Goal: Task Accomplishment & Management: Manage account settings

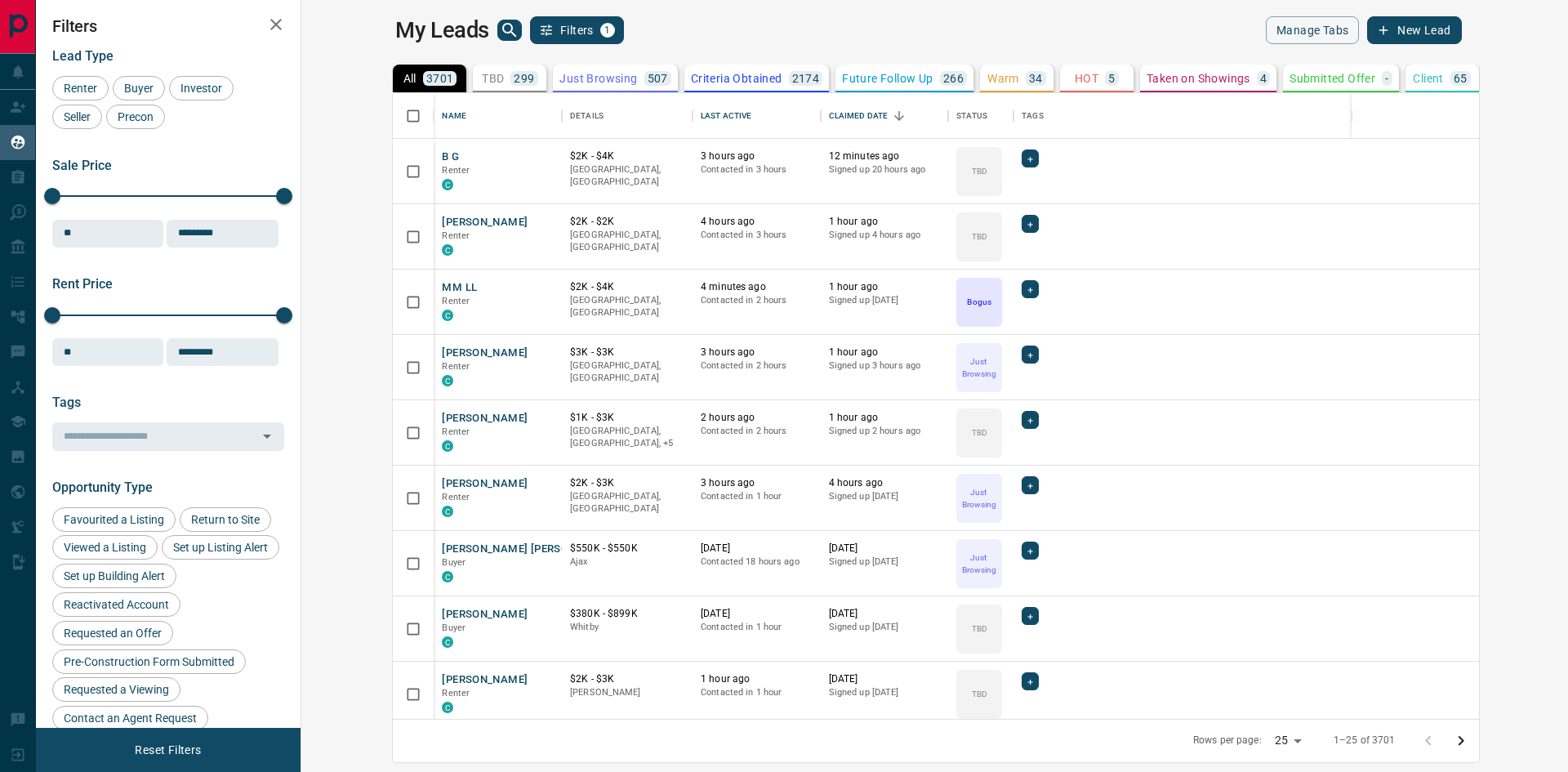
scroll to position [614, 1247]
click at [442, 159] on button "B G" at bounding box center [451, 157] width 17 height 15
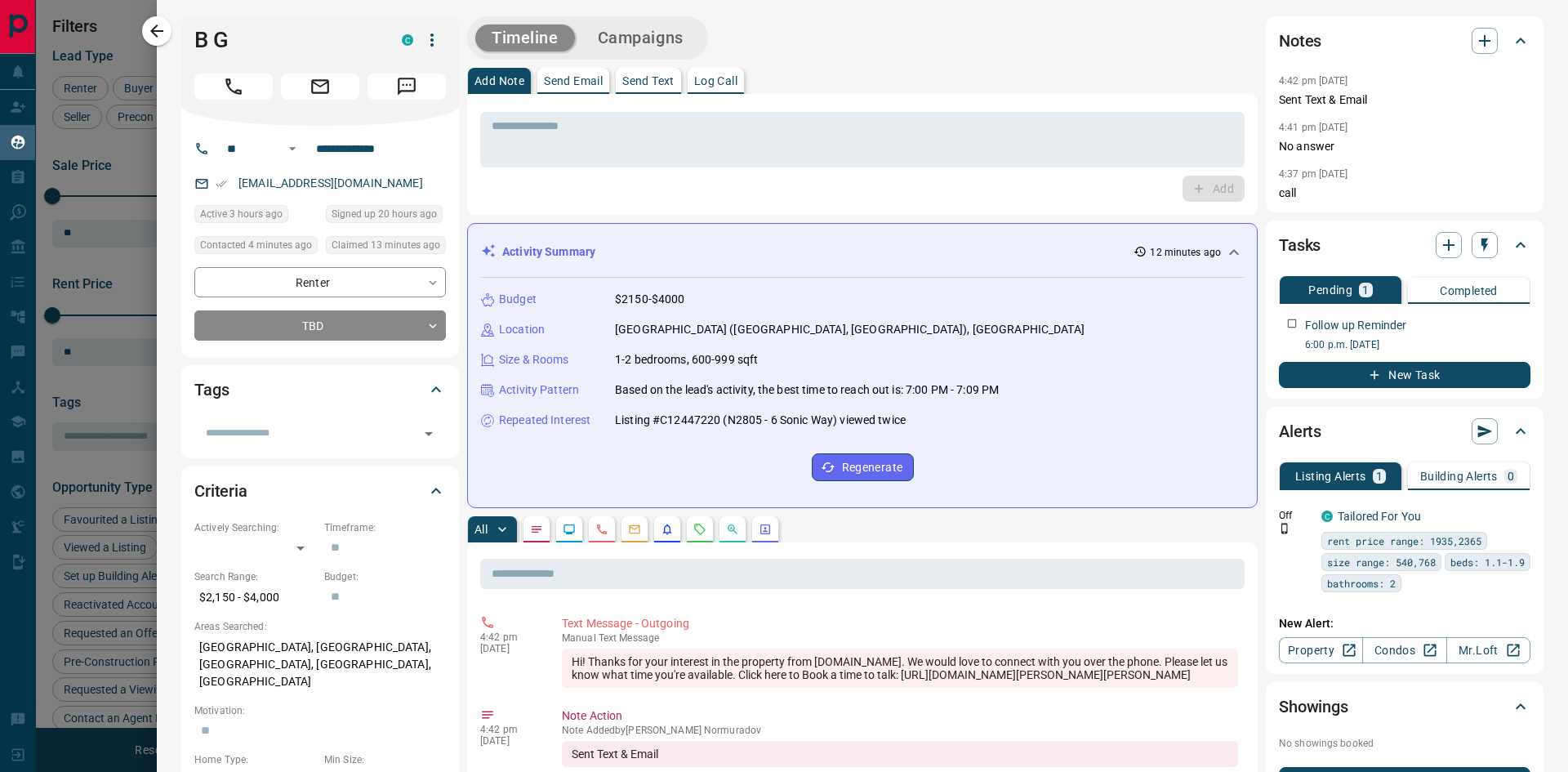
click at [850, 88] on div "Add Note Send Email Send Text Log Call" at bounding box center [862, 80] width 790 height 26
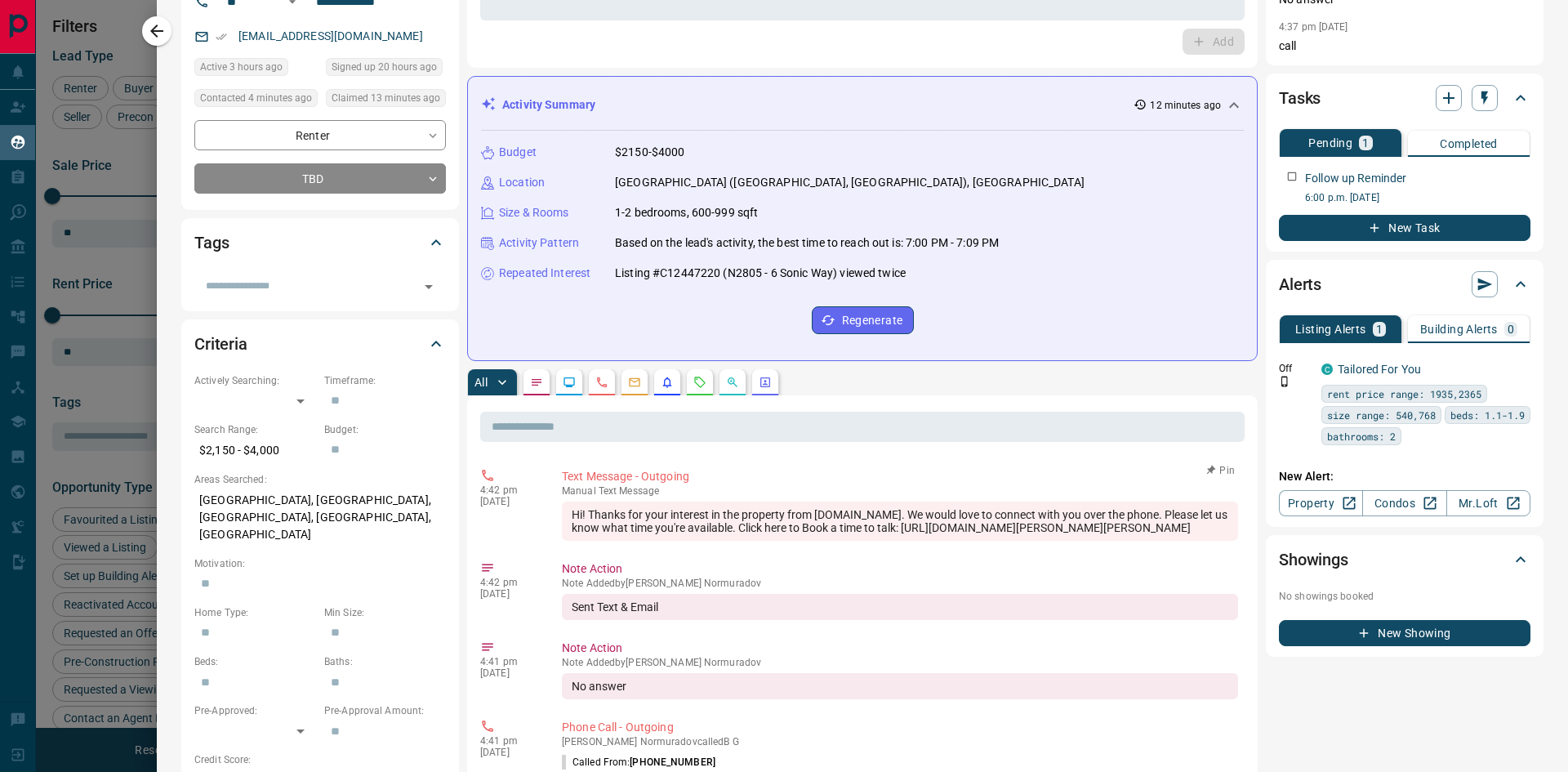
scroll to position [0, 0]
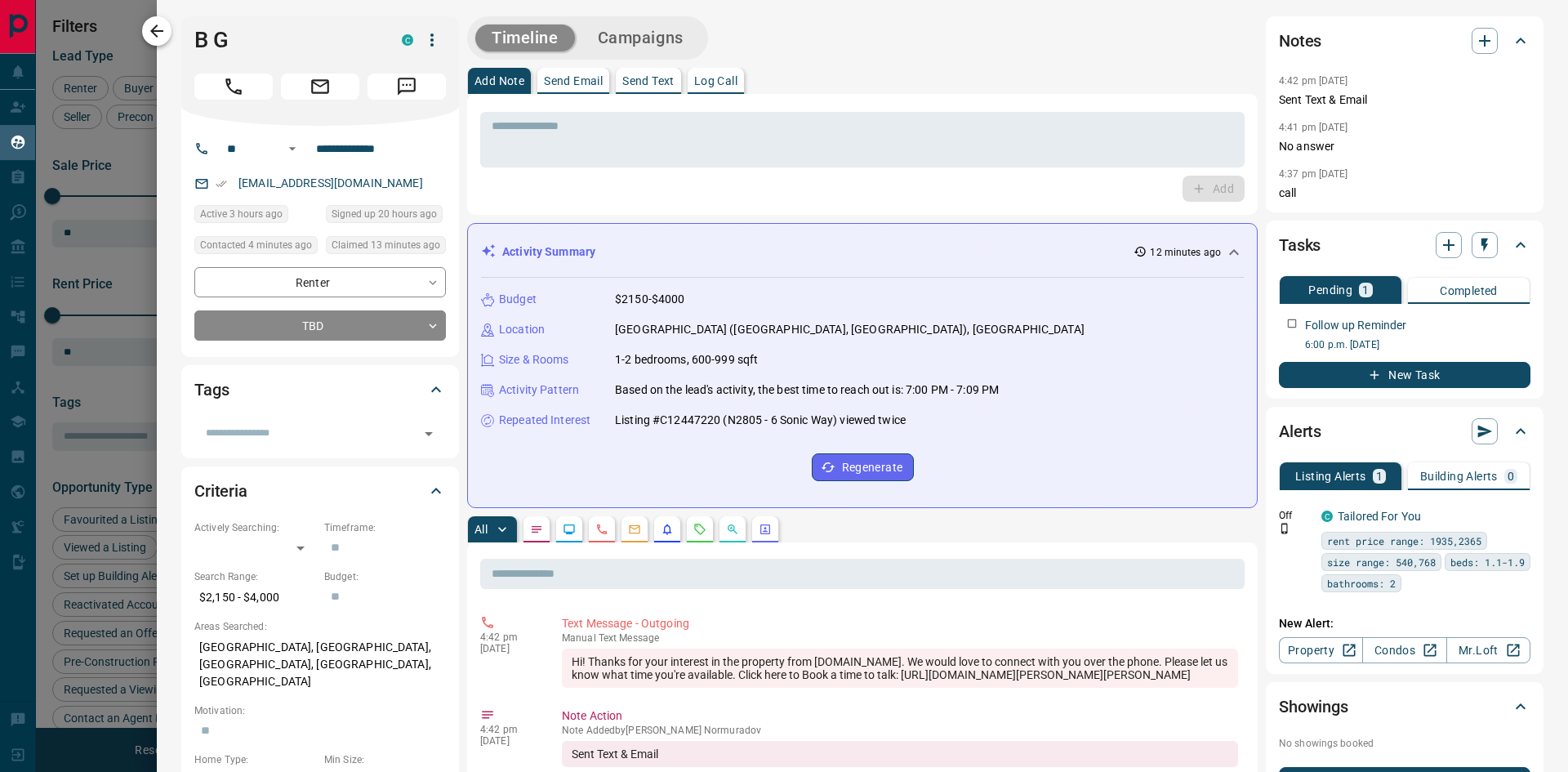
click at [161, 24] on icon "button" at bounding box center [156, 31] width 20 height 20
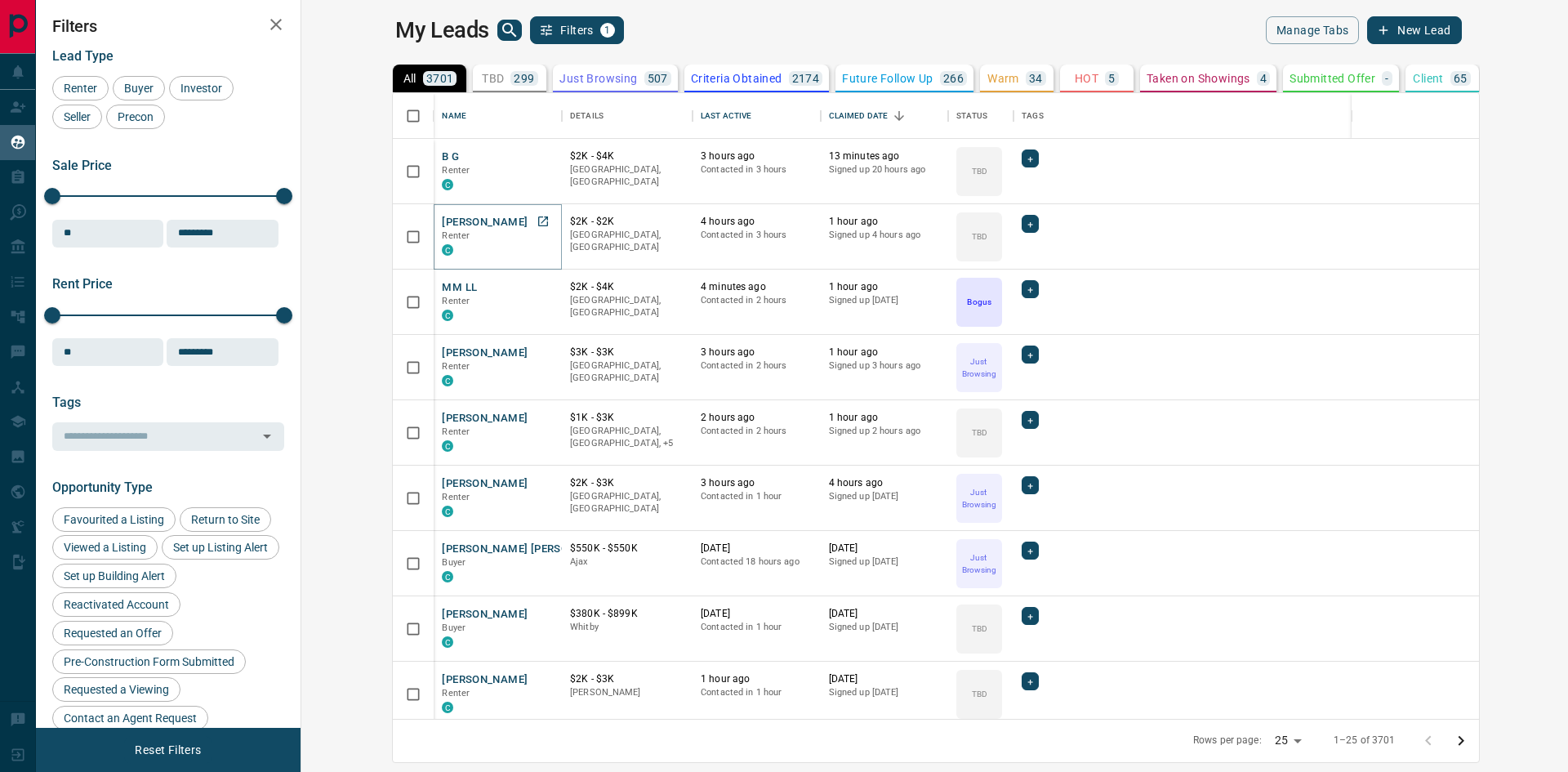
click at [442, 220] on button "[PERSON_NAME]" at bounding box center [485, 223] width 85 height 15
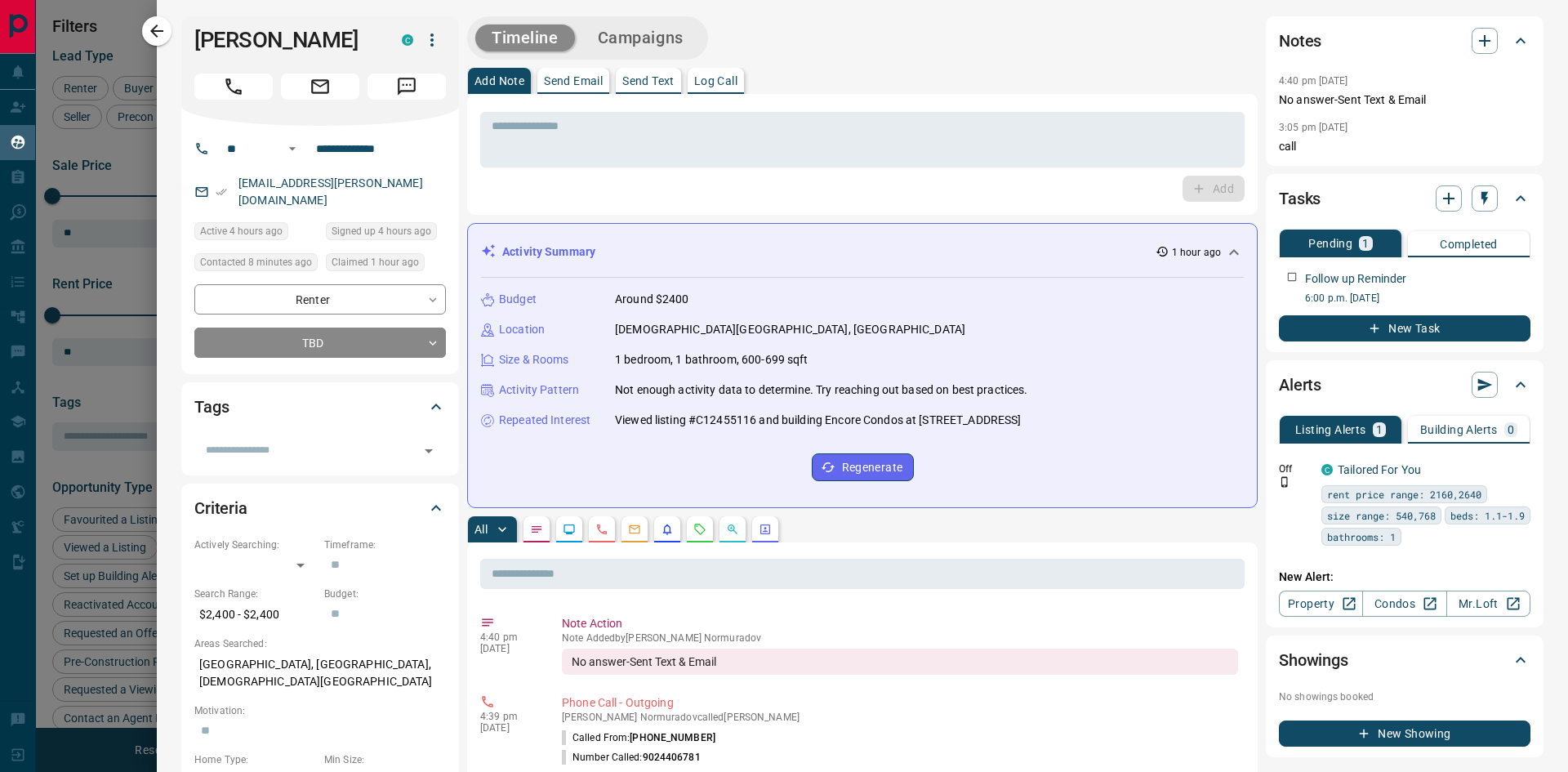
click at [852, 27] on div "Timeline Campaigns" at bounding box center [862, 38] width 790 height 44
click at [569, 186] on div "Add" at bounding box center [863, 189] width 765 height 26
click at [155, 26] on icon "button" at bounding box center [156, 31] width 13 height 13
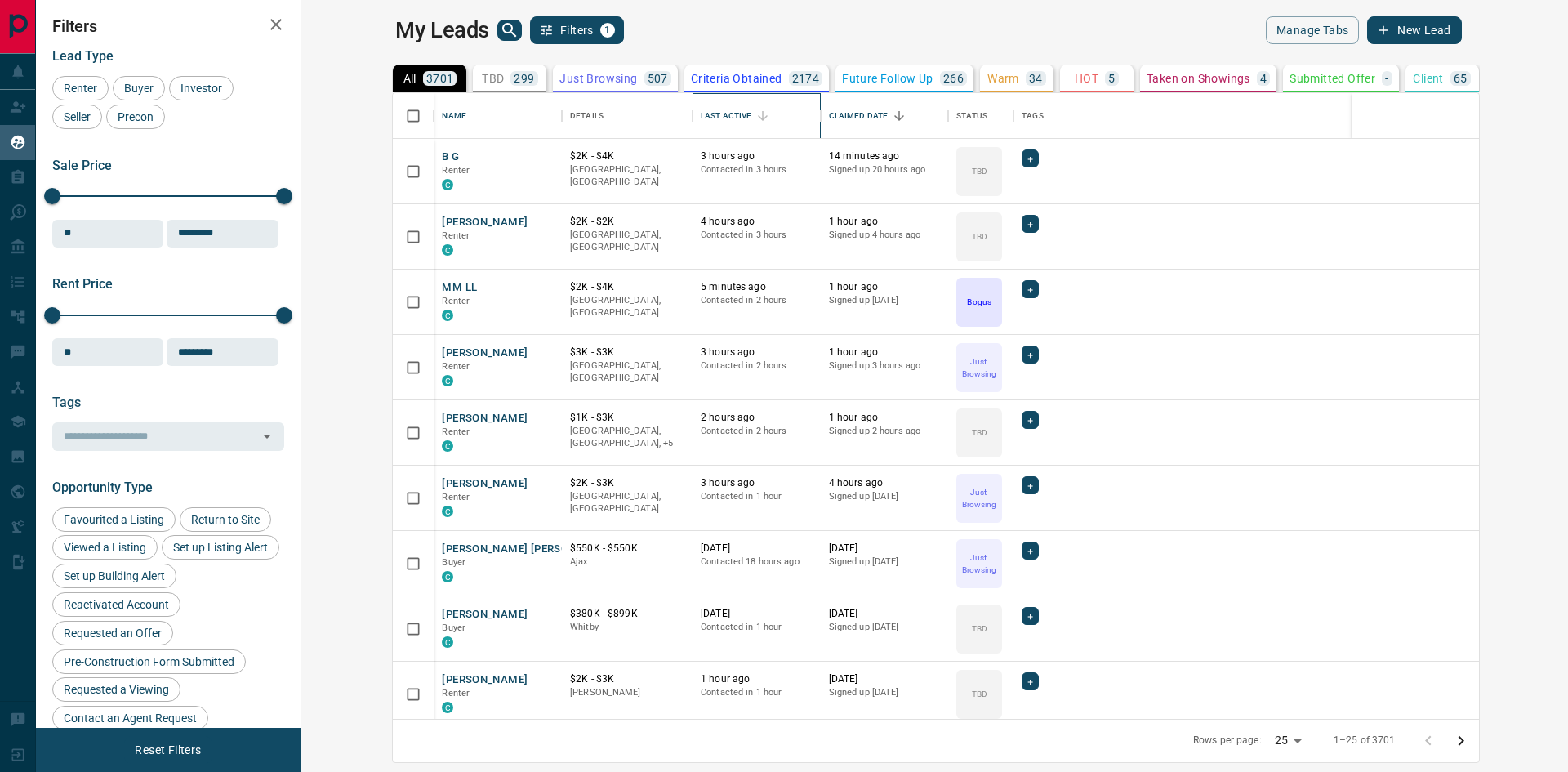
click at [701, 115] on div "Last Active" at bounding box center [726, 116] width 50 height 46
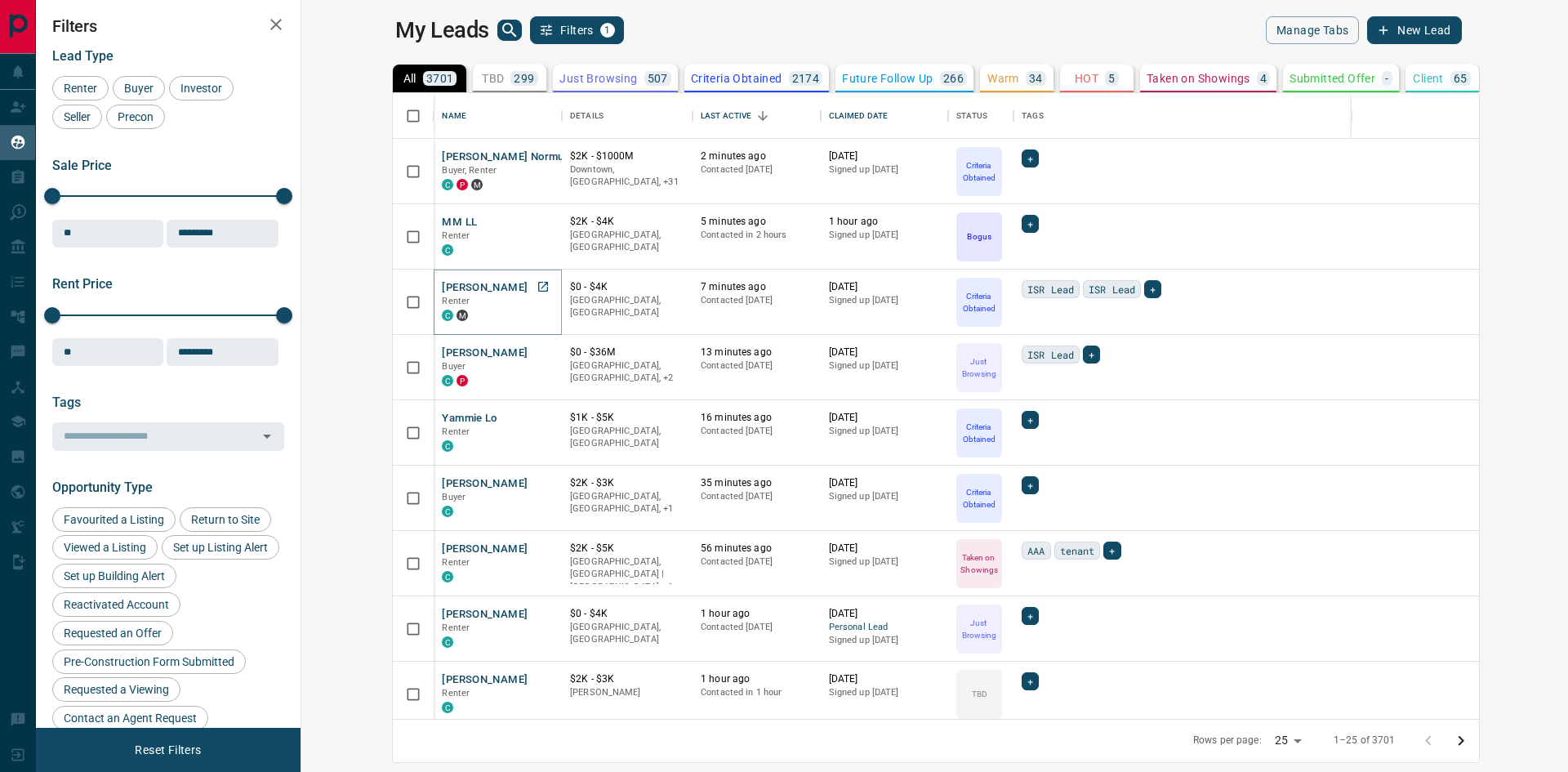
click at [442, 287] on button "Haiyen Chen" at bounding box center [485, 288] width 85 height 15
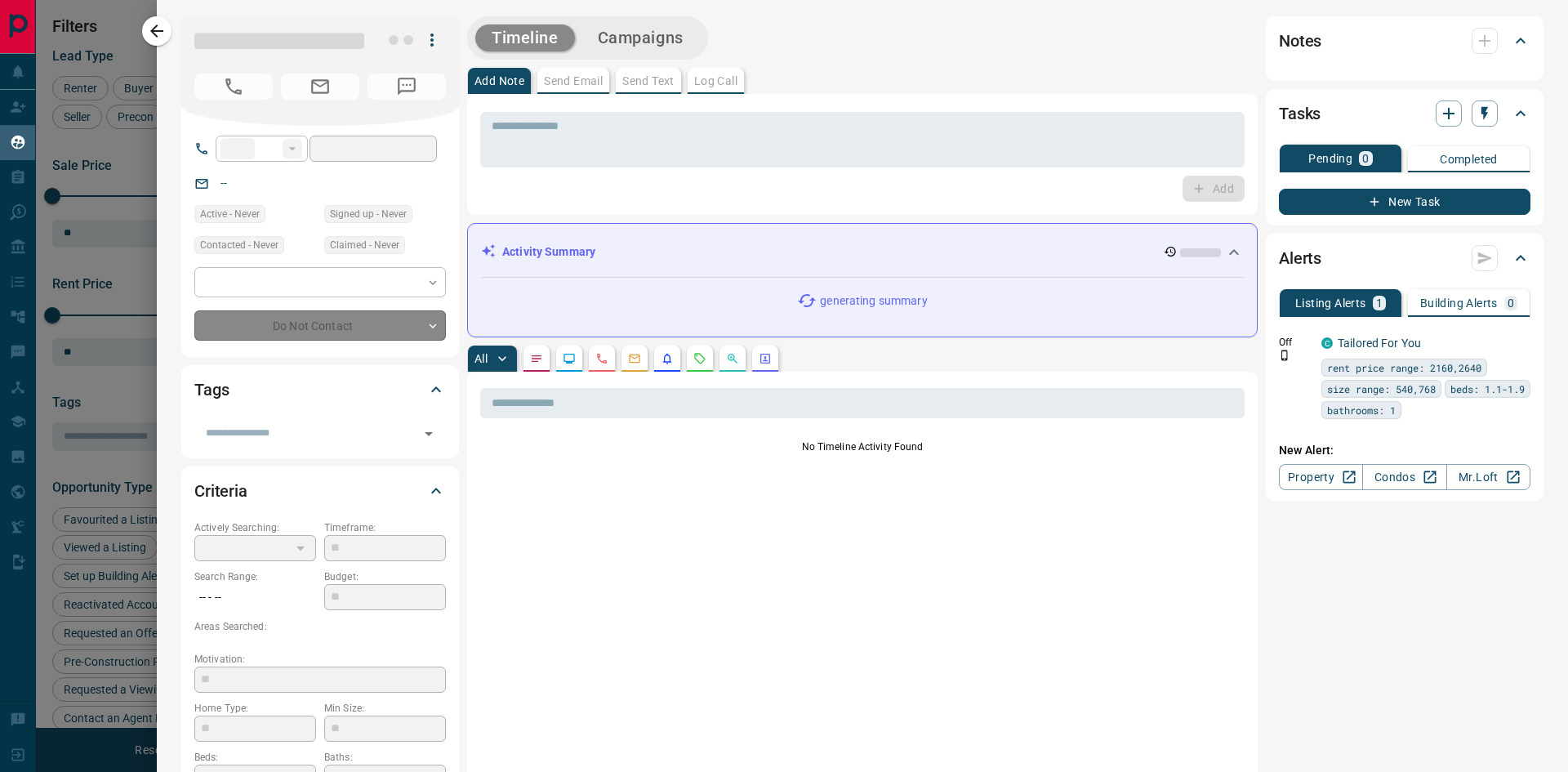
type input "**"
type input "**********"
type input "*"
type input "*******"
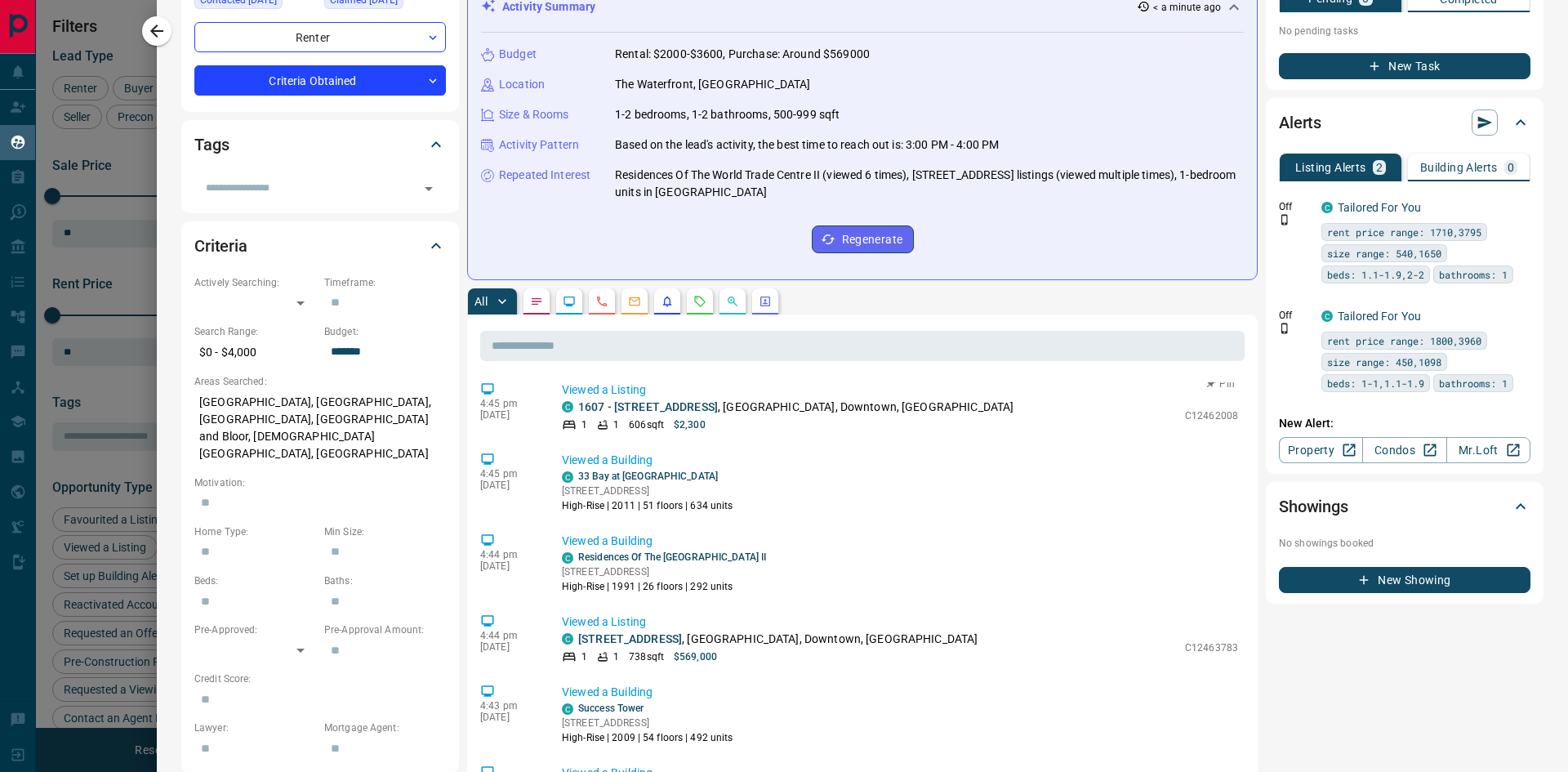
scroll to position [245, 0]
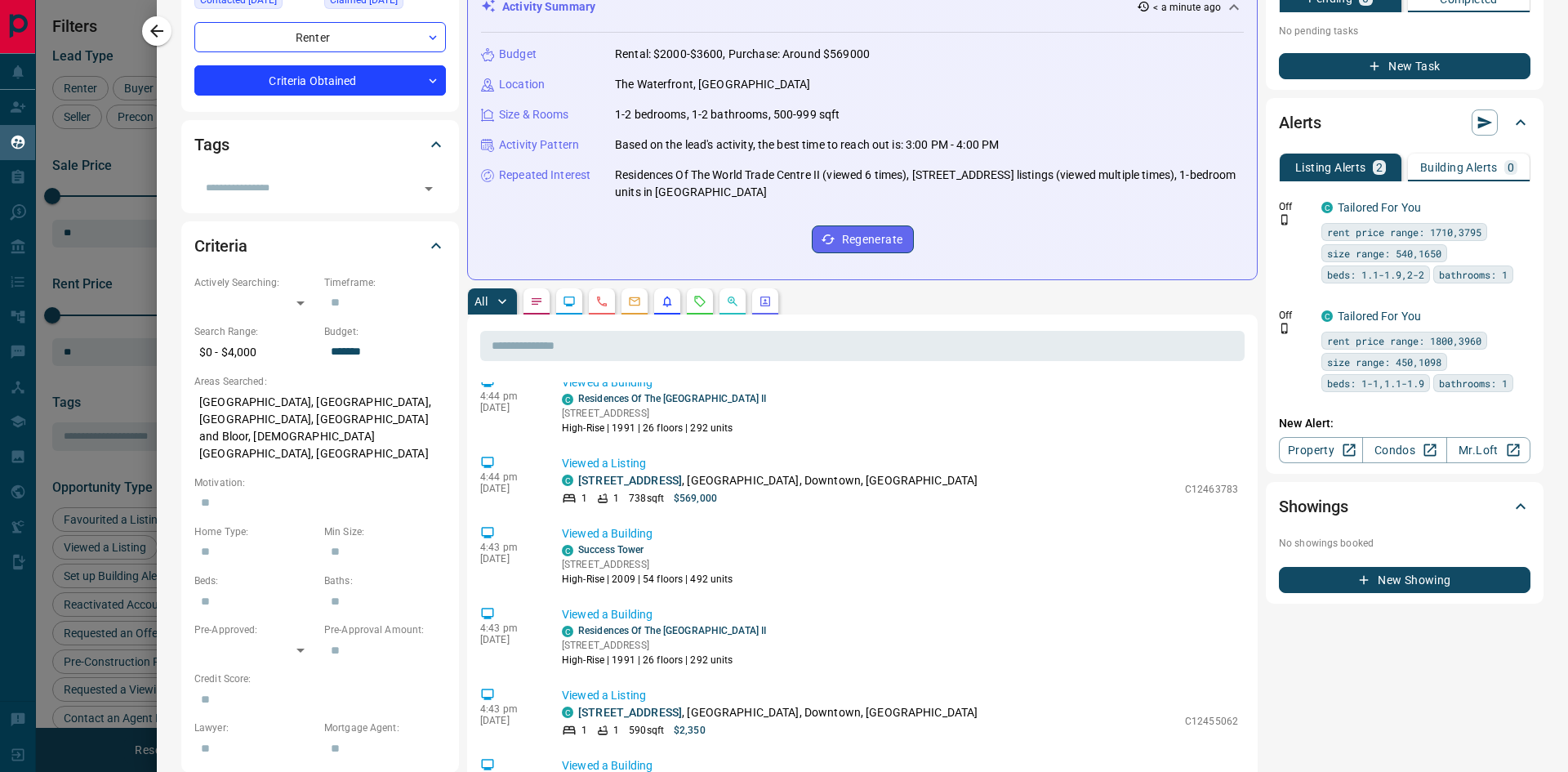
click at [850, 301] on div "All" at bounding box center [862, 301] width 790 height 26
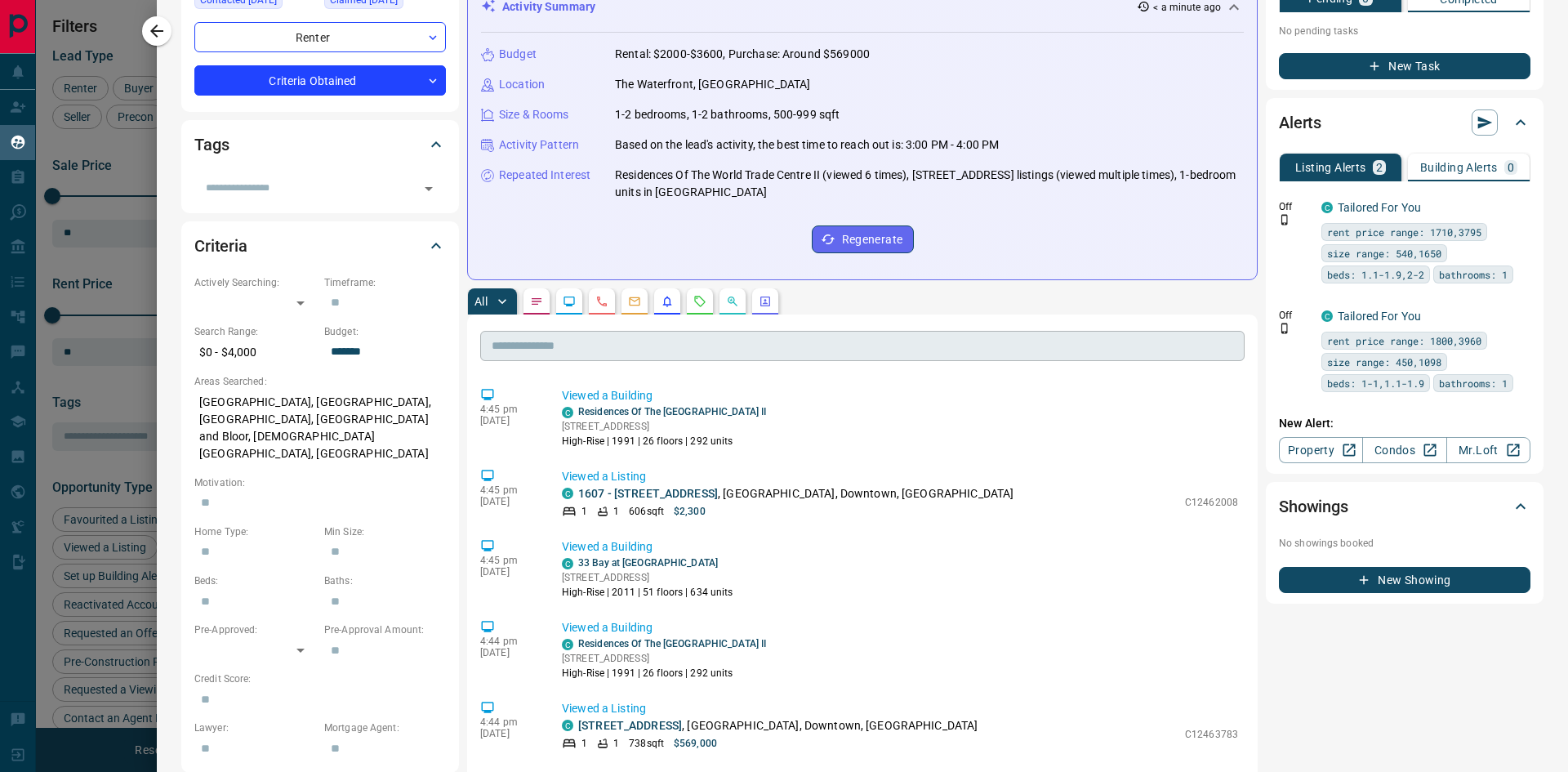
scroll to position [0, 0]
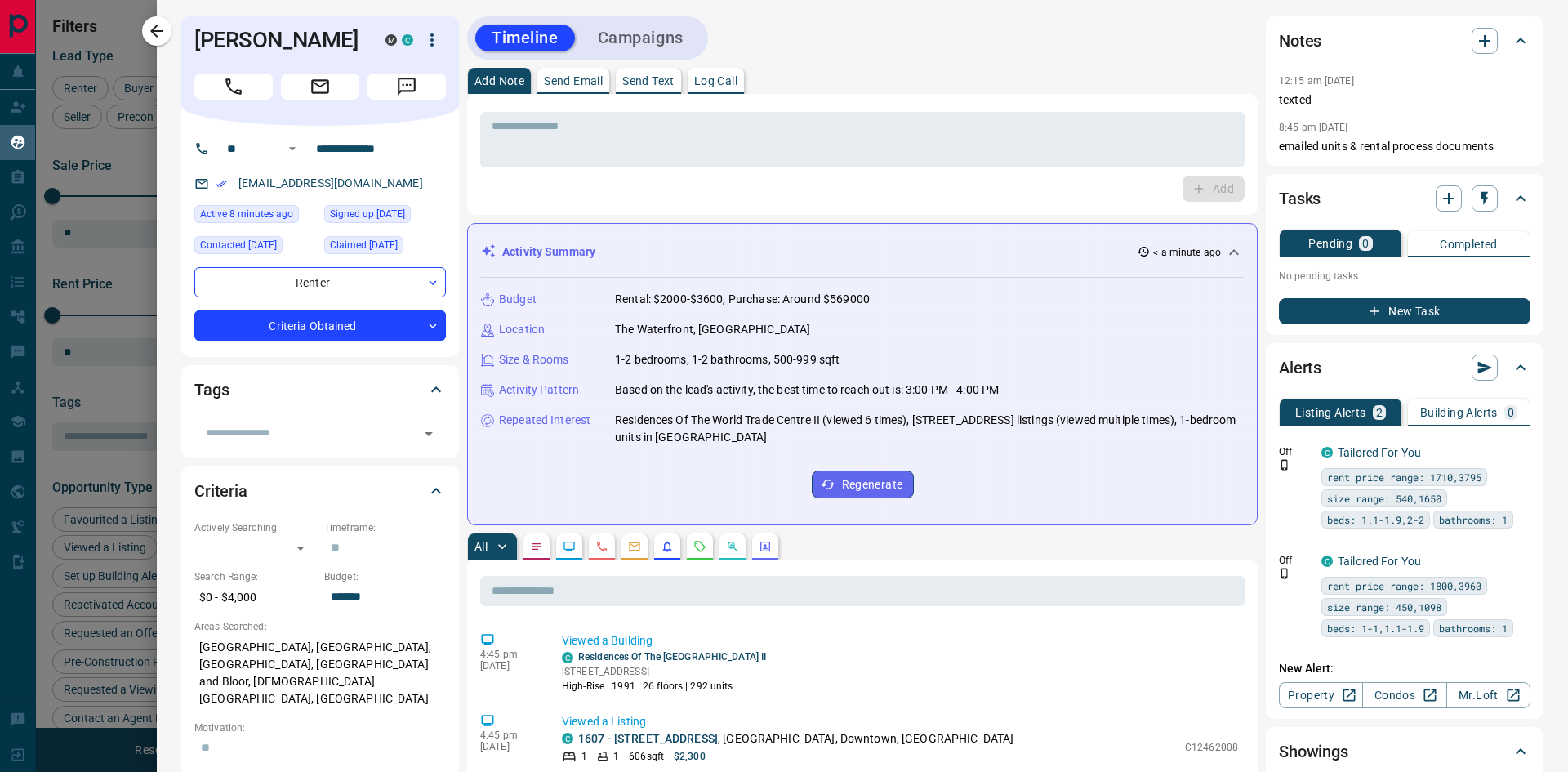
drag, startPoint x: 812, startPoint y: 526, endPoint x: 809, endPoint y: 541, distance: 15.3
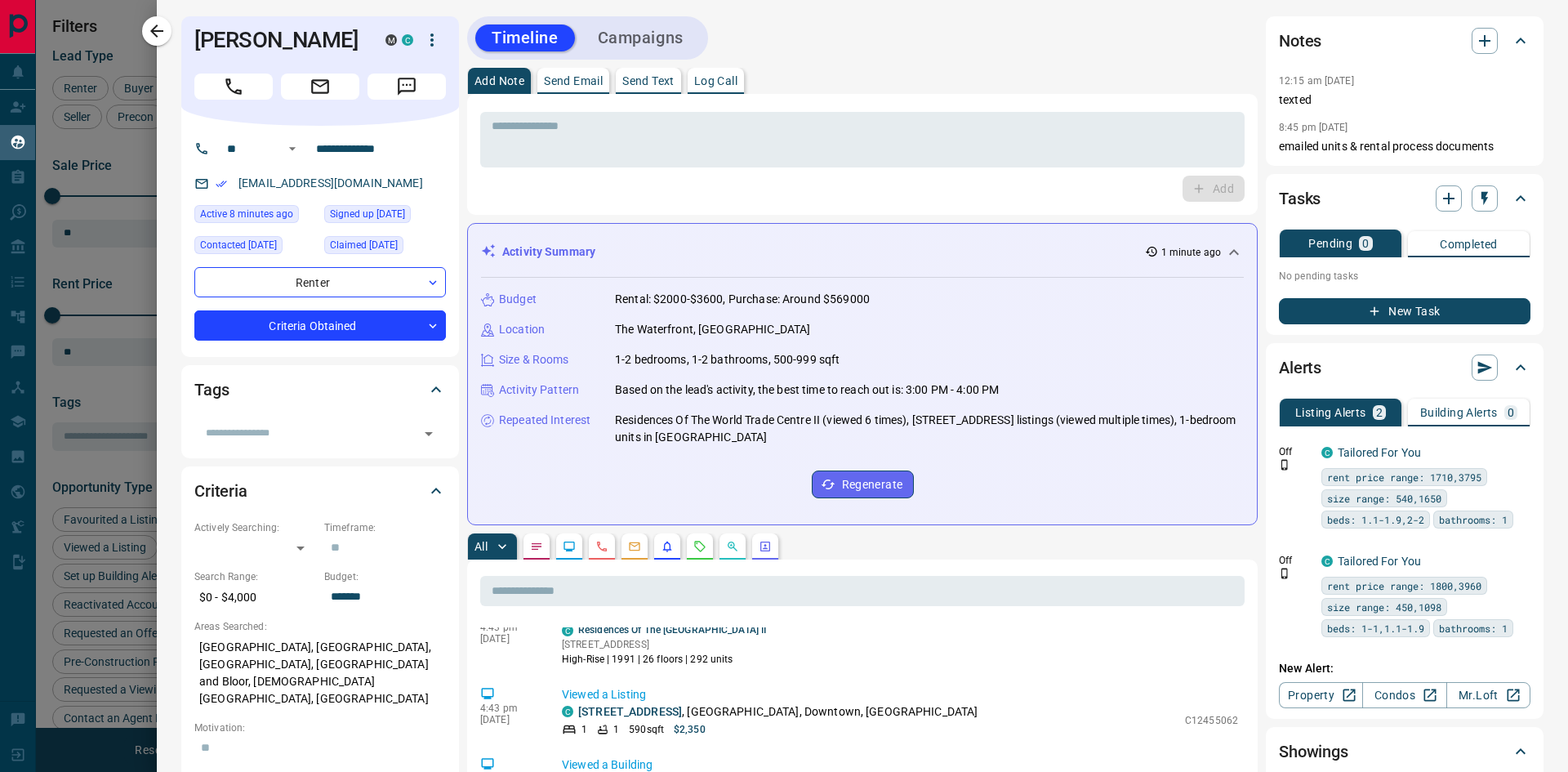
click at [791, 183] on div "Add" at bounding box center [863, 189] width 765 height 26
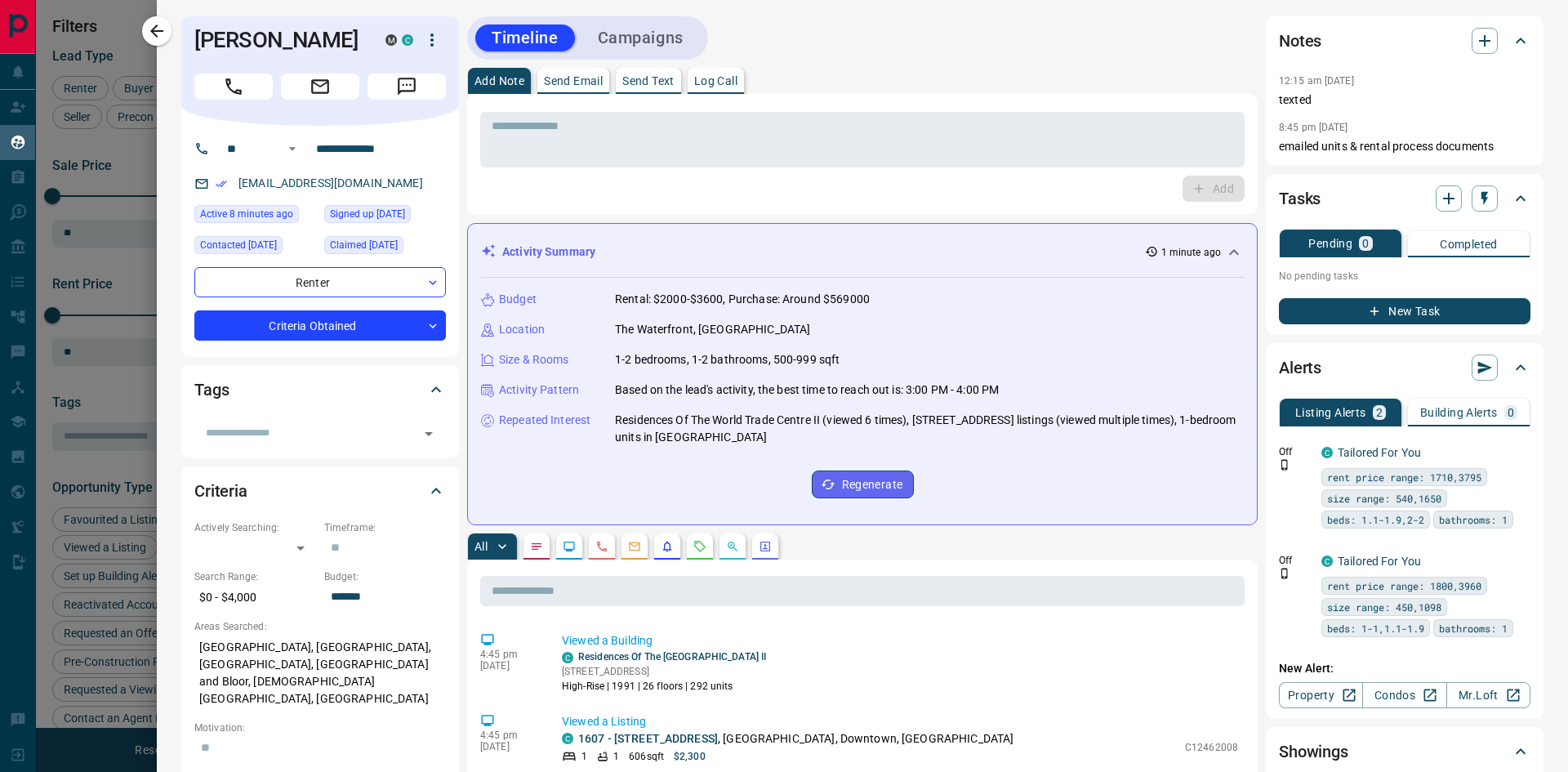
click at [796, 194] on div "Add" at bounding box center [863, 189] width 765 height 26
click at [808, 174] on div "* ​ Add" at bounding box center [863, 154] width 765 height 95
click at [760, 203] on div "* ​ Add" at bounding box center [862, 155] width 790 height 121
click at [1472, 30] on button "button" at bounding box center [1484, 41] width 26 height 26
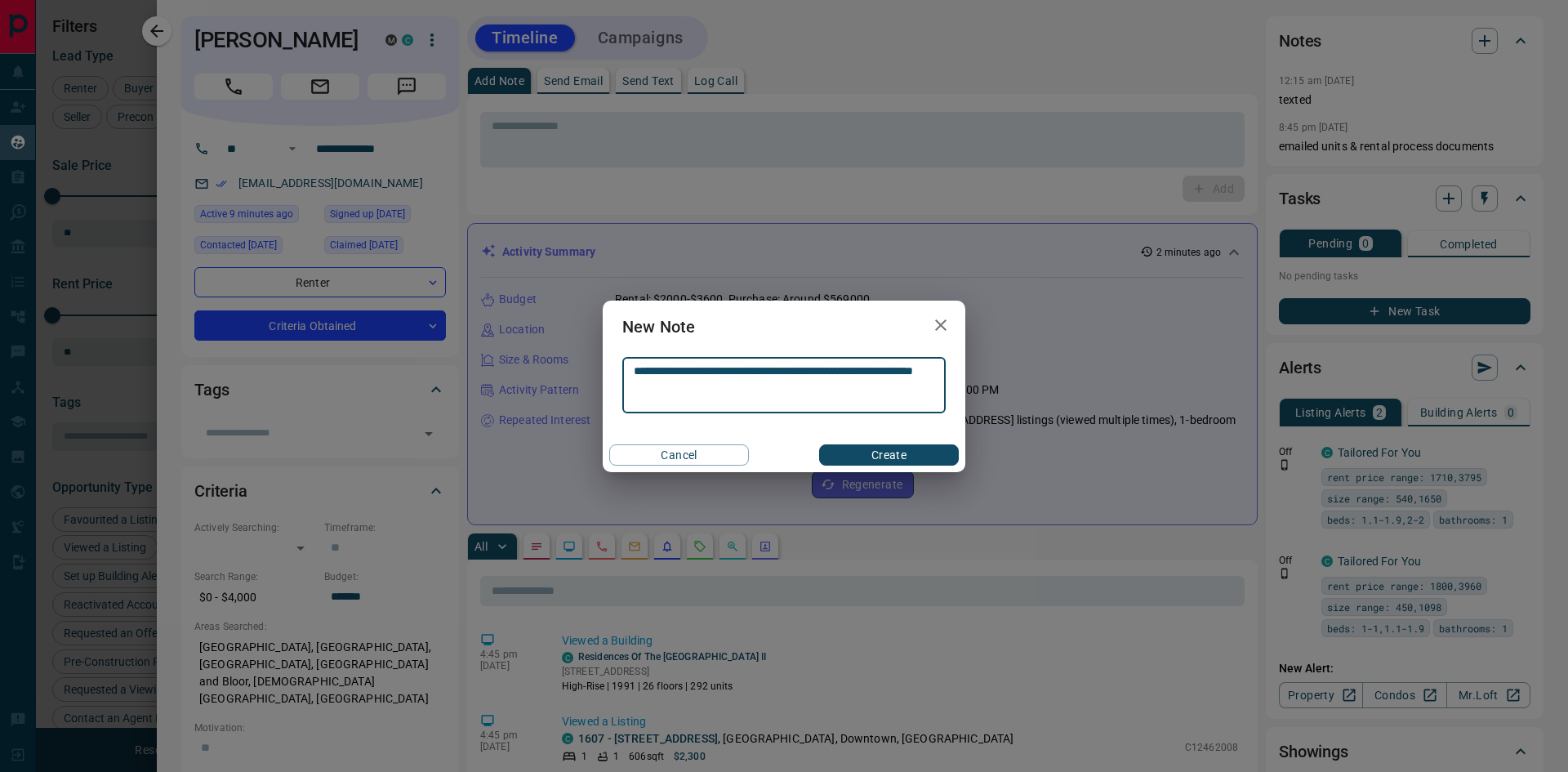
type textarea "**********"
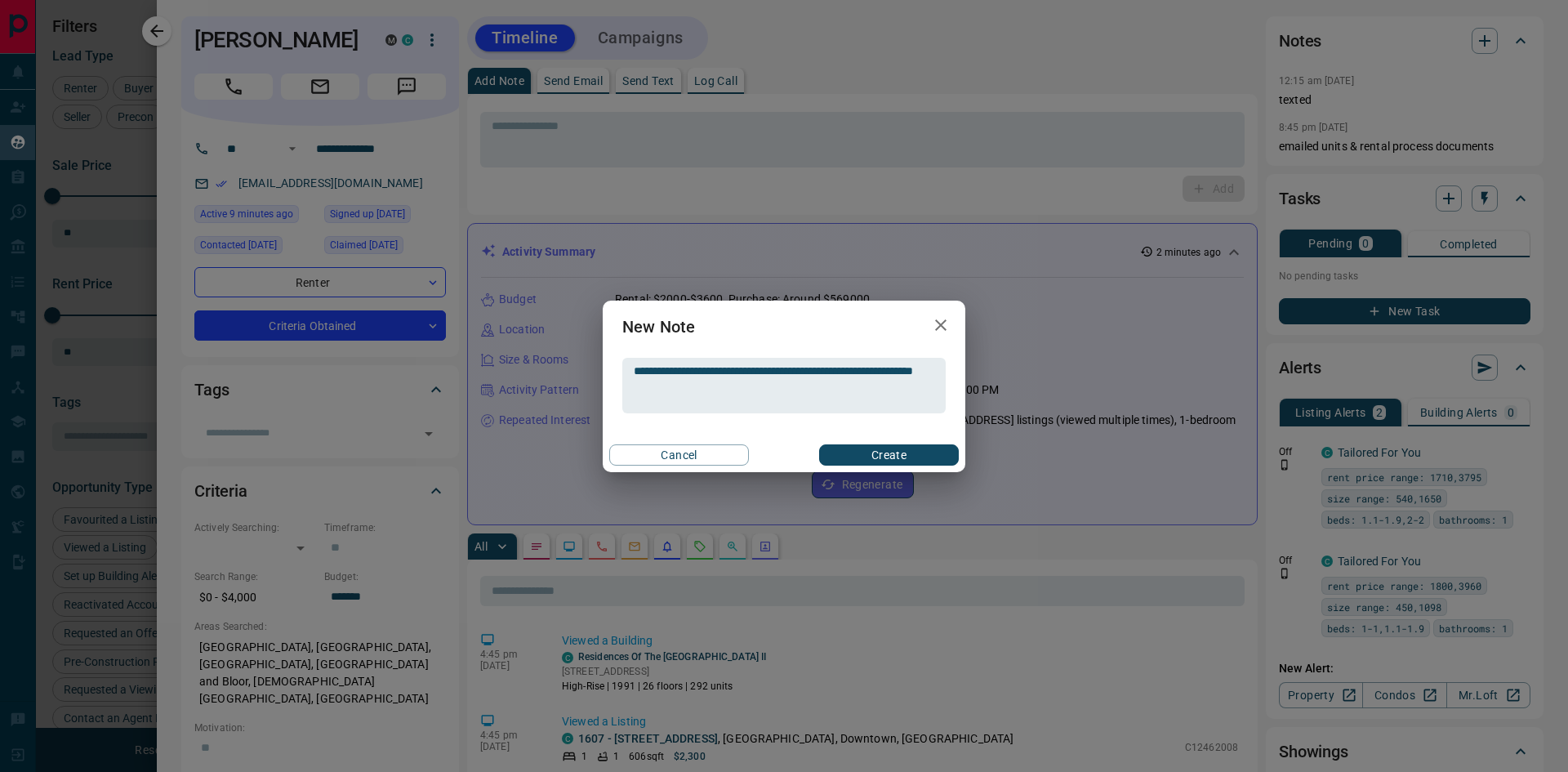
click at [896, 458] on button "Create" at bounding box center [889, 455] width 140 height 21
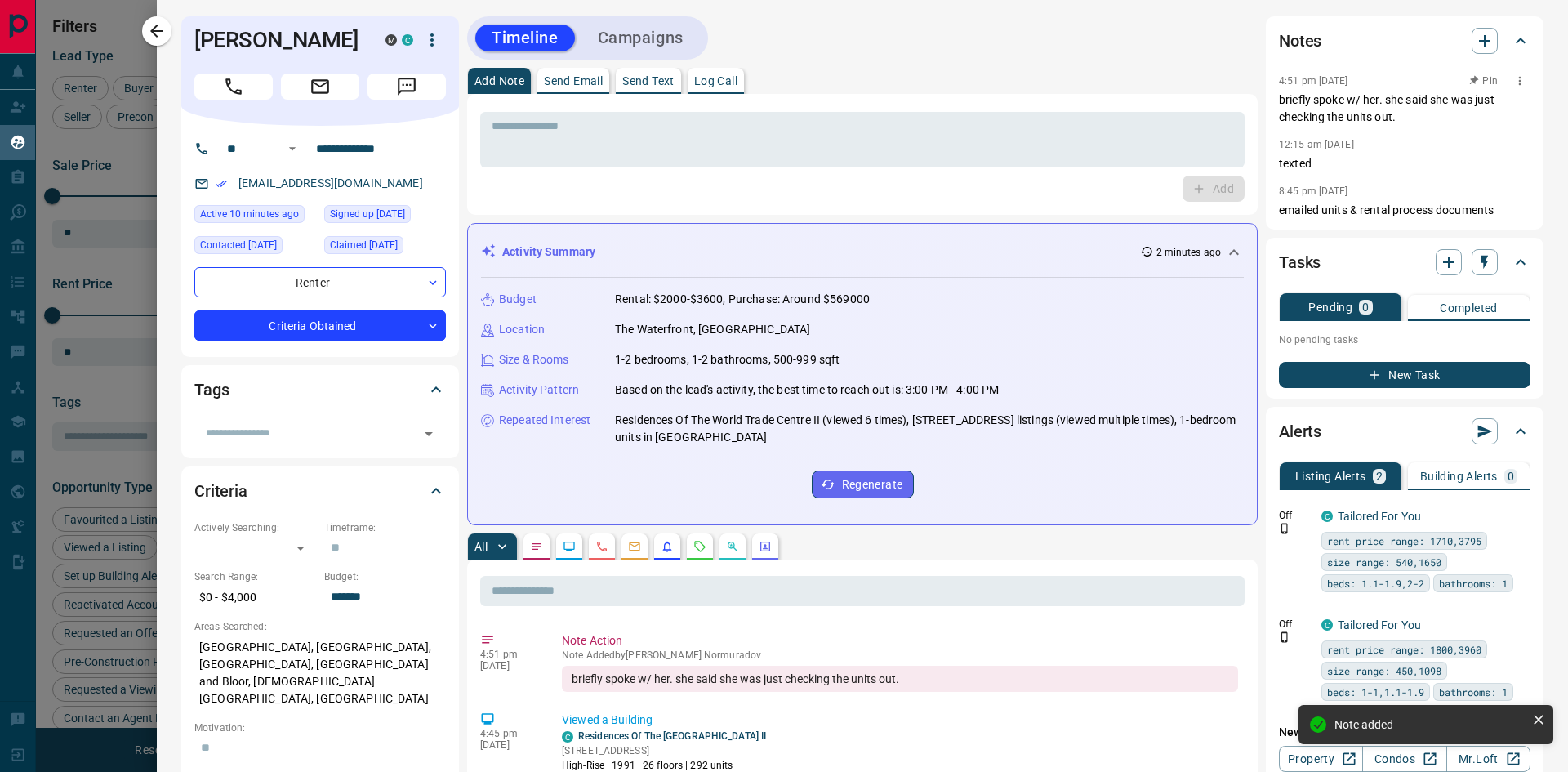
click at [1513, 79] on icon "button" at bounding box center [1519, 80] width 13 height 13
click at [1489, 108] on li "Edit" at bounding box center [1482, 110] width 72 height 25
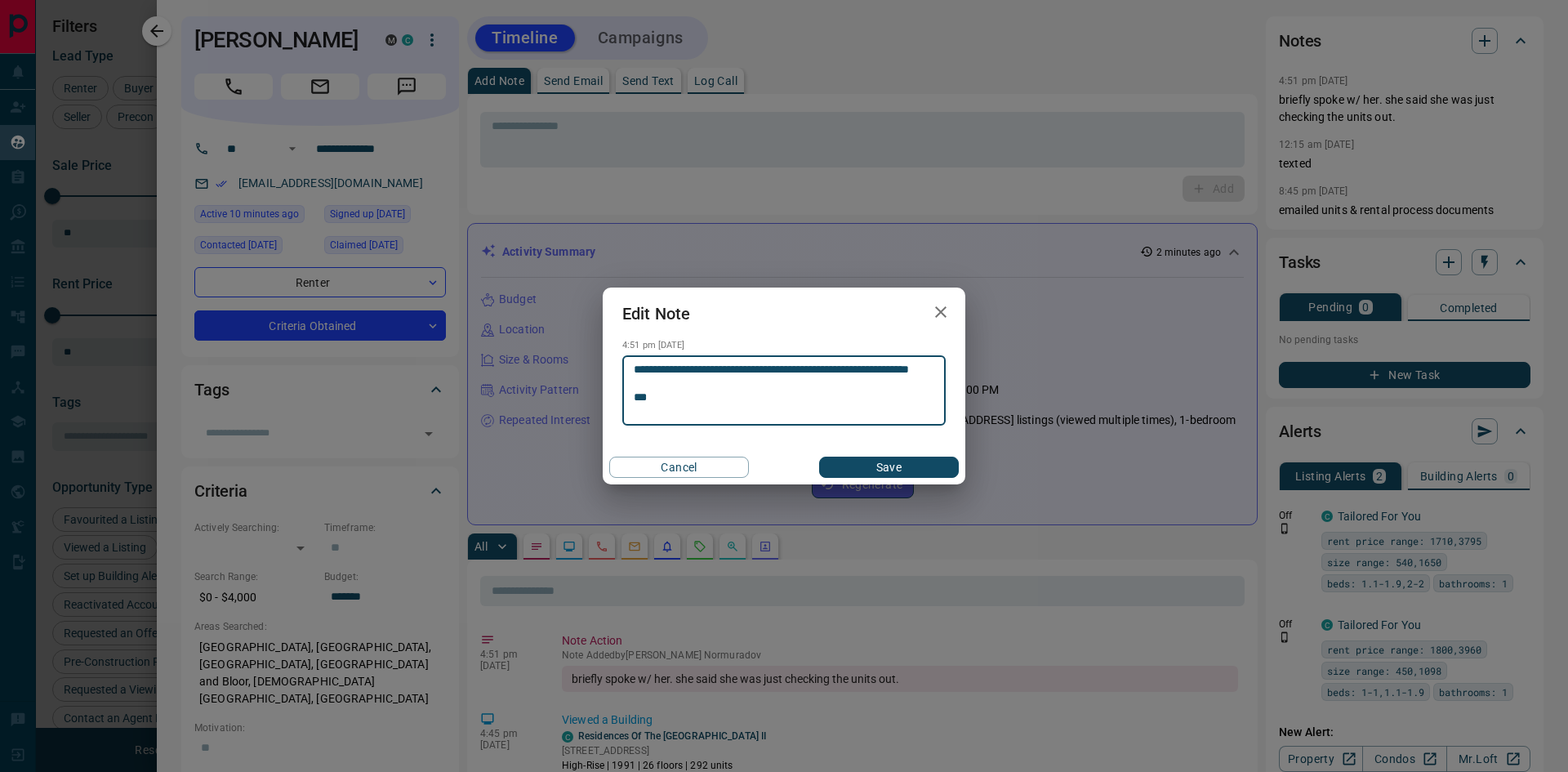
type textarea "**********"
drag, startPoint x: 892, startPoint y: 464, endPoint x: 882, endPoint y: 465, distance: 10.0
click at [889, 465] on button "Save" at bounding box center [889, 467] width 140 height 21
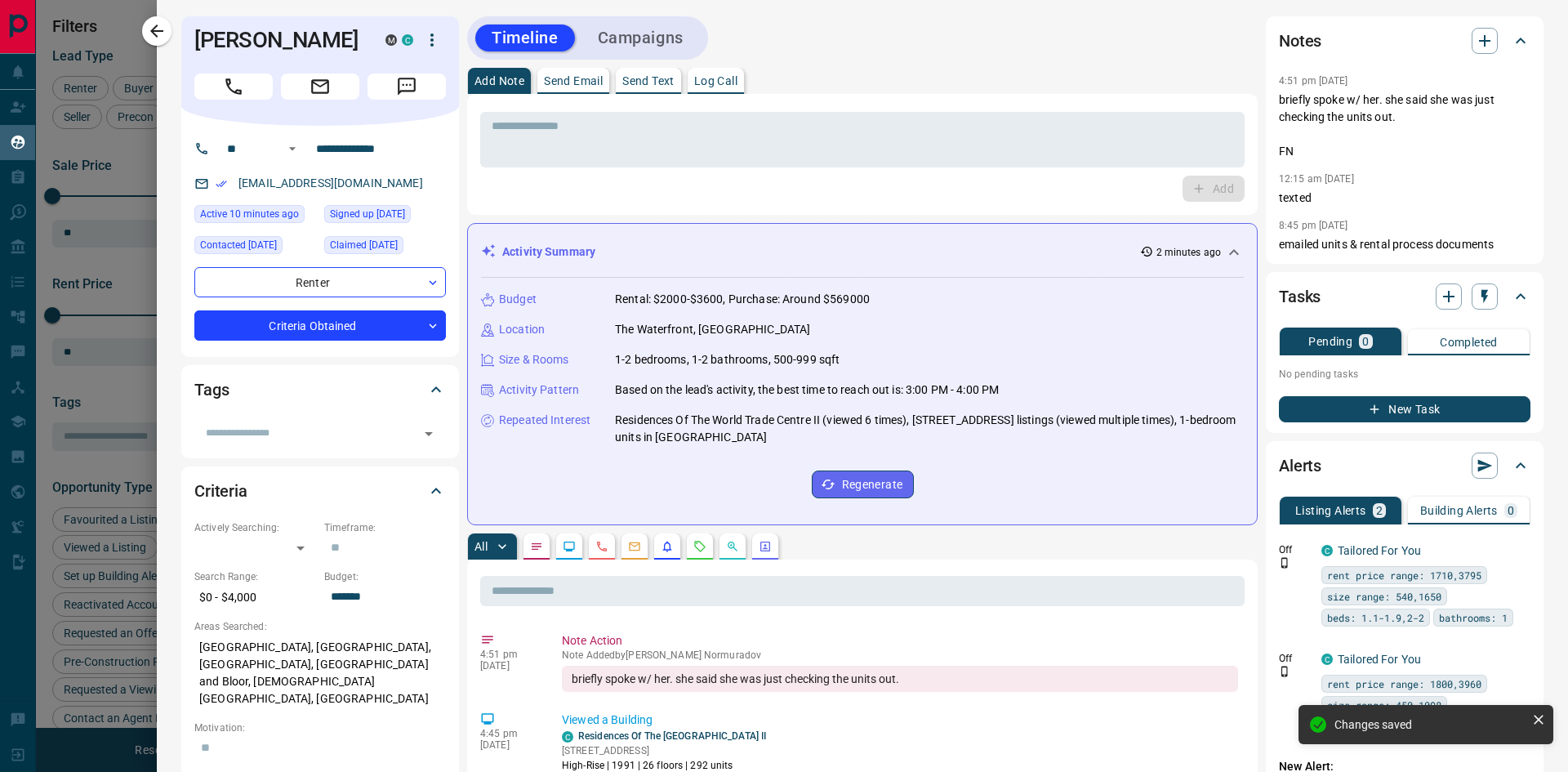
drag, startPoint x: 154, startPoint y: 32, endPoint x: 648, endPoint y: 295, distance: 559.6
click at [154, 32] on icon "button" at bounding box center [156, 31] width 13 height 13
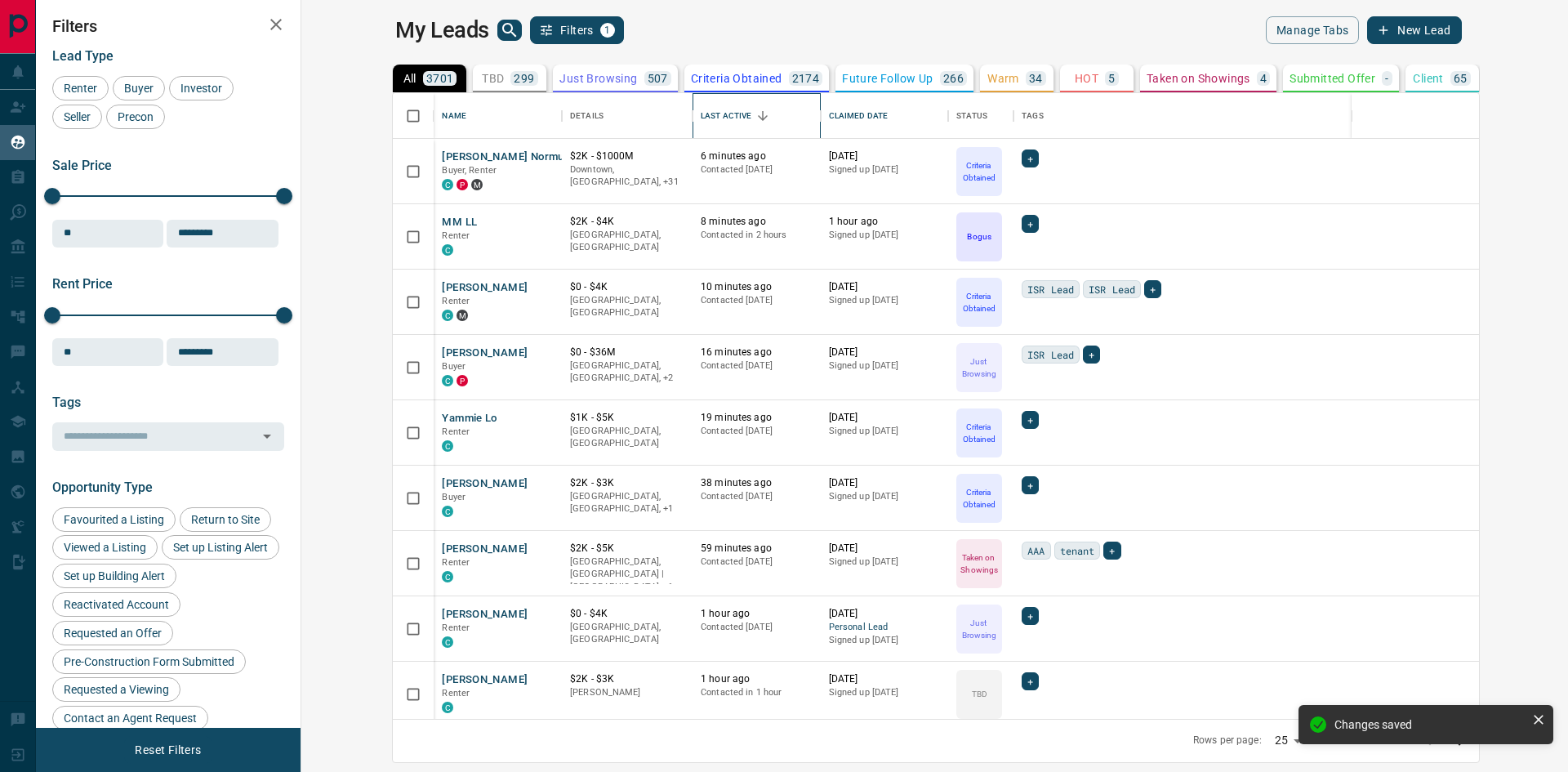
click at [701, 117] on div "Last Active" at bounding box center [726, 116] width 50 height 46
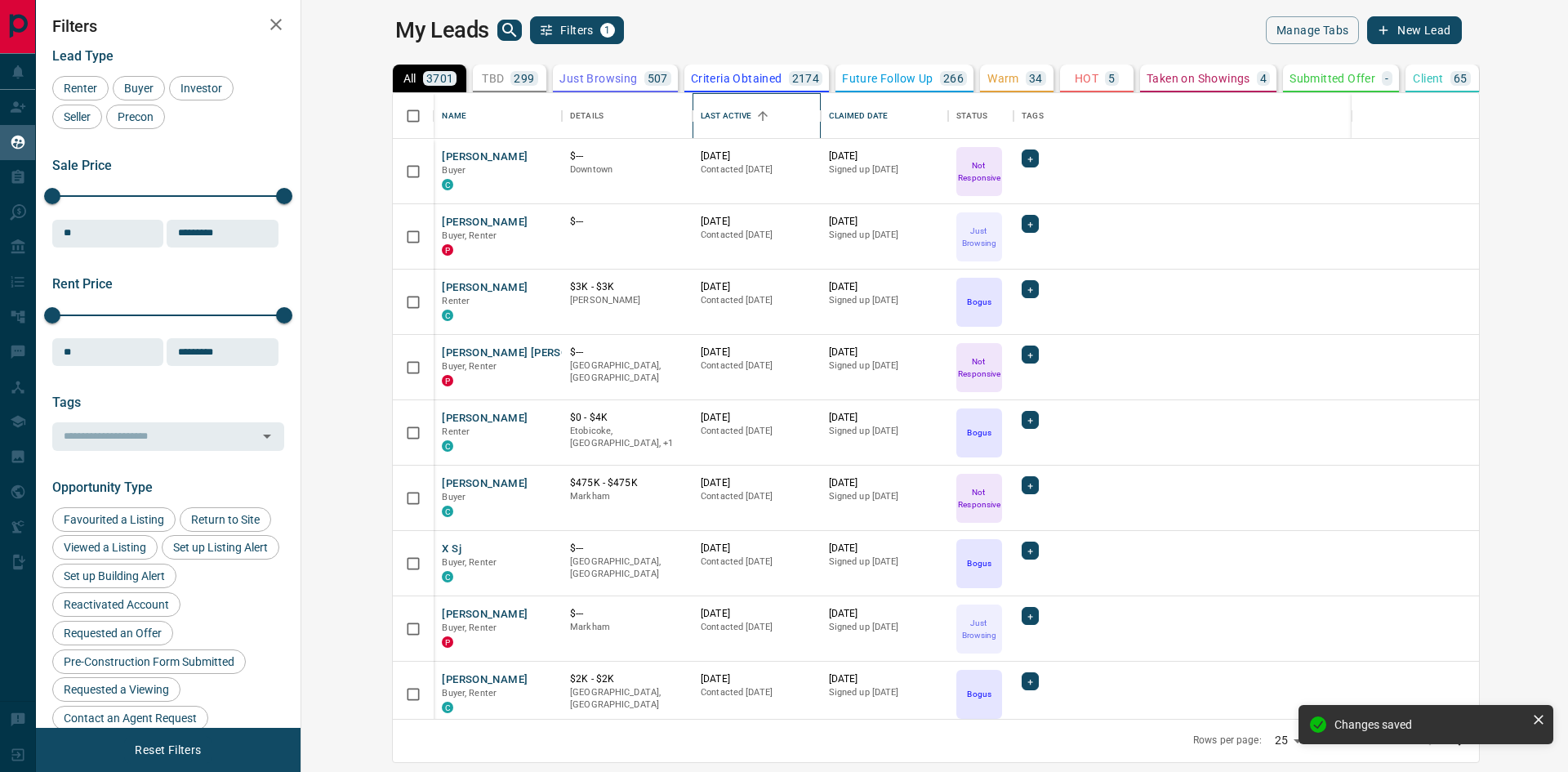
click at [701, 115] on div "Last Active" at bounding box center [726, 116] width 50 height 46
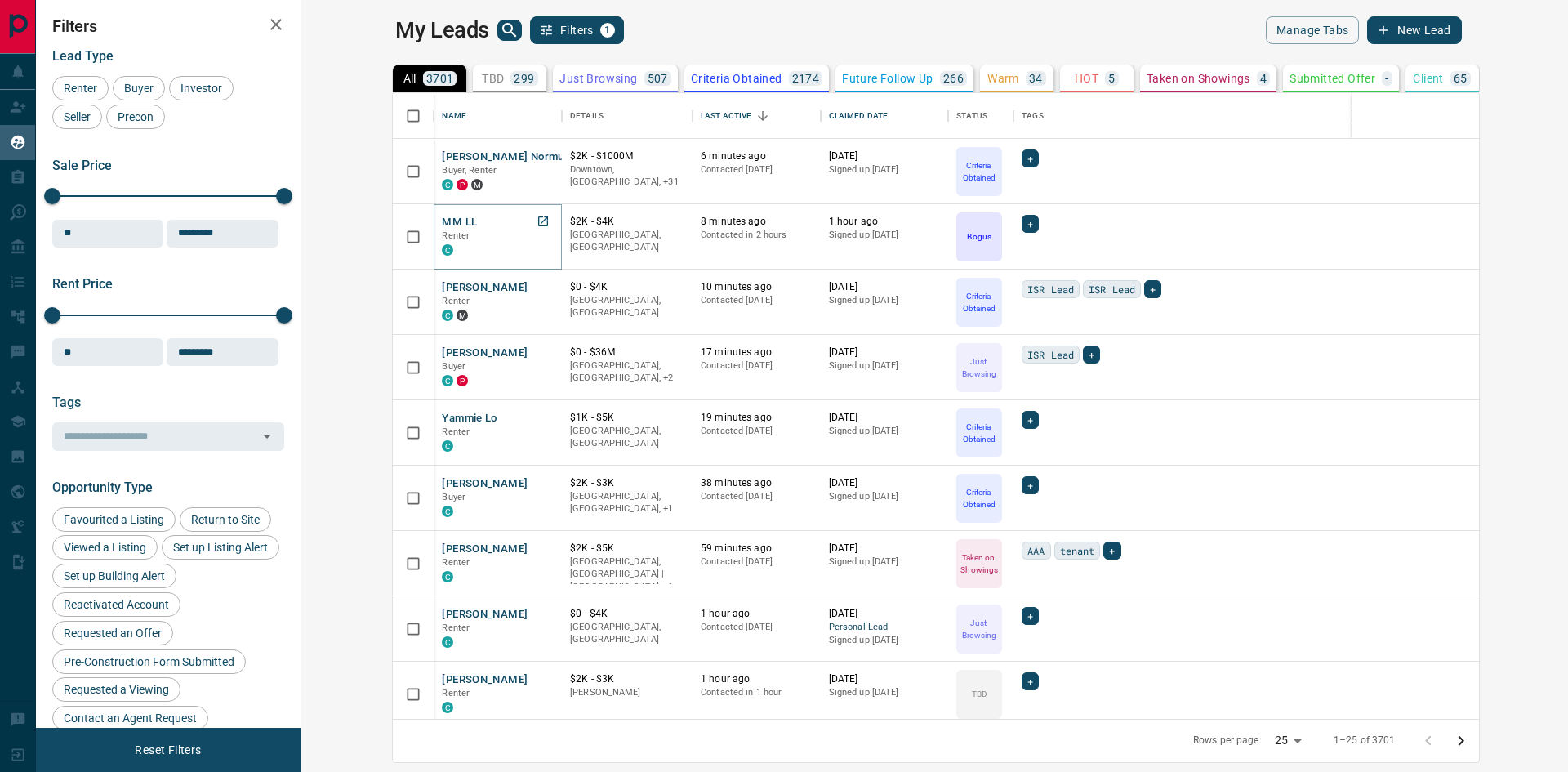
click at [442, 219] on button "MM LL" at bounding box center [459, 223] width 35 height 15
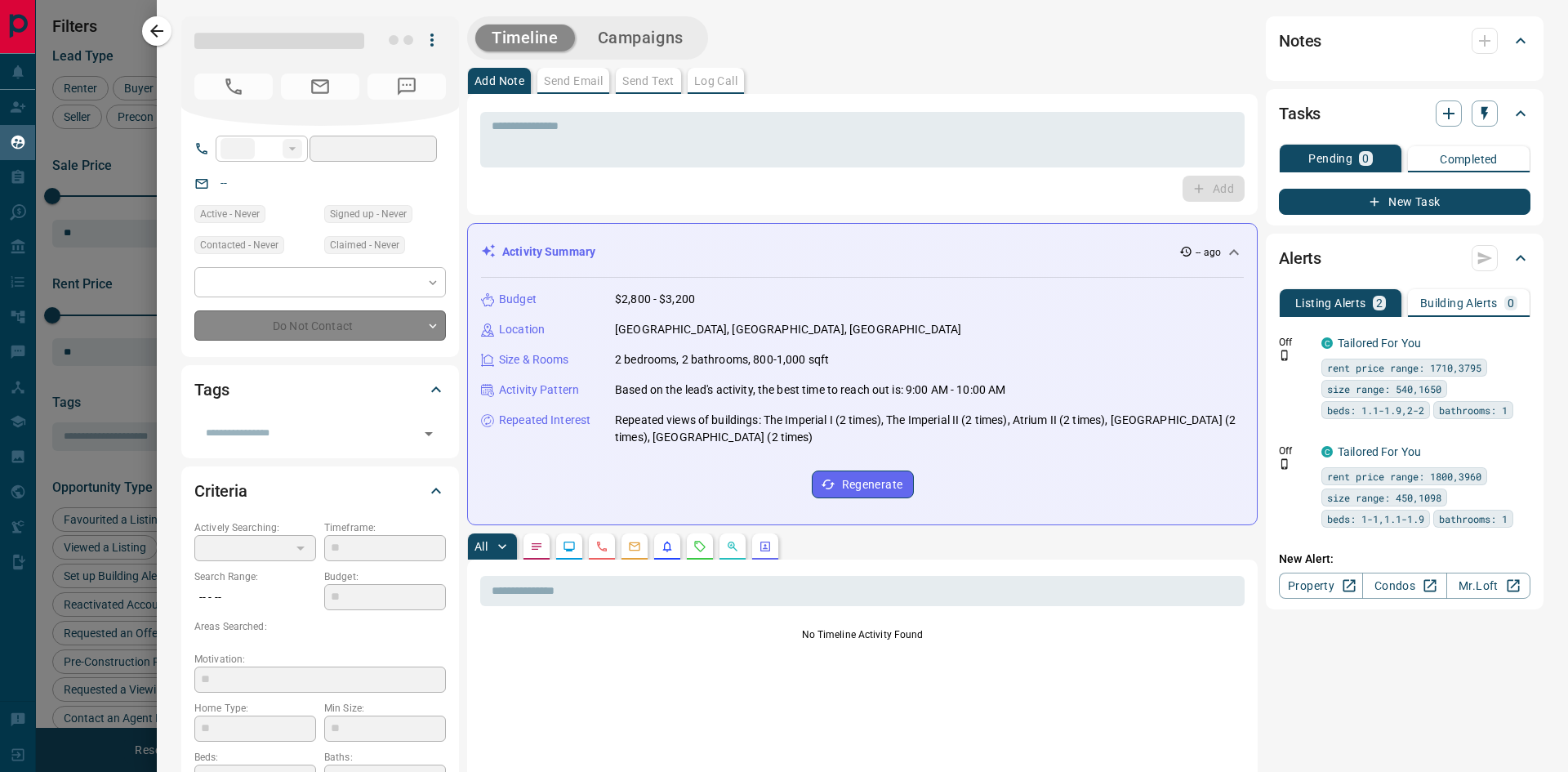
type input "**"
type input "**********"
type input "*"
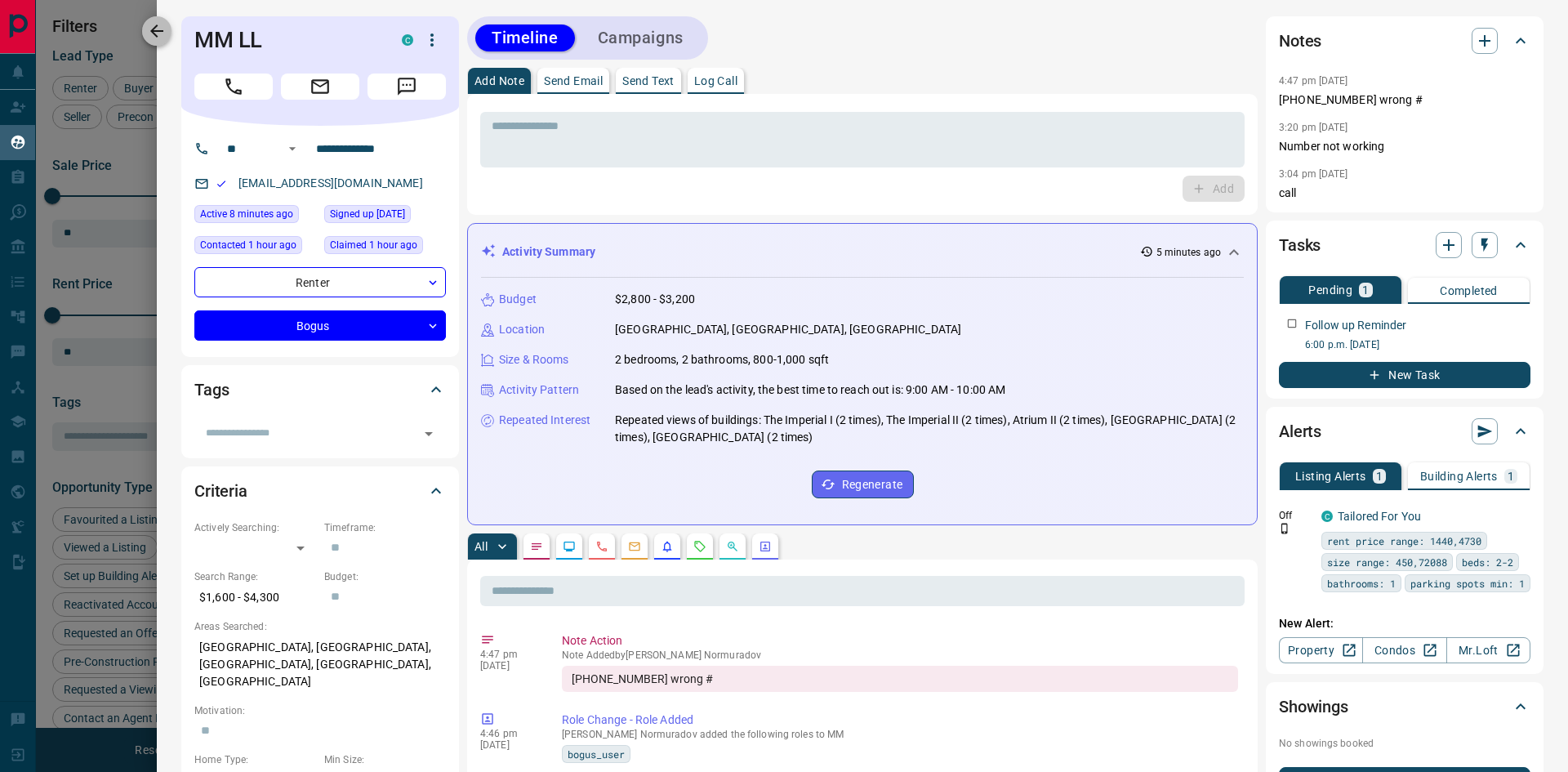
click at [152, 30] on icon "button" at bounding box center [156, 31] width 13 height 13
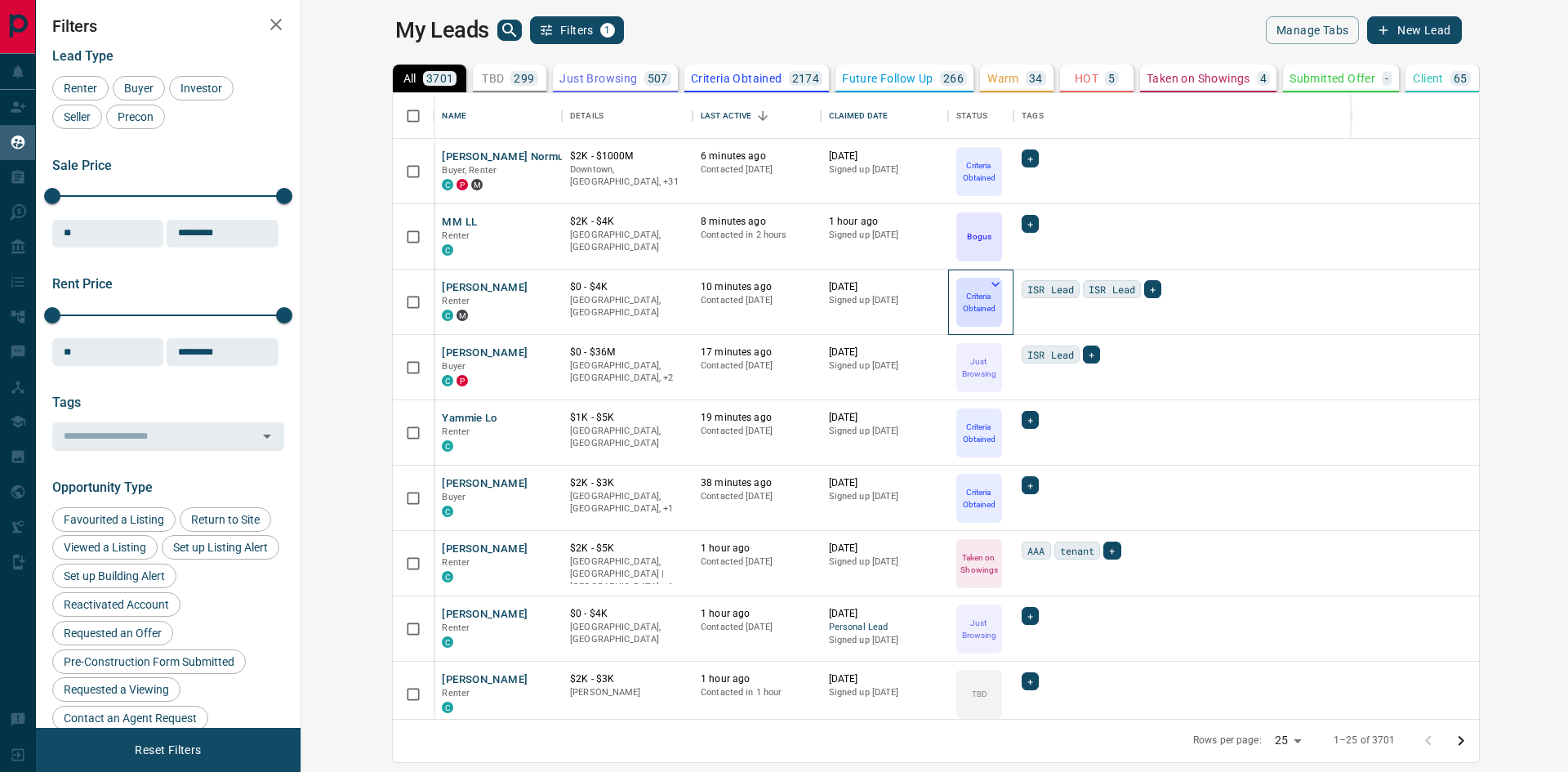
click at [988, 284] on icon at bounding box center [995, 284] width 16 height 16
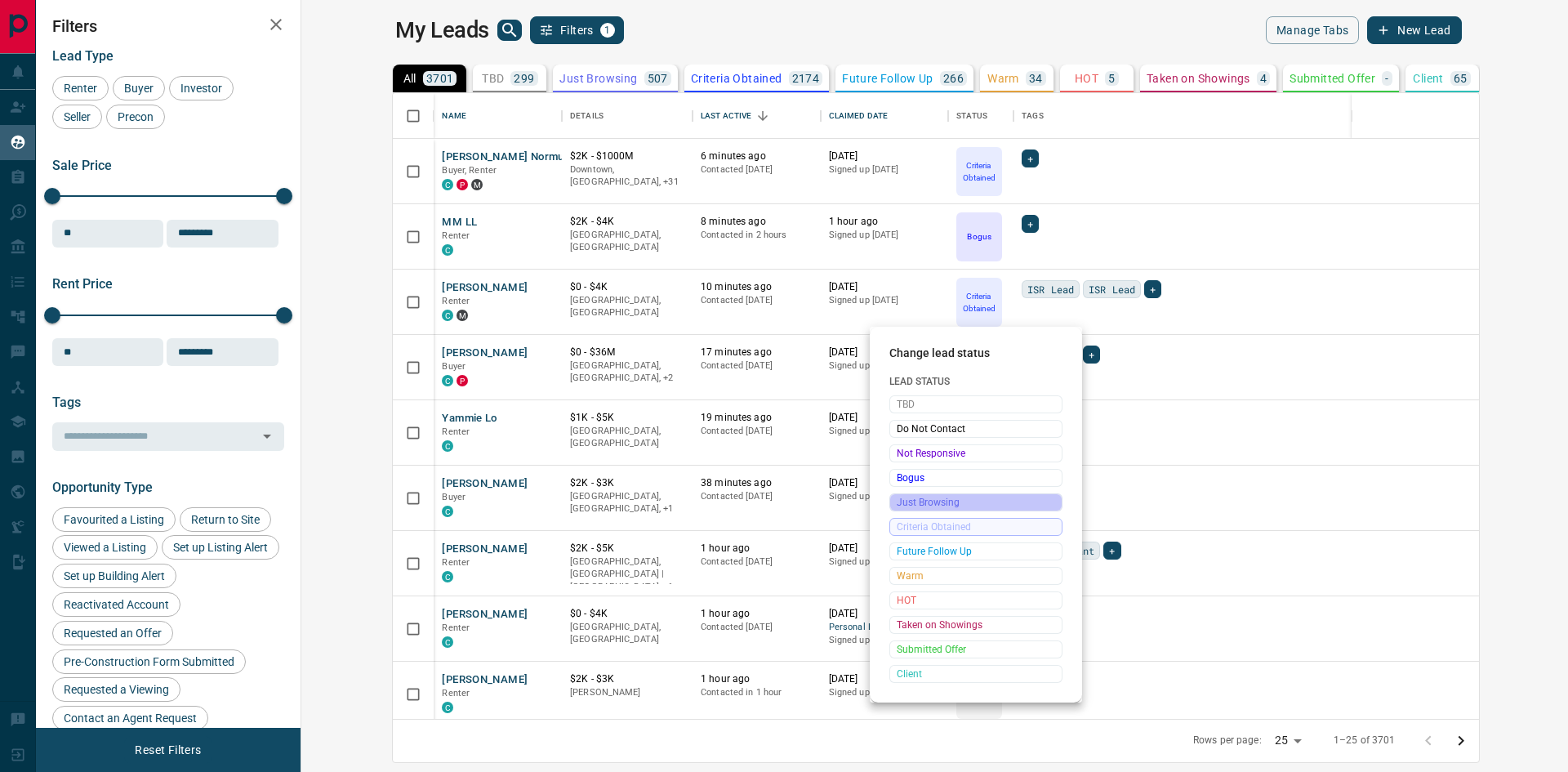
click at [930, 501] on span "Just Browsing" at bounding box center [976, 502] width 159 height 16
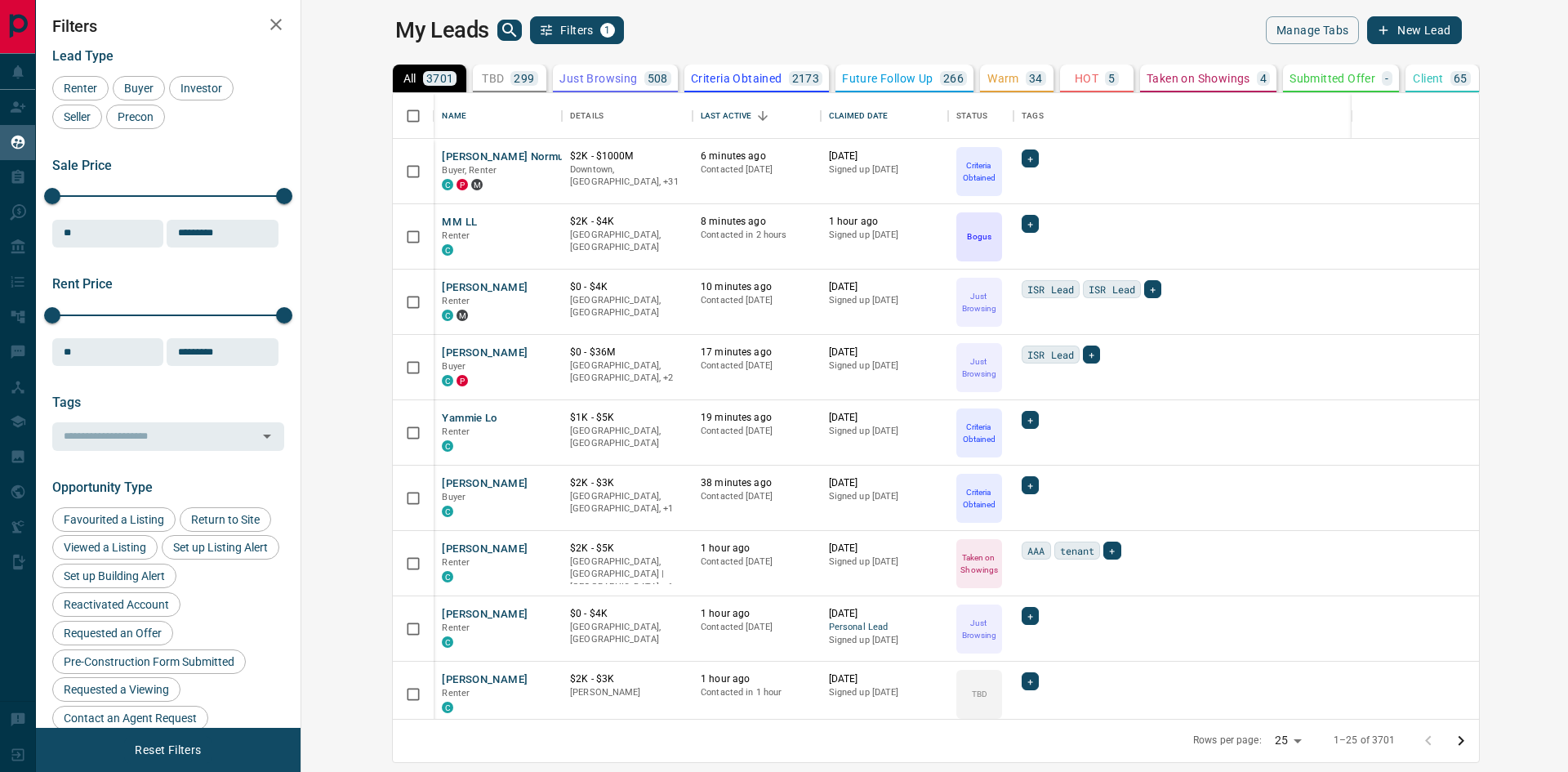
click at [1567, 298] on icon "more" at bounding box center [1594, 301] width 3 height 10
click at [1567, 237] on icon "more" at bounding box center [1594, 237] width 3 height 10
click at [1022, 221] on div "+" at bounding box center [1269, 224] width 495 height 18
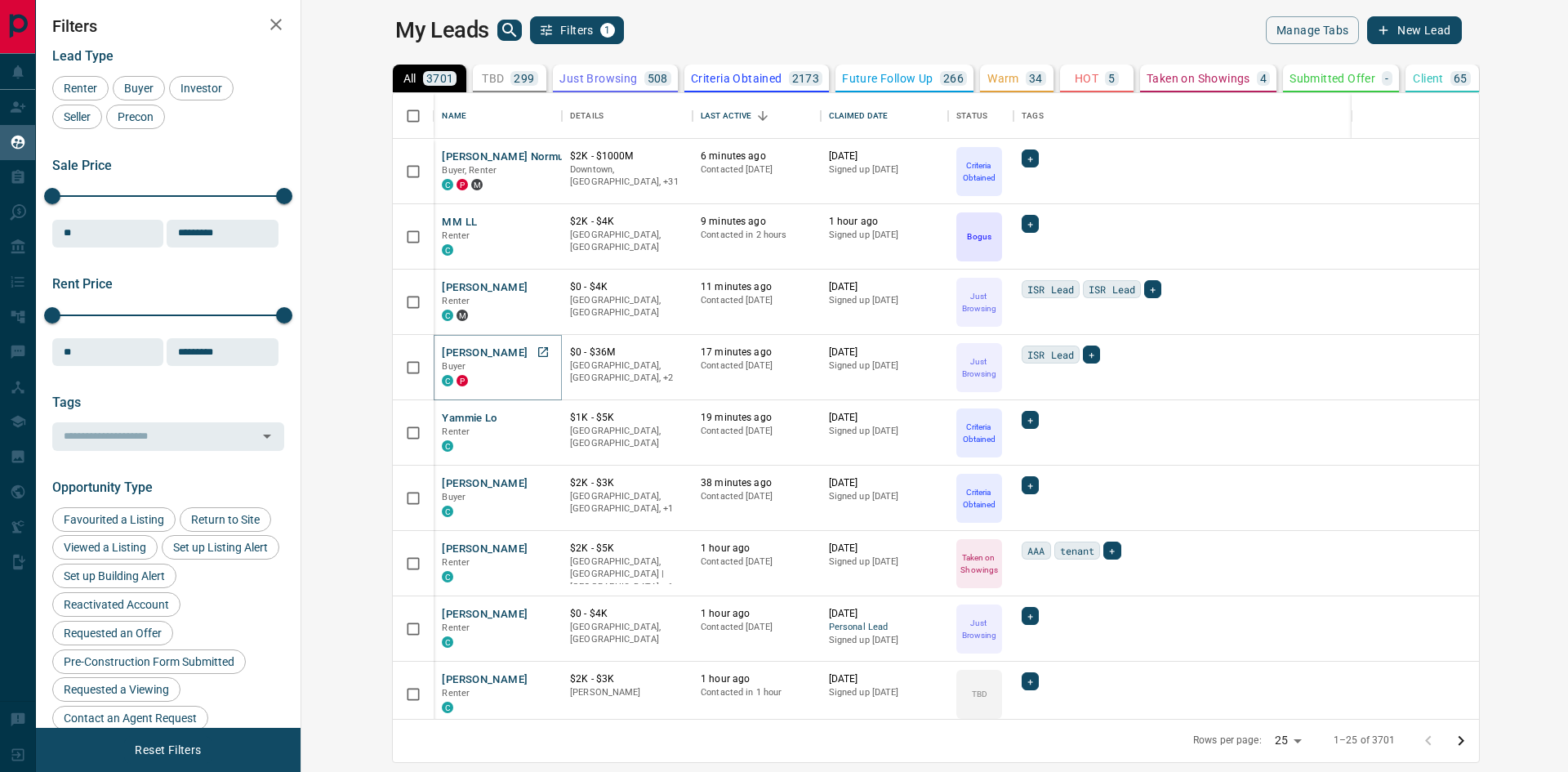
click at [442, 352] on button "Saikumar Dasari" at bounding box center [485, 354] width 85 height 15
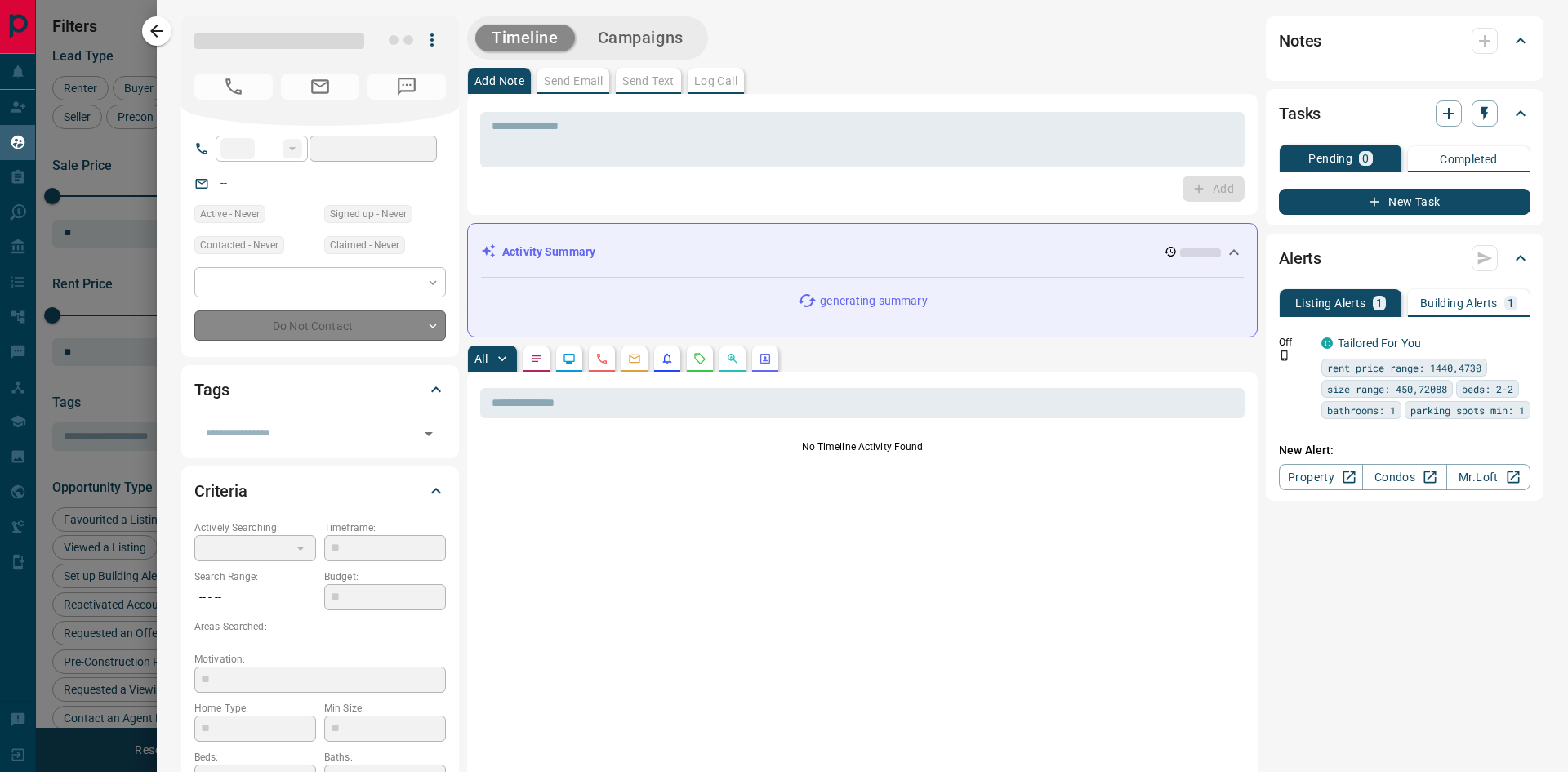
type input "**"
type input "**********"
type input "*"
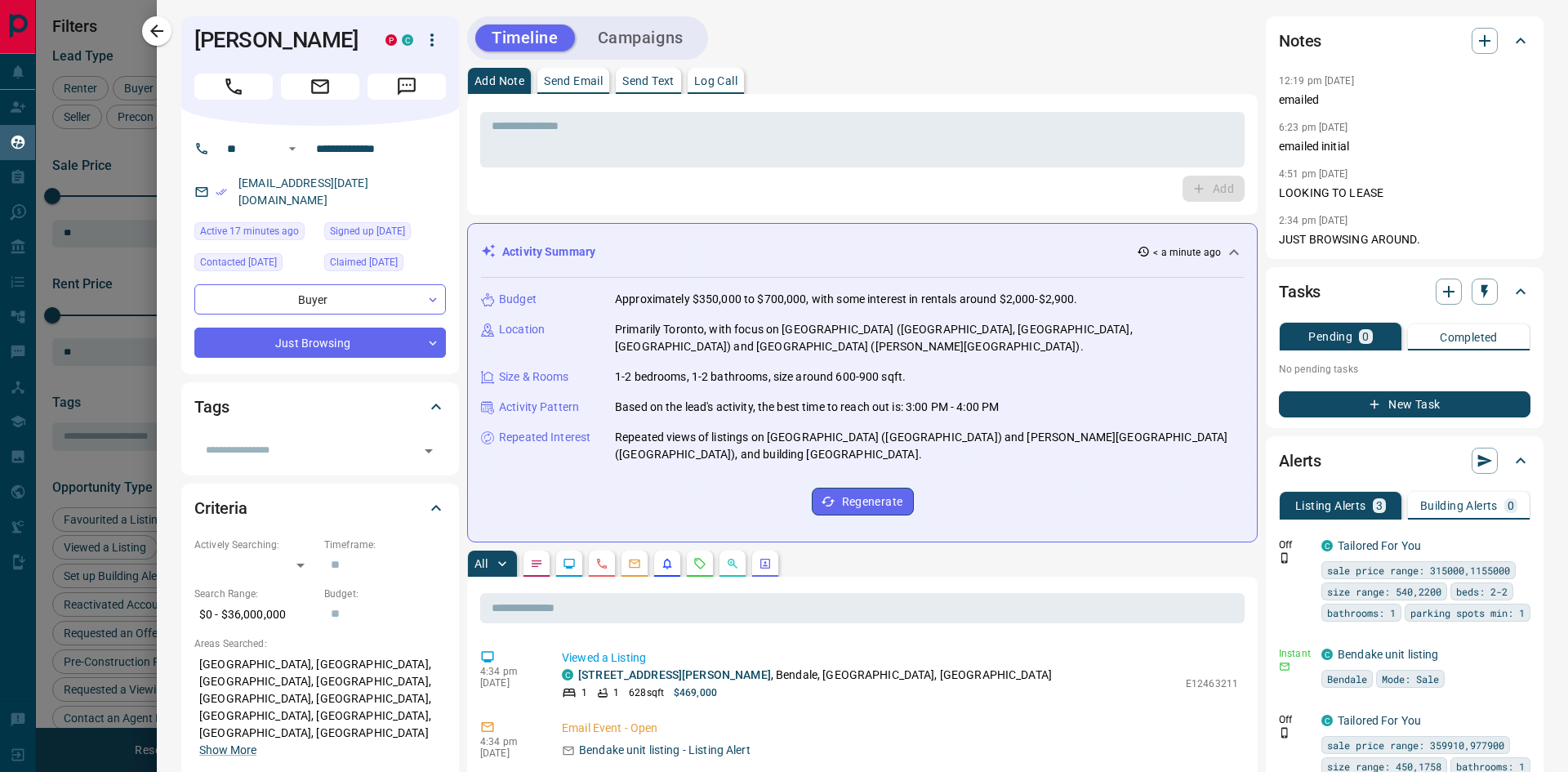
click at [749, 202] on div "* ​ Add" at bounding box center [862, 155] width 790 height 121
click at [774, 189] on div "Add" at bounding box center [863, 189] width 765 height 26
click at [765, 190] on div "Add" at bounding box center [863, 189] width 765 height 26
drag, startPoint x: 714, startPoint y: 69, endPoint x: 727, endPoint y: 104, distance: 37.3
click at [714, 72] on button "Log Call" at bounding box center [716, 80] width 56 height 26
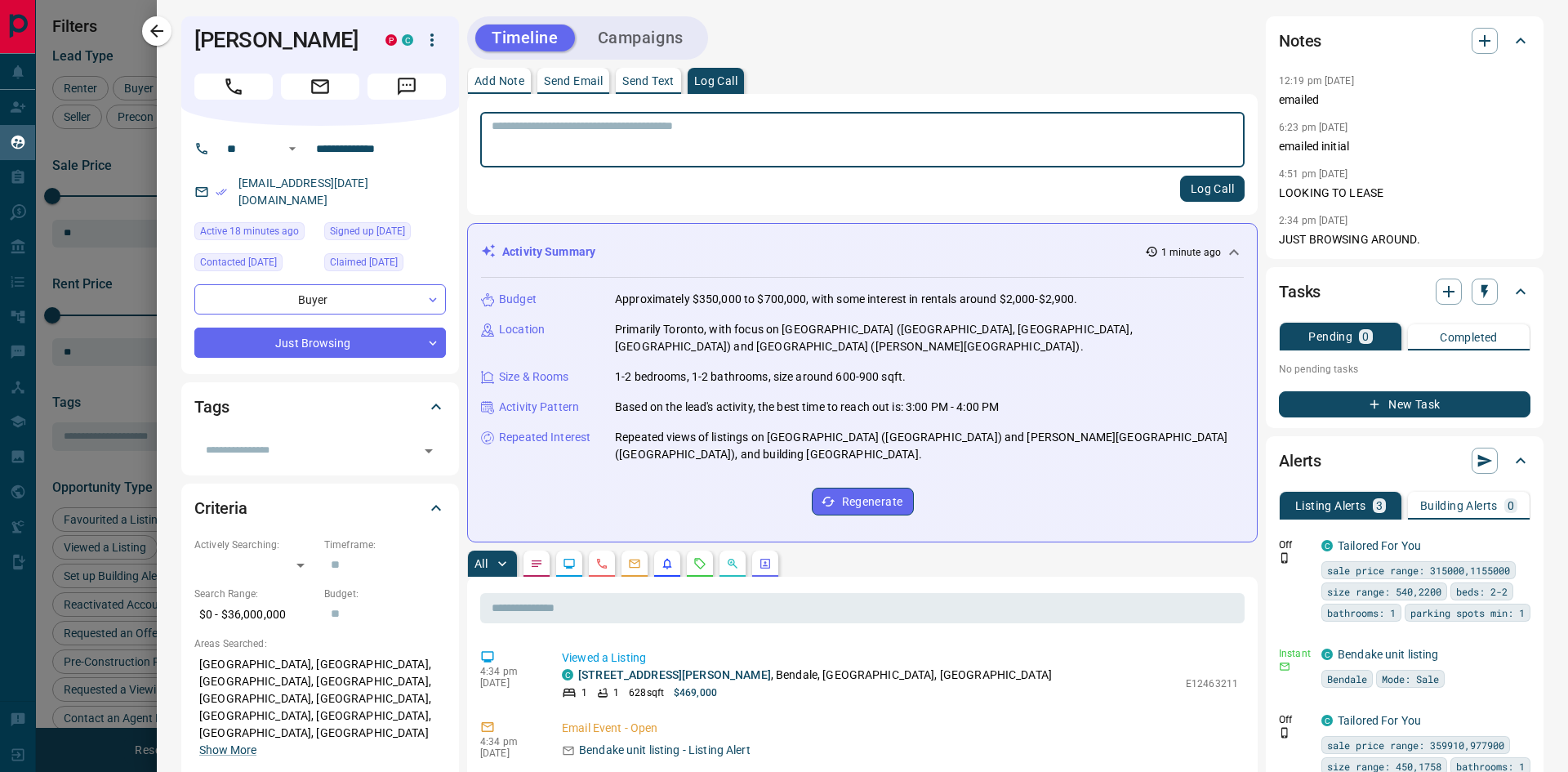
click at [728, 131] on textarea at bounding box center [862, 140] width 742 height 42
type textarea "**********"
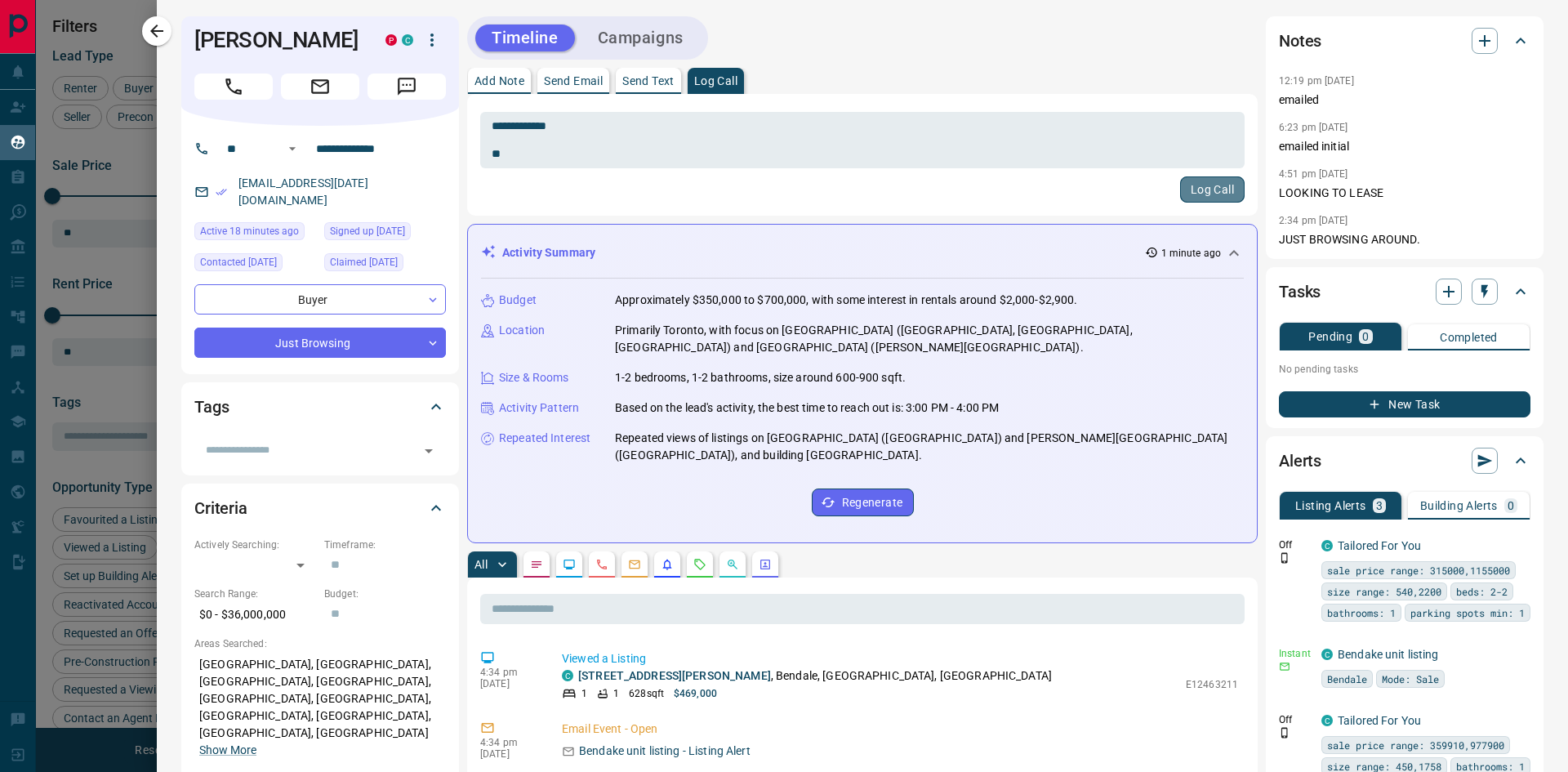
click at [1185, 193] on button "Log Call" at bounding box center [1213, 190] width 65 height 26
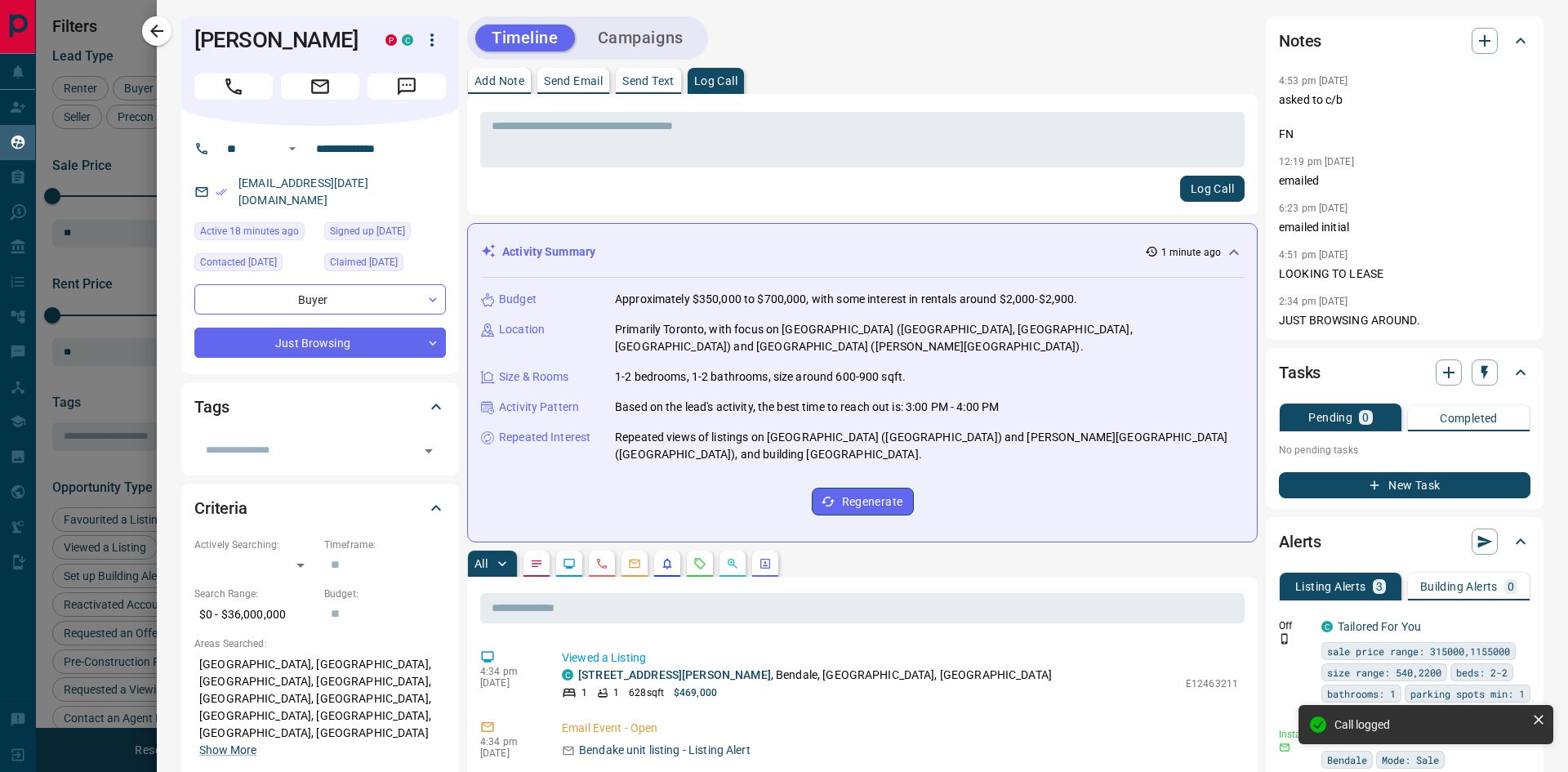
drag, startPoint x: 153, startPoint y: 32, endPoint x: 654, endPoint y: 181, distance: 522.7
click at [153, 32] on icon "button" at bounding box center [156, 31] width 13 height 13
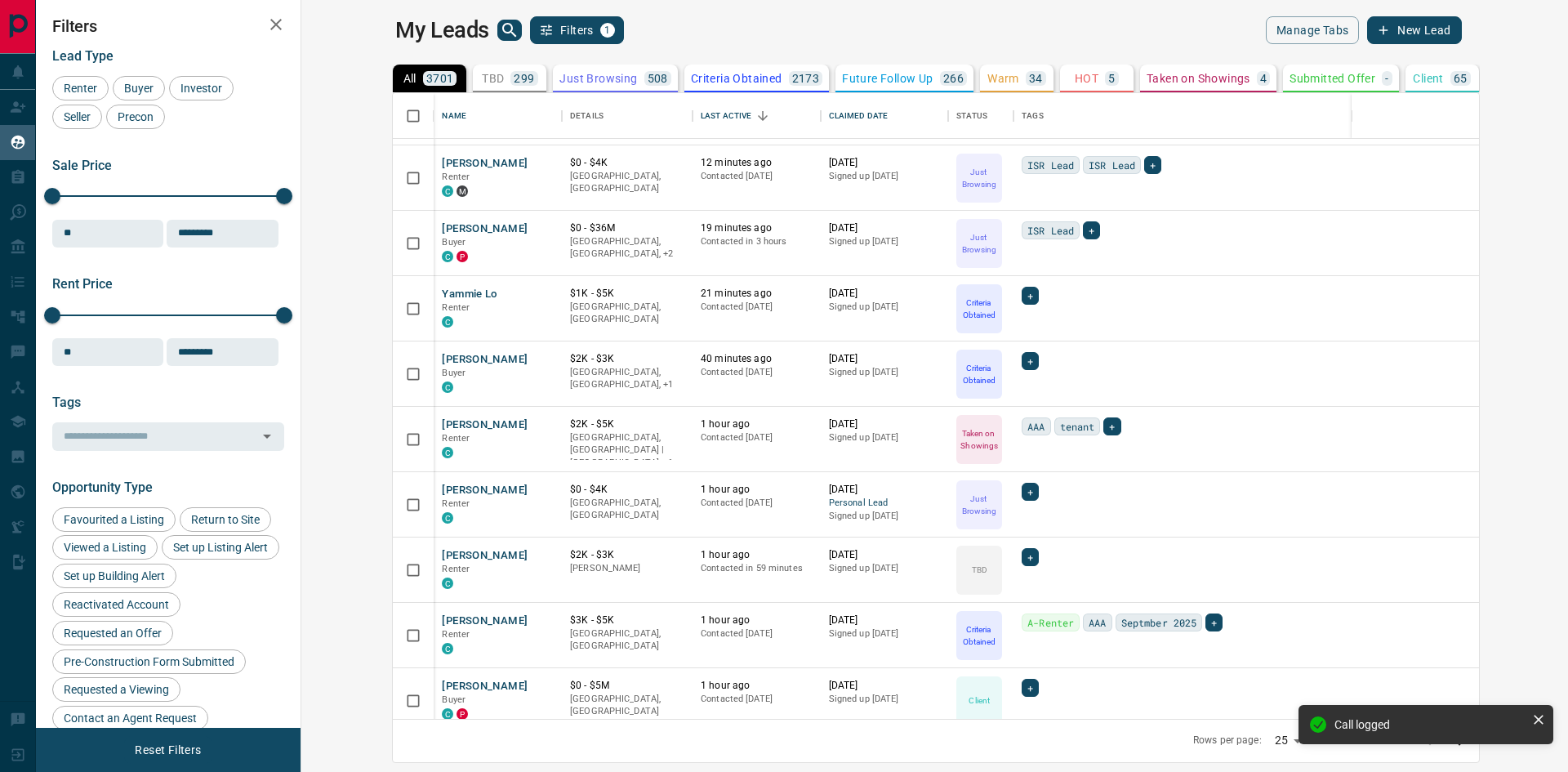
scroll to position [163, 0]
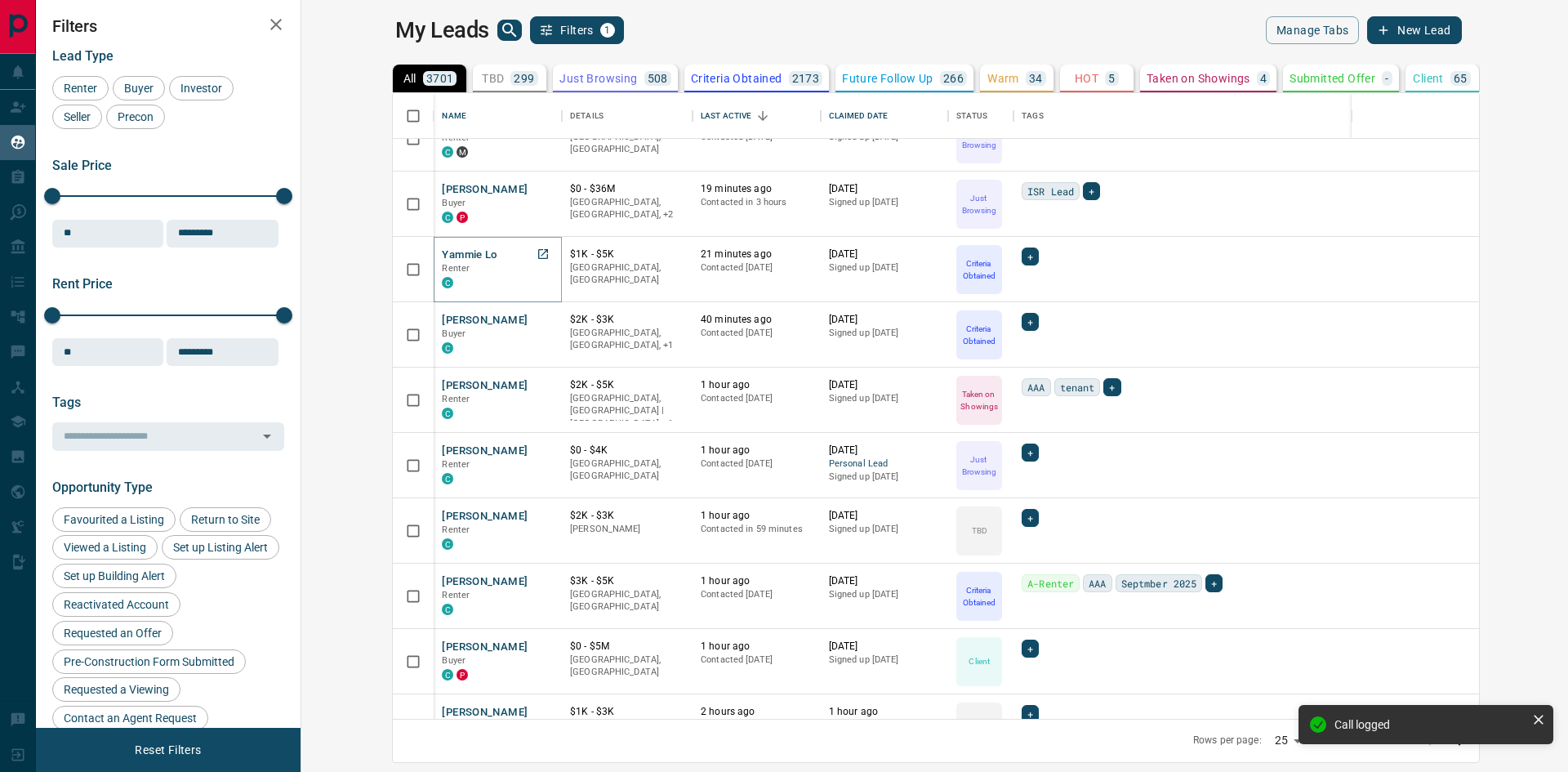
click at [442, 252] on button "Yammie Lo" at bounding box center [469, 255] width 55 height 15
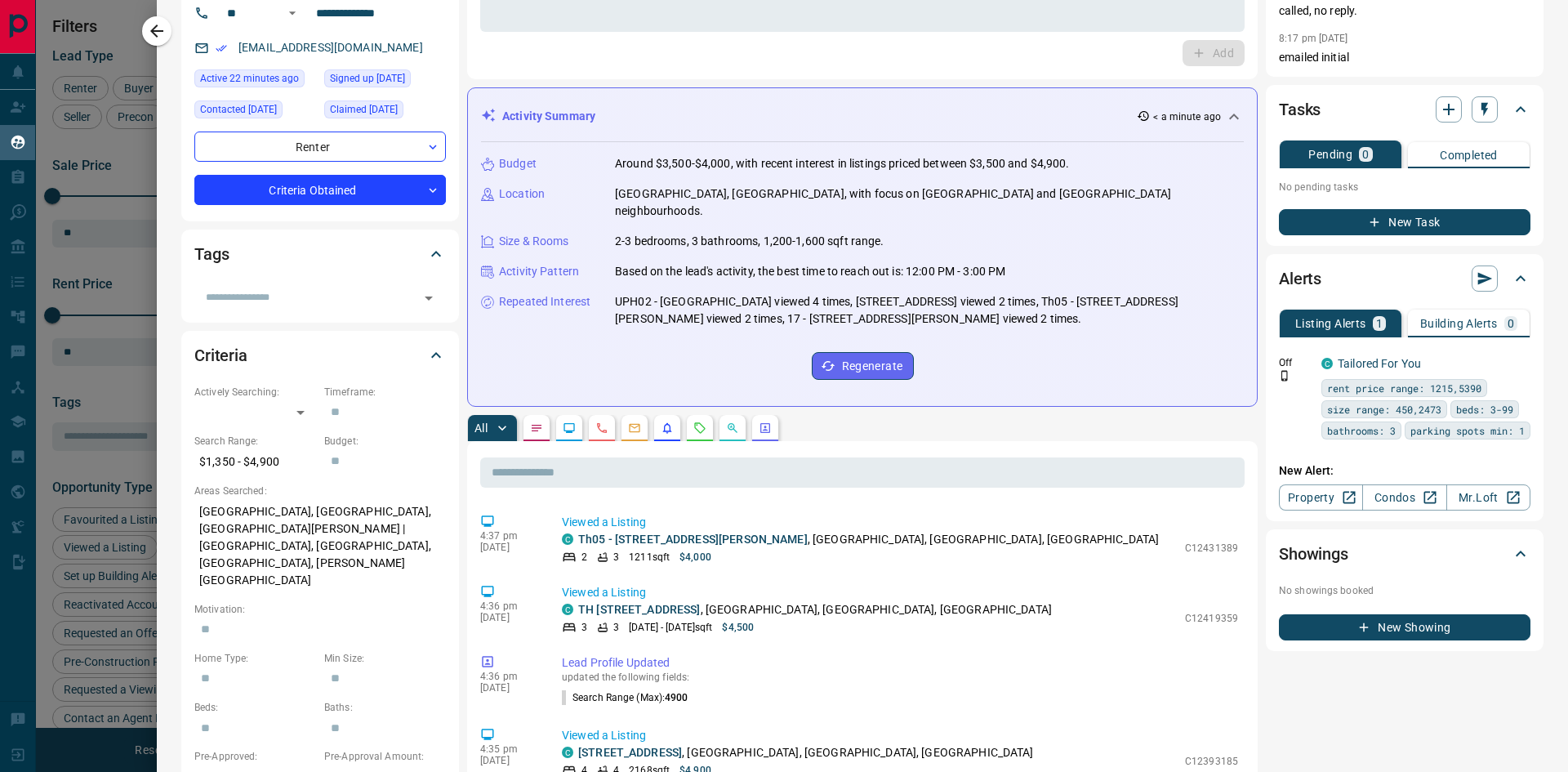
scroll to position [0, 0]
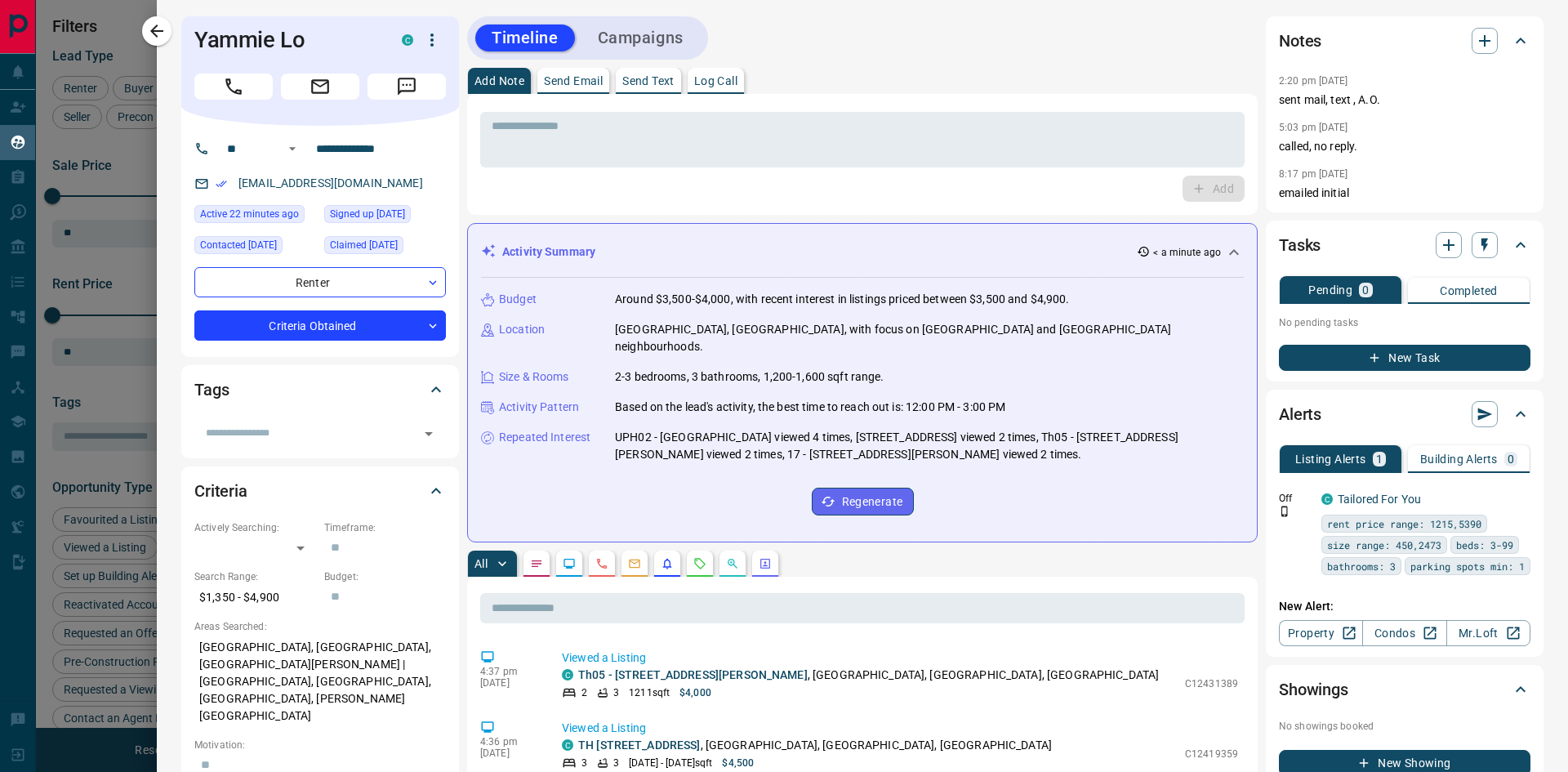
click at [815, 200] on div "Add" at bounding box center [863, 189] width 765 height 26
click at [790, 197] on div "Add" at bounding box center [863, 189] width 765 height 26
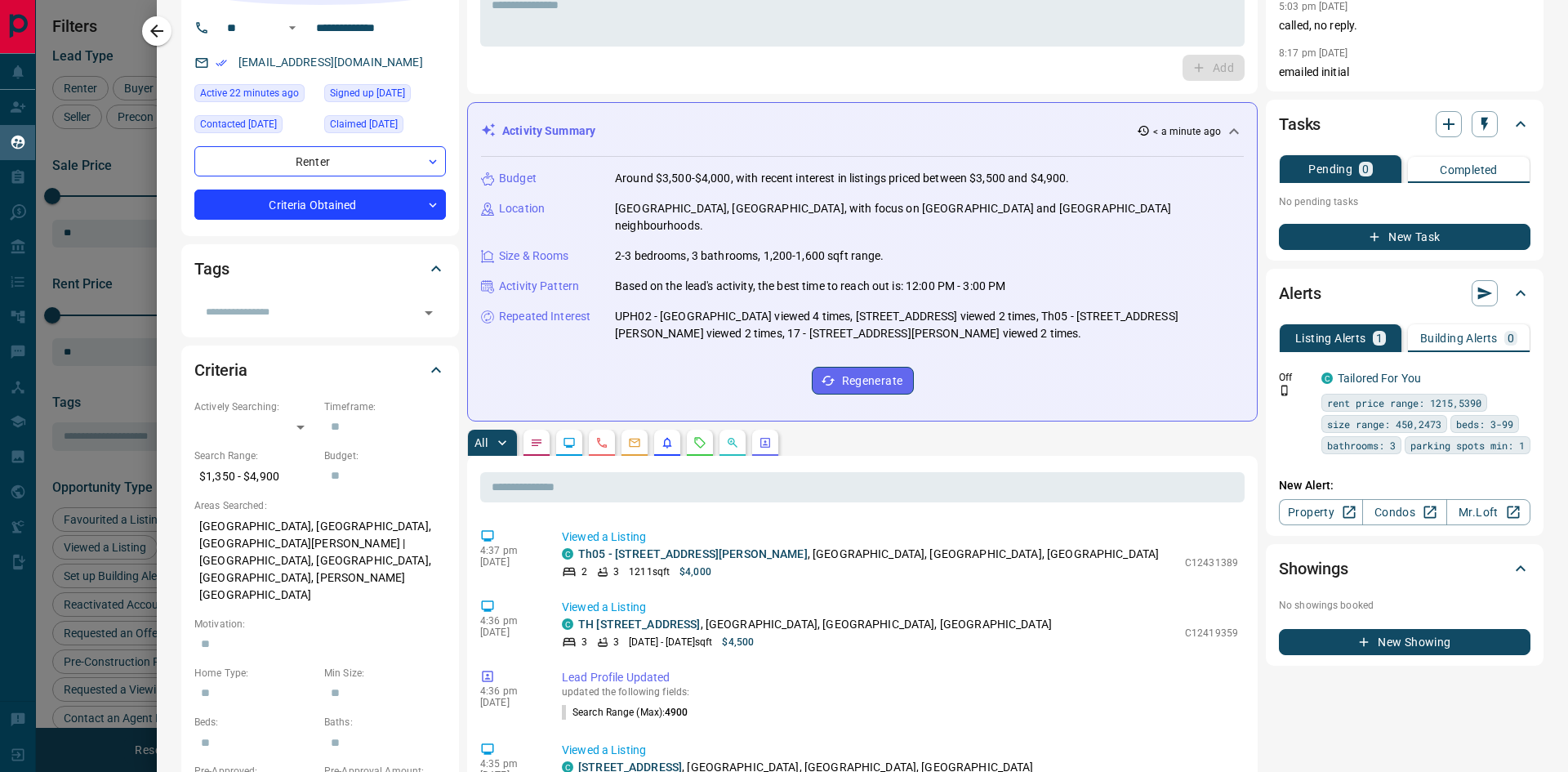
scroll to position [327, 0]
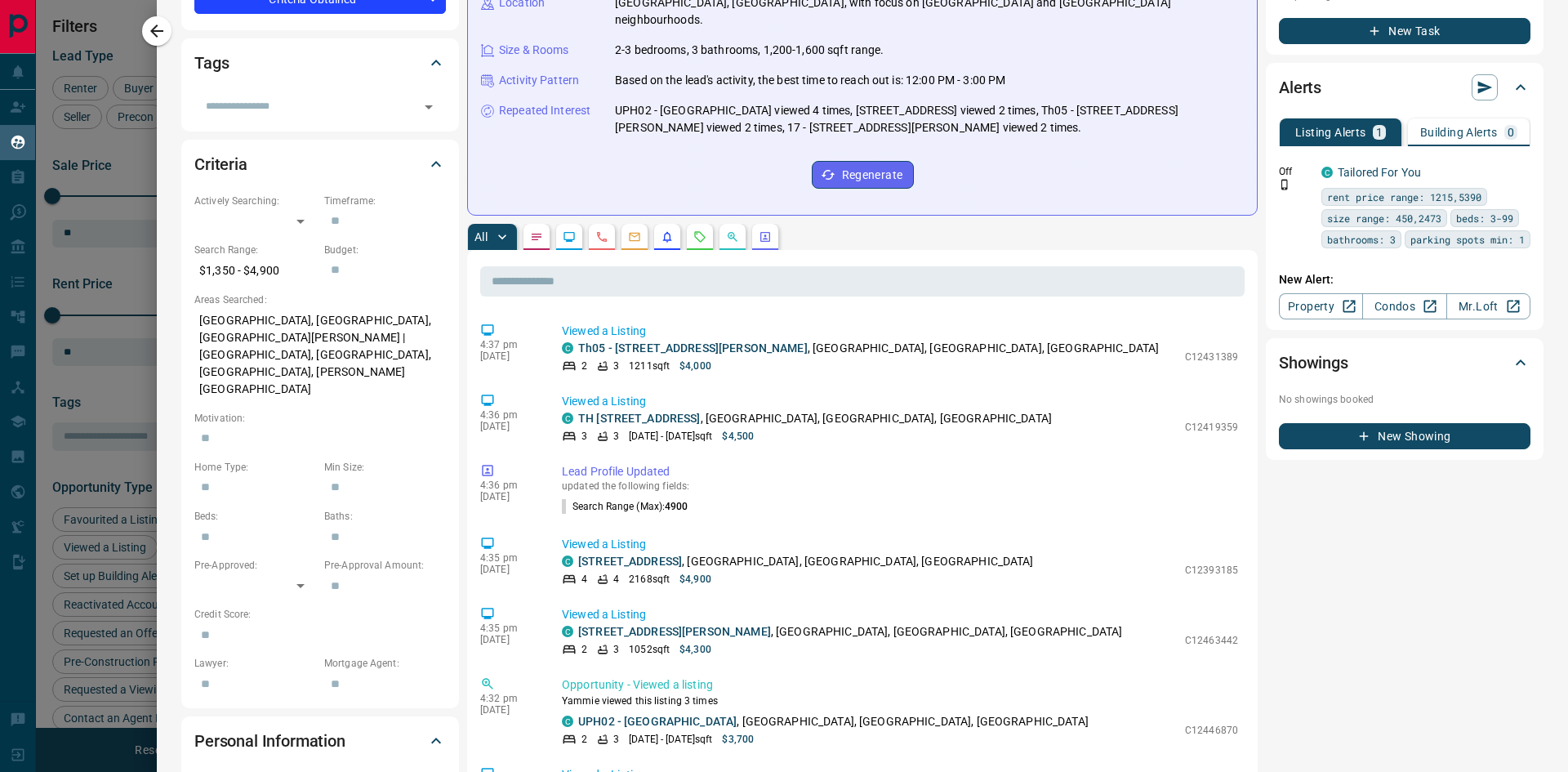
click at [811, 224] on div "All" at bounding box center [862, 237] width 790 height 26
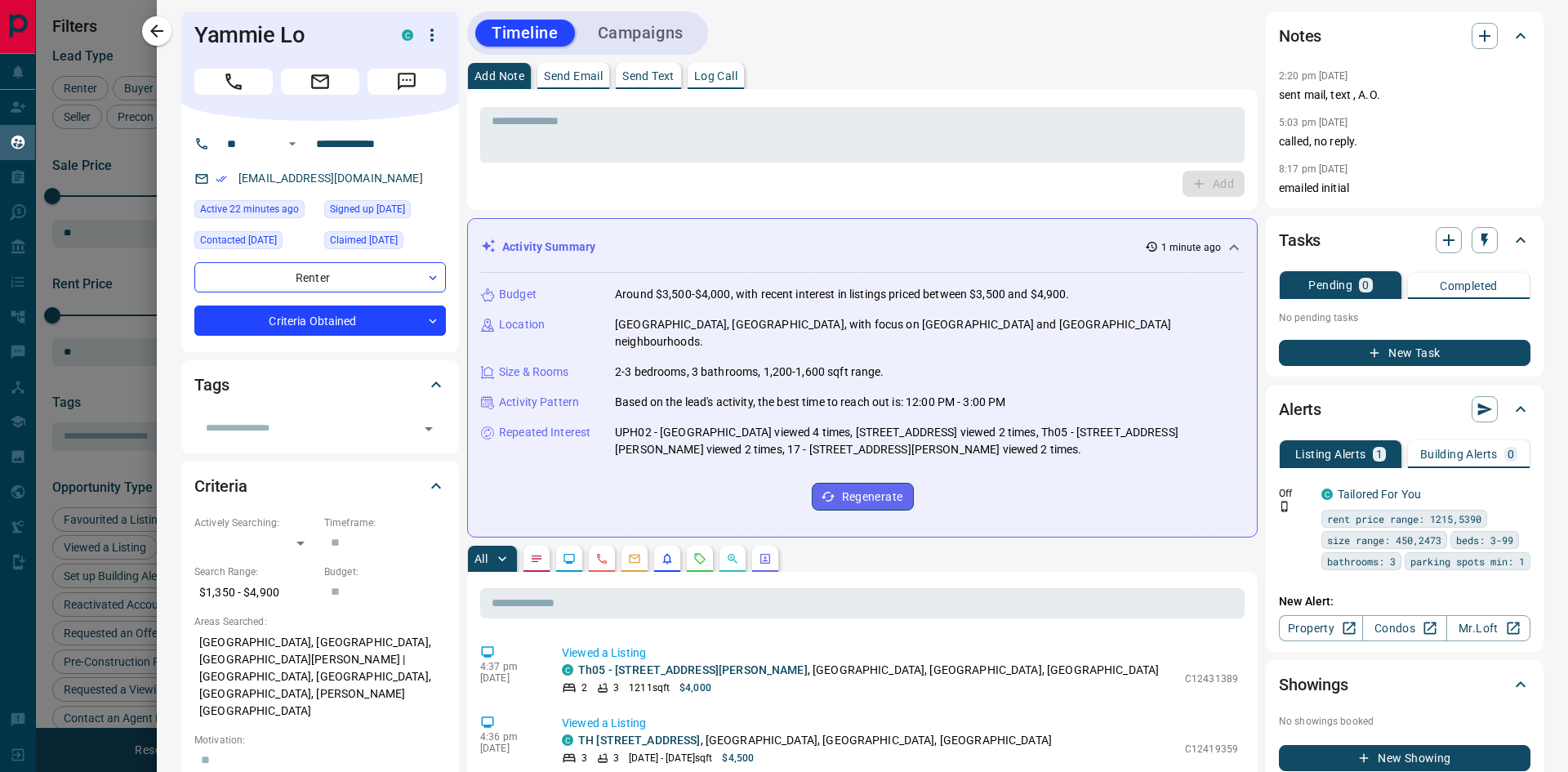
scroll to position [0, 0]
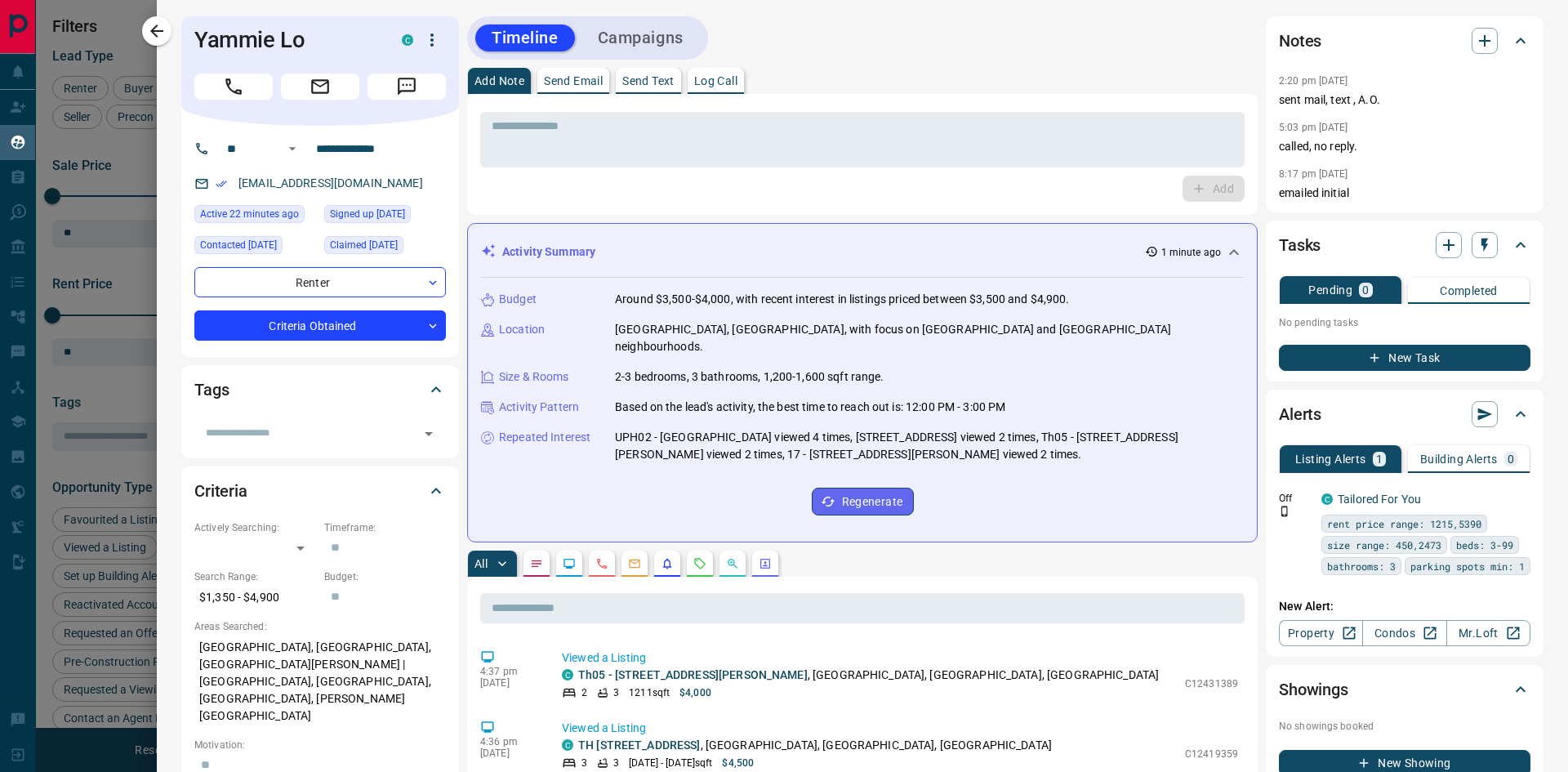
click at [774, 191] on div "Add" at bounding box center [863, 189] width 765 height 26
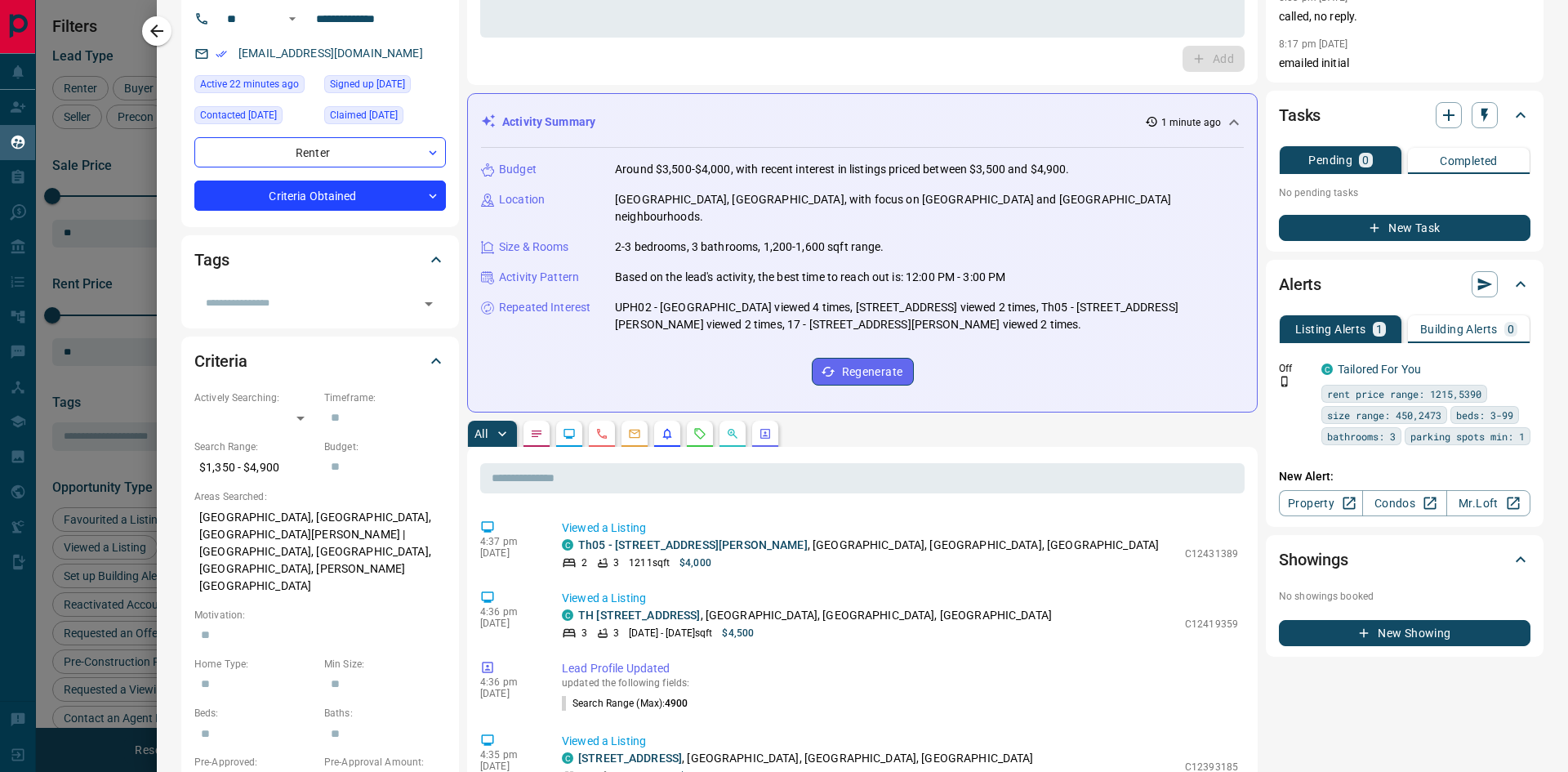
scroll to position [245, 0]
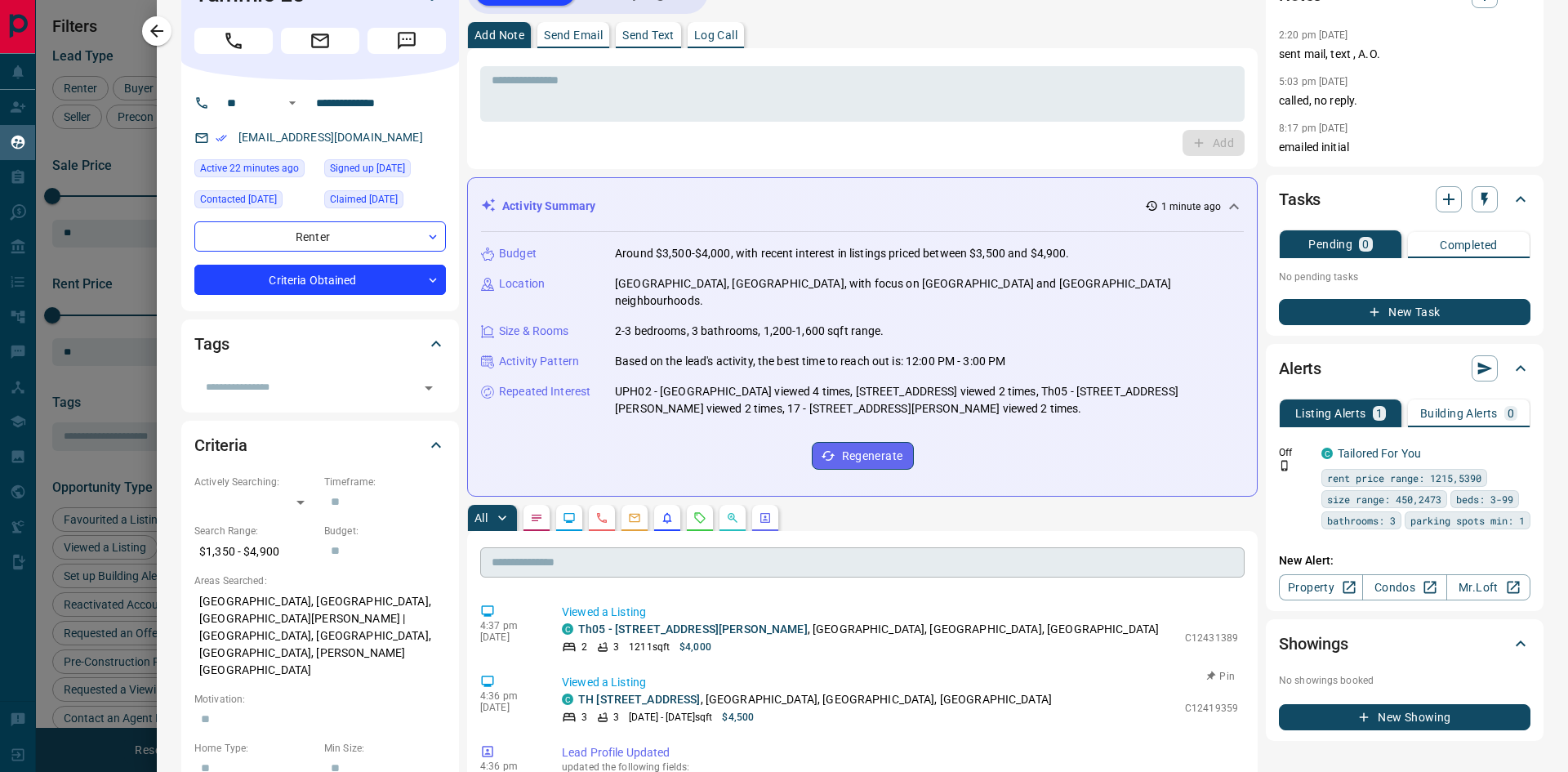
scroll to position [0, 0]
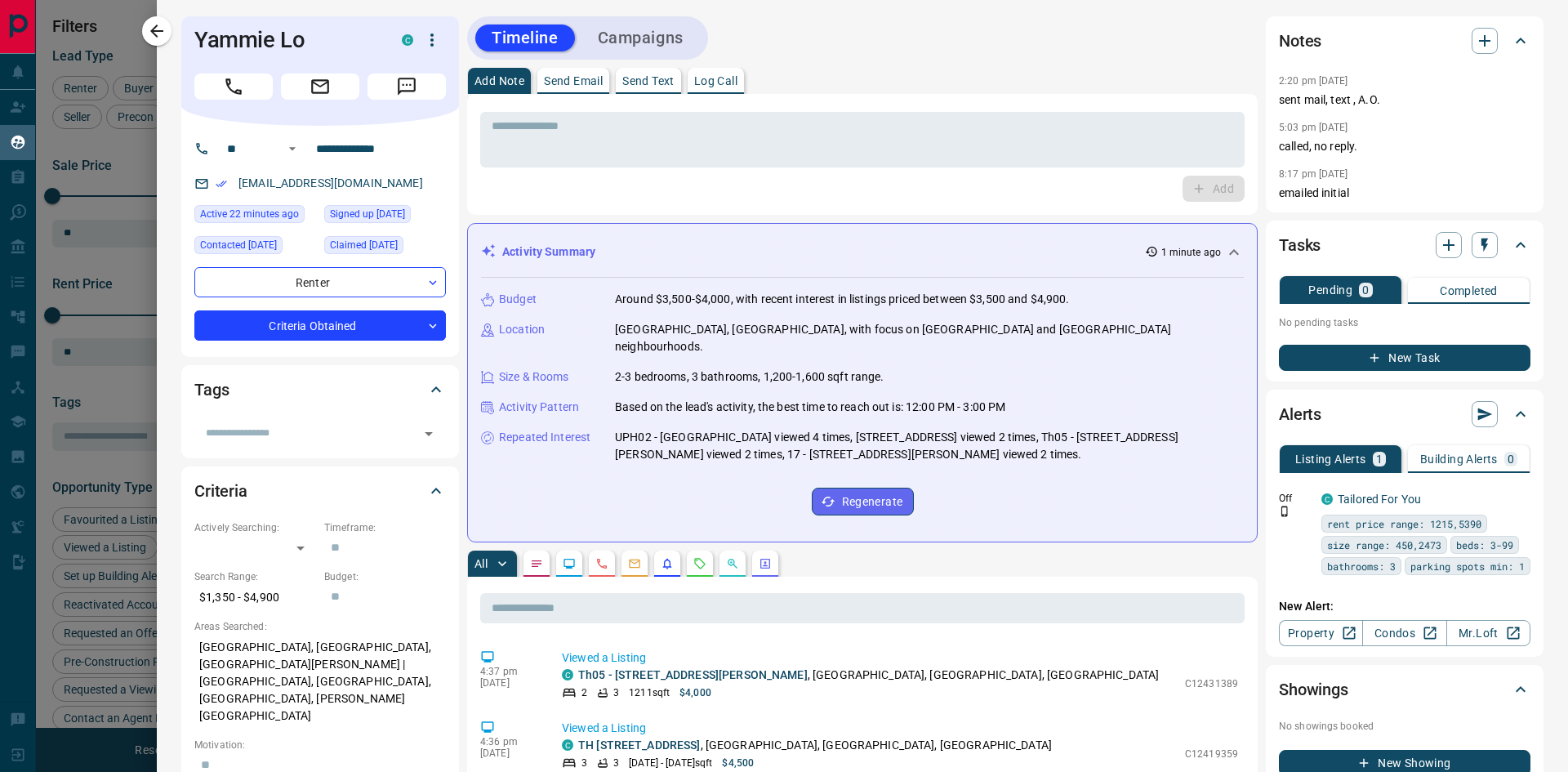
drag, startPoint x: 753, startPoint y: 185, endPoint x: 737, endPoint y: 196, distance: 19.4
click at [751, 184] on div "Add" at bounding box center [863, 189] width 765 height 26
click at [905, 183] on div "Add" at bounding box center [863, 189] width 765 height 26
click at [1512, 493] on icon "button" at bounding box center [1518, 497] width 15 height 15
click at [1489, 578] on li "Delete" at bounding box center [1482, 581] width 72 height 26
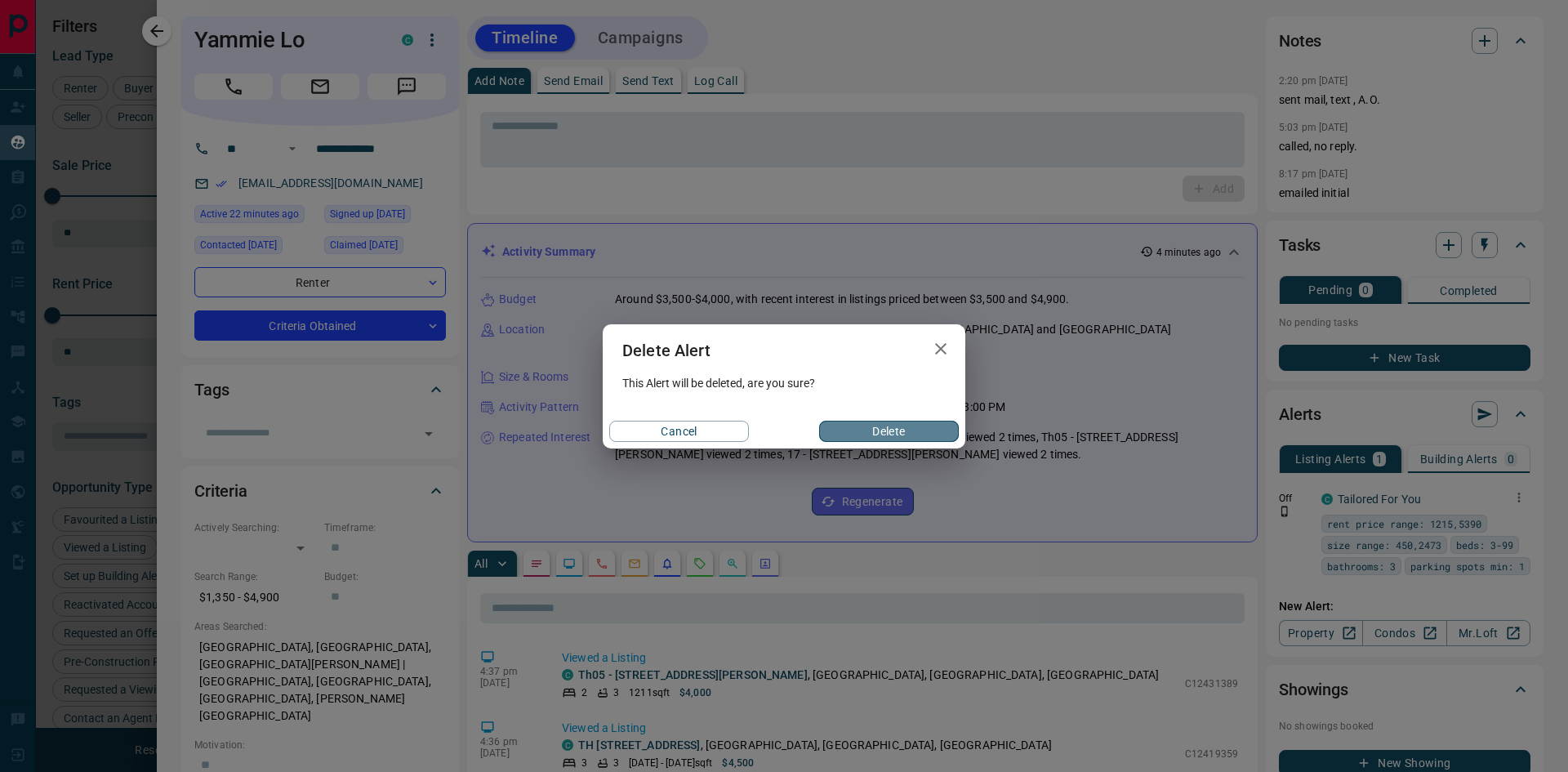
click at [872, 430] on button "Delete" at bounding box center [889, 431] width 140 height 21
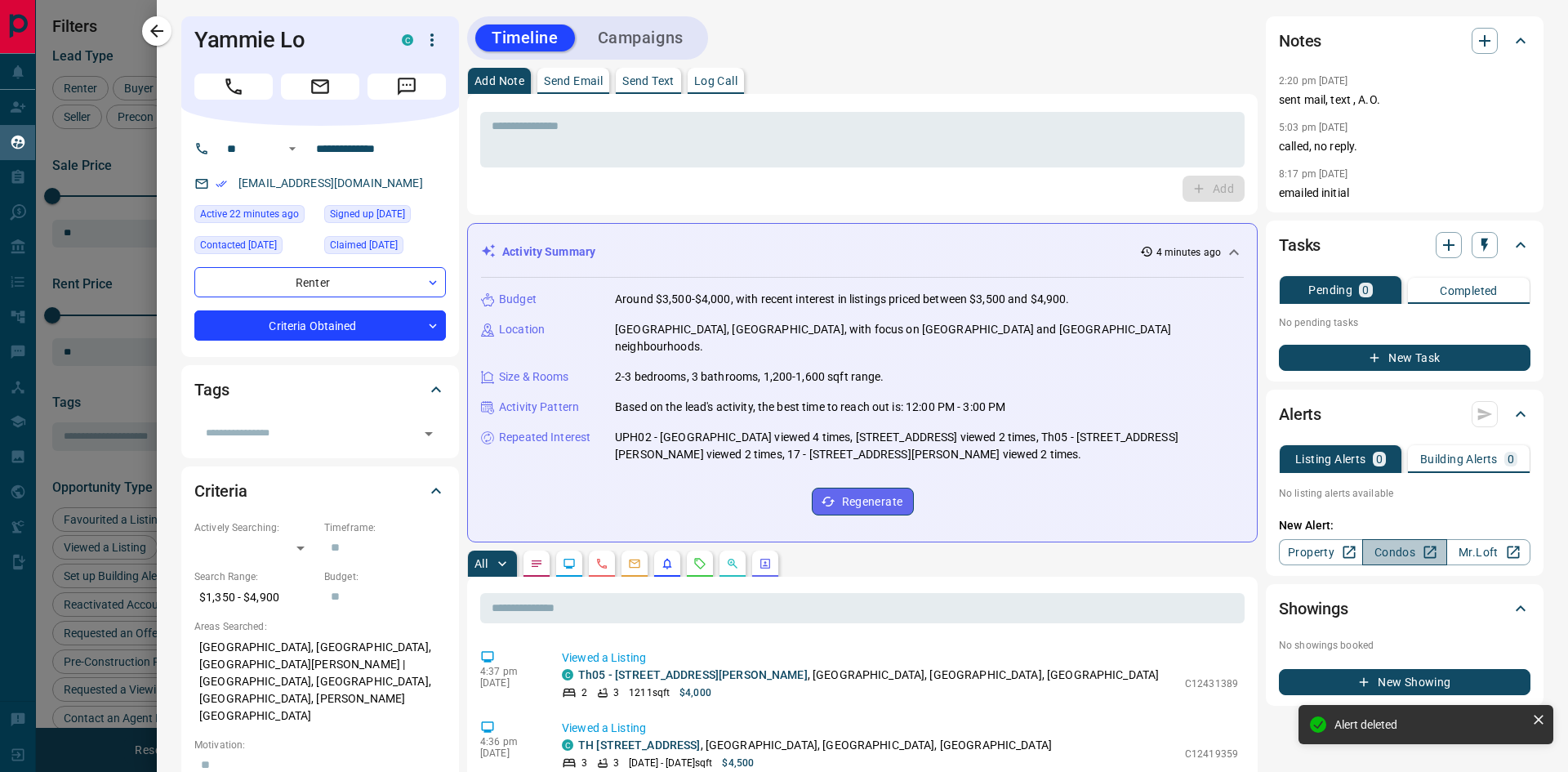
click at [1377, 550] on link "Condos" at bounding box center [1404, 553] width 85 height 26
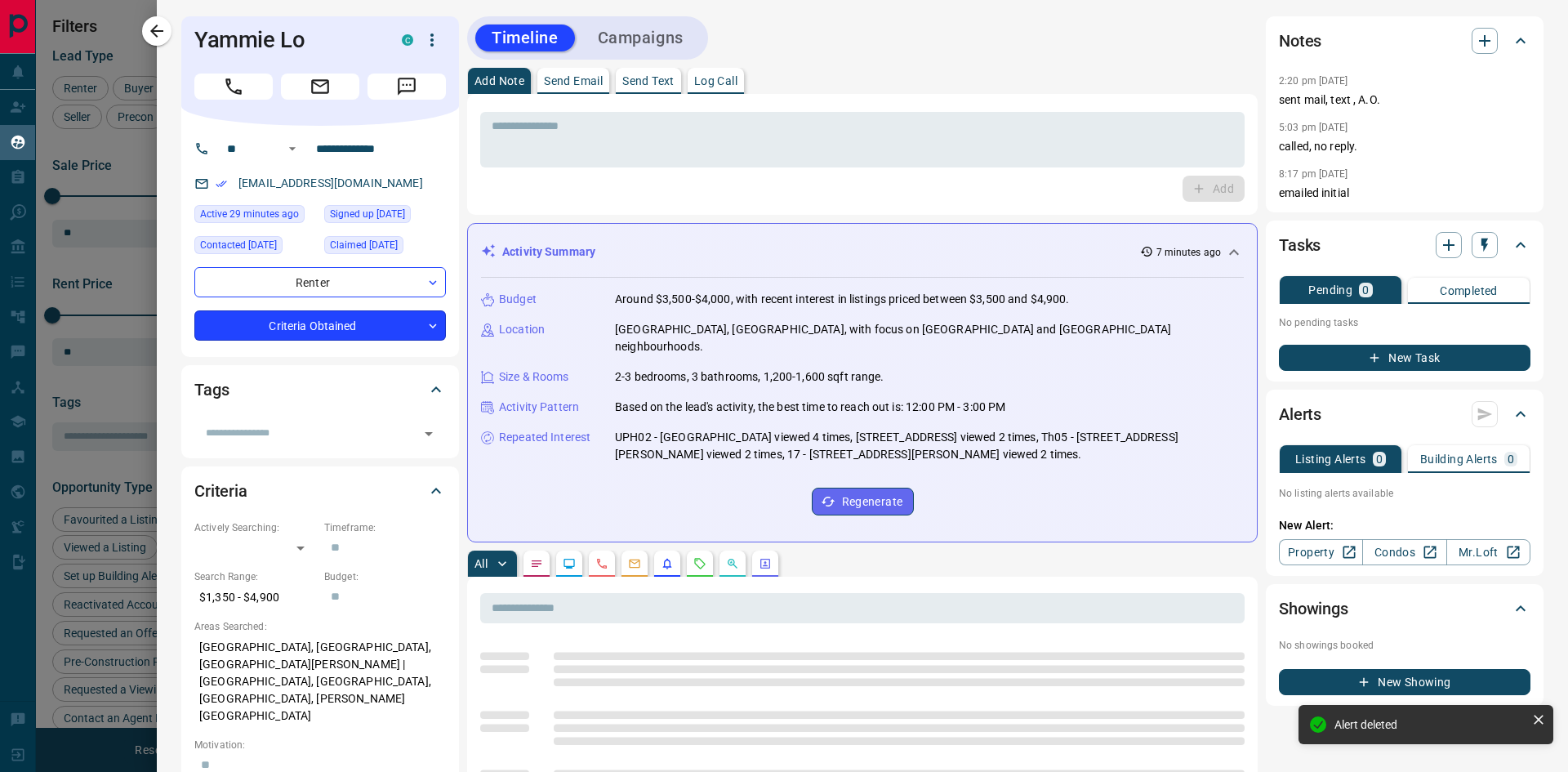
click at [381, 326] on body "Lead Transfers Claim Leads My Leads Tasks Opportunities Deals Campaigns Automat…" at bounding box center [784, 376] width 1568 height 752
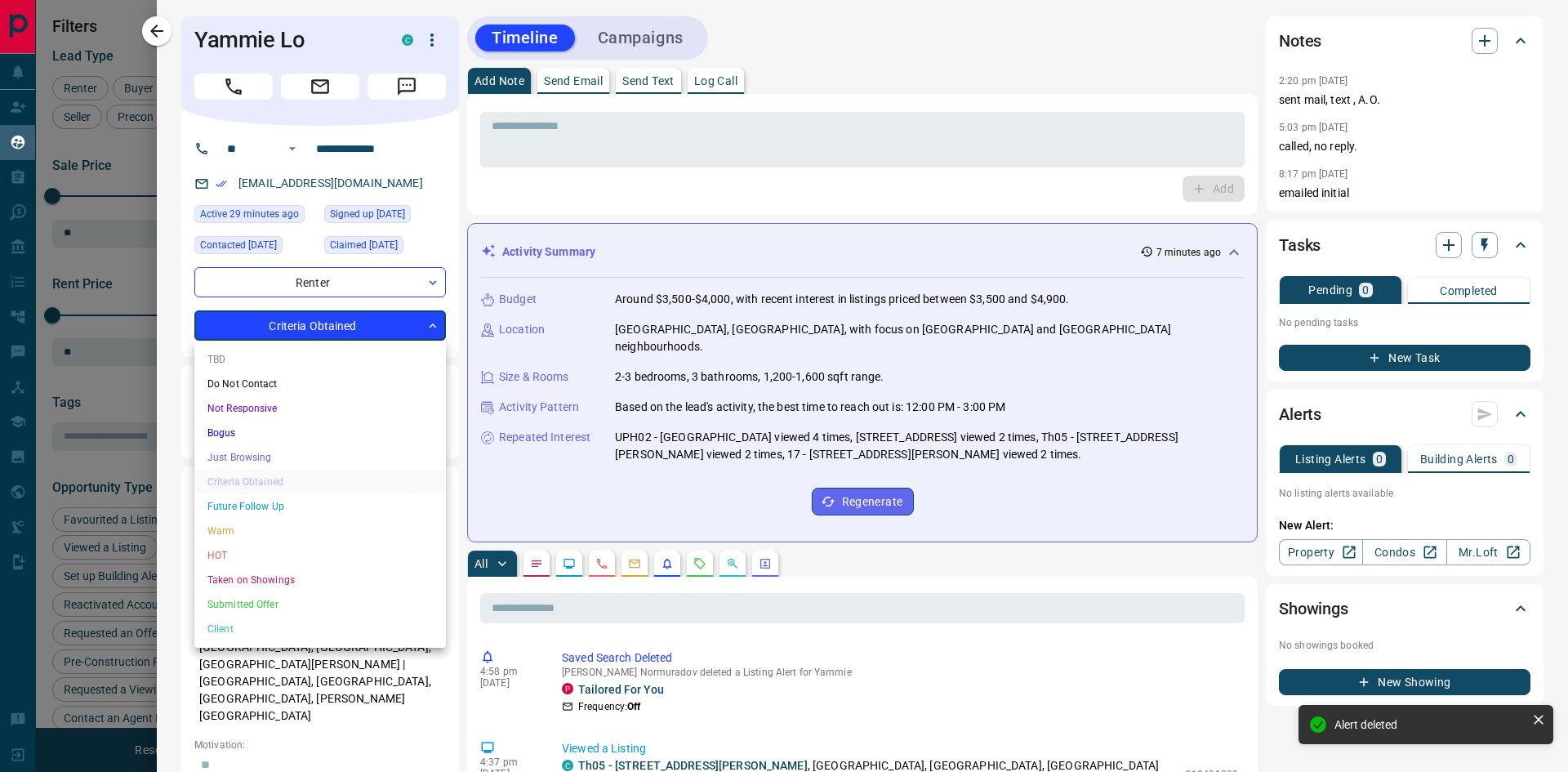
scroll to position [294, 0]
click at [285, 506] on li "Future Follow Up" at bounding box center [320, 506] width 252 height 25
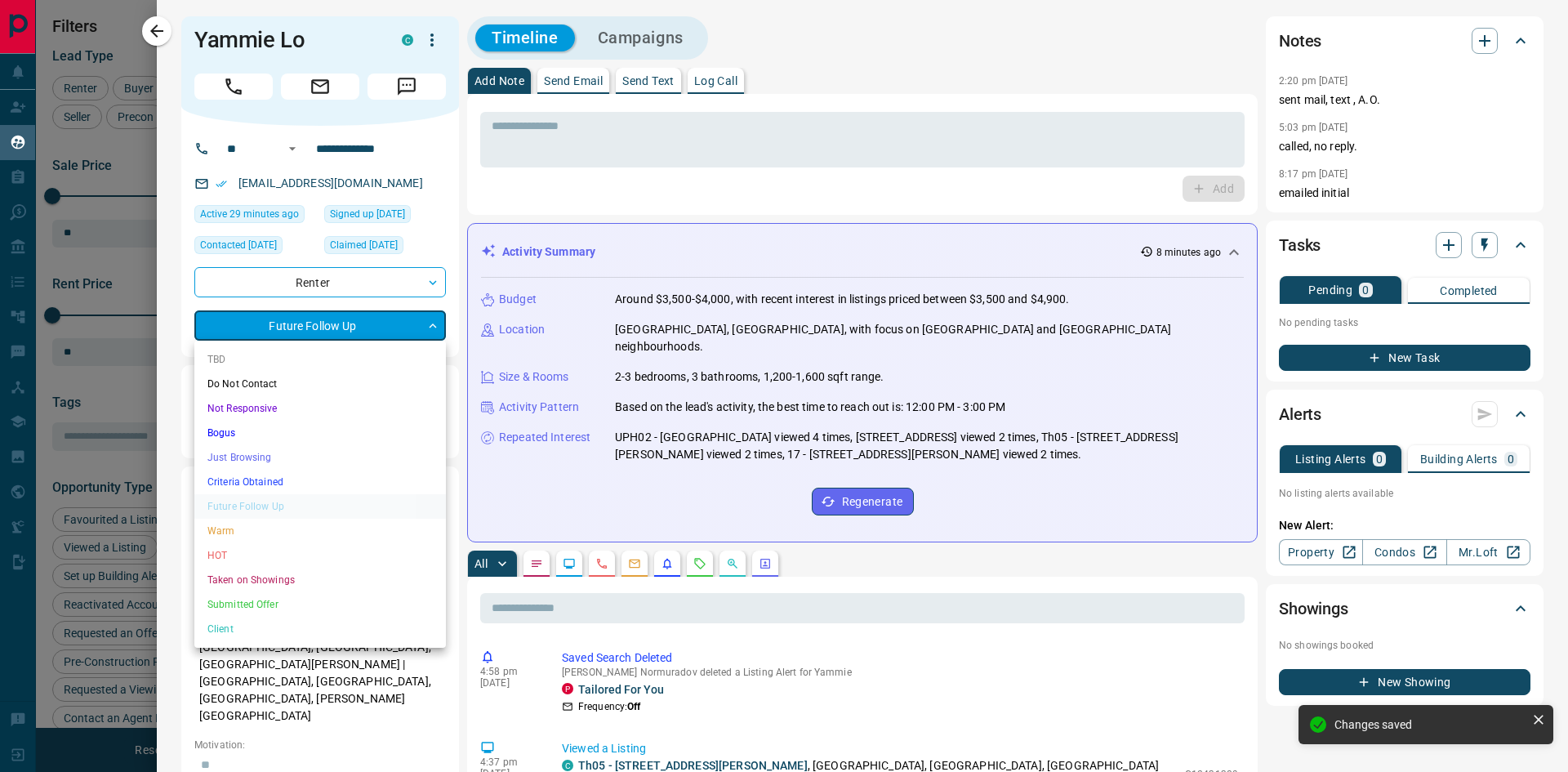
click at [362, 326] on body "Lead Transfers Claim Leads My Leads Tasks Opportunities Deals Campaigns Automat…" at bounding box center [784, 376] width 1568 height 752
click at [248, 480] on li "Criteria Obtained" at bounding box center [320, 482] width 252 height 25
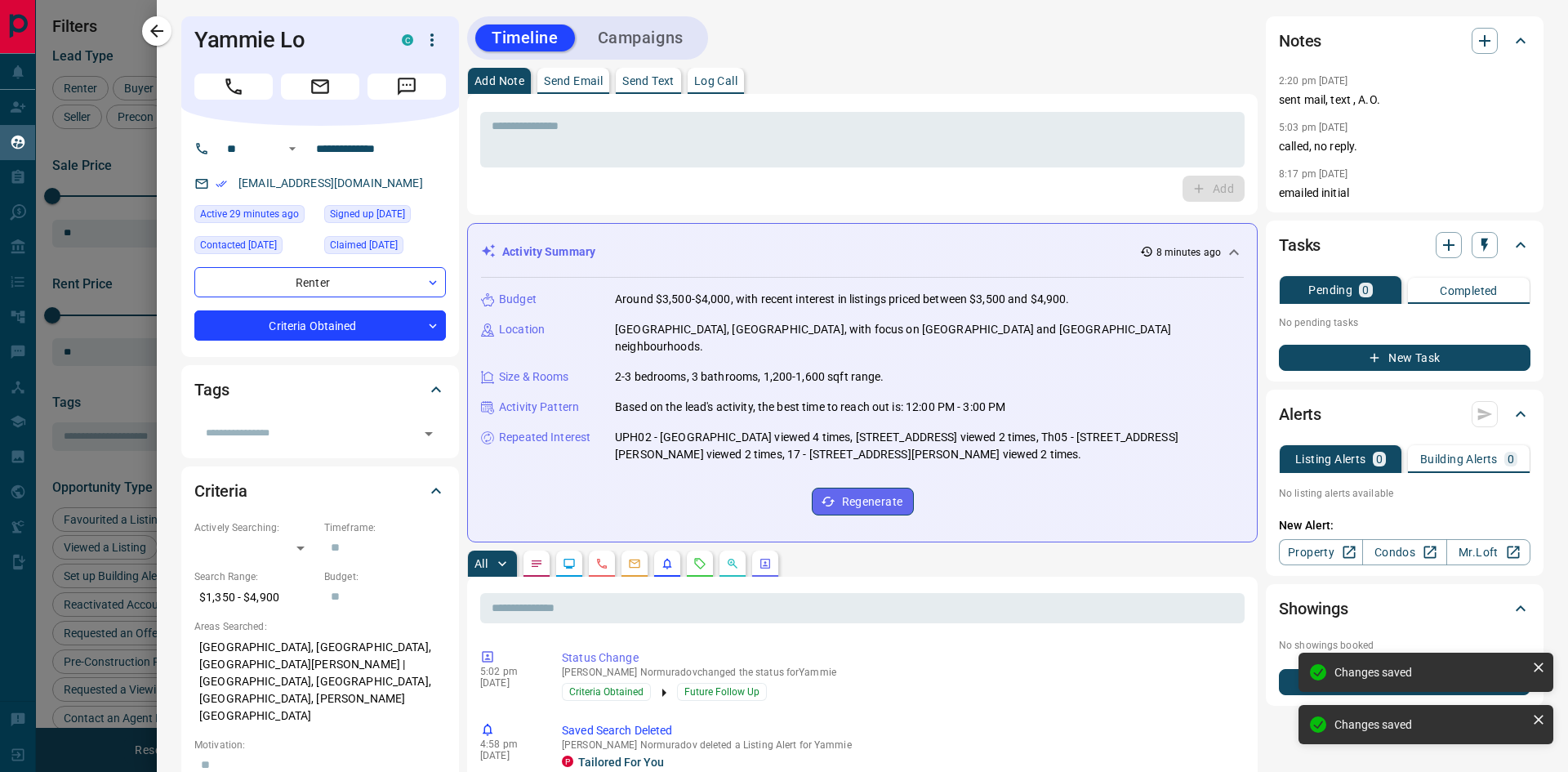
type input "*"
click at [632, 193] on div "Add" at bounding box center [863, 189] width 765 height 26
drag, startPoint x: 729, startPoint y: 76, endPoint x: 732, endPoint y: 91, distance: 15.3
click at [730, 76] on p "Log Call" at bounding box center [715, 80] width 44 height 11
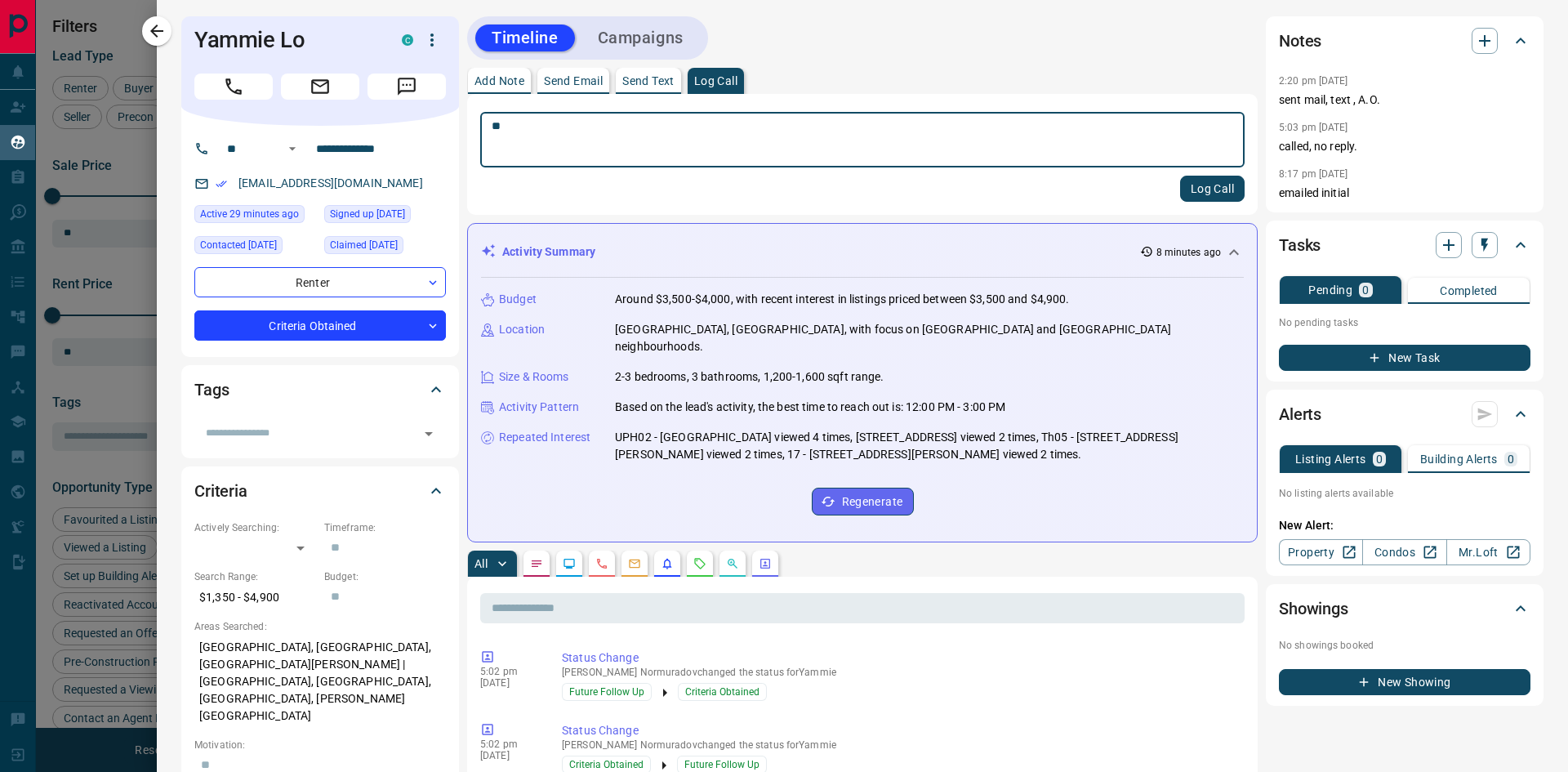
type textarea "*"
paste textarea "**********"
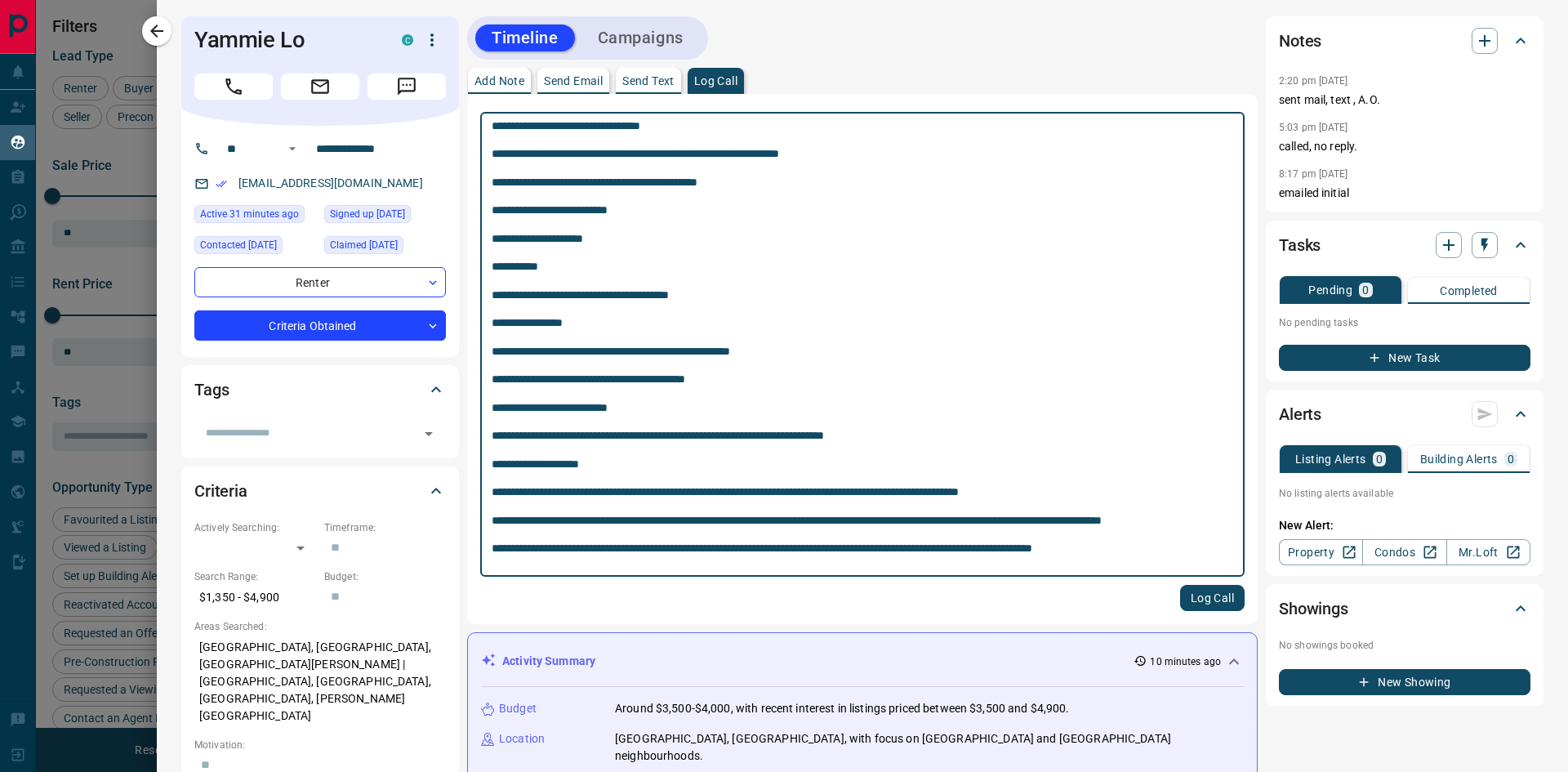
type textarea "**********"
click at [1191, 599] on button "Log Call" at bounding box center [1213, 598] width 65 height 26
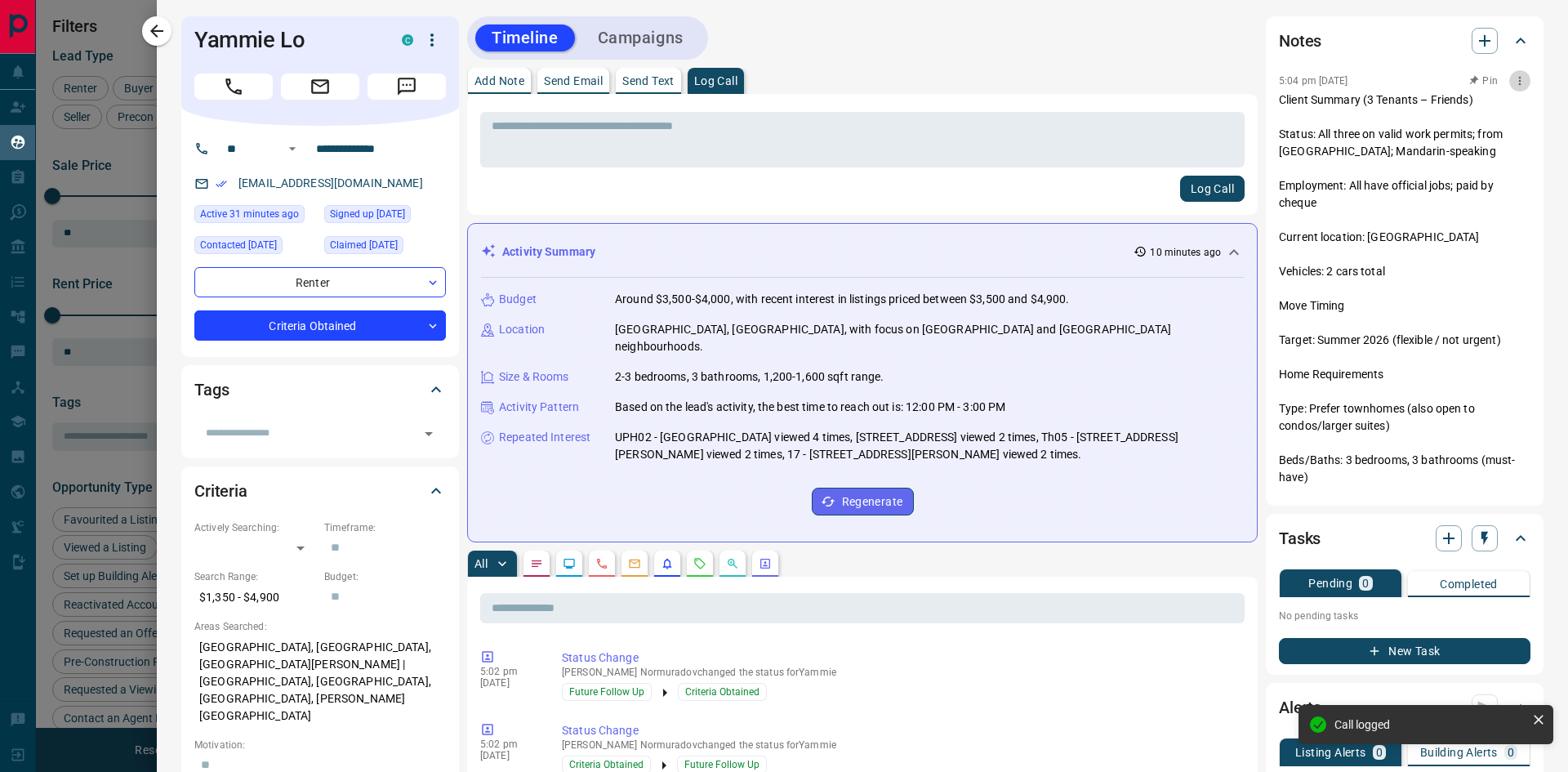
click at [1513, 83] on icon "button" at bounding box center [1519, 80] width 13 height 13
click at [1466, 117] on li "Edit" at bounding box center [1469, 110] width 72 height 25
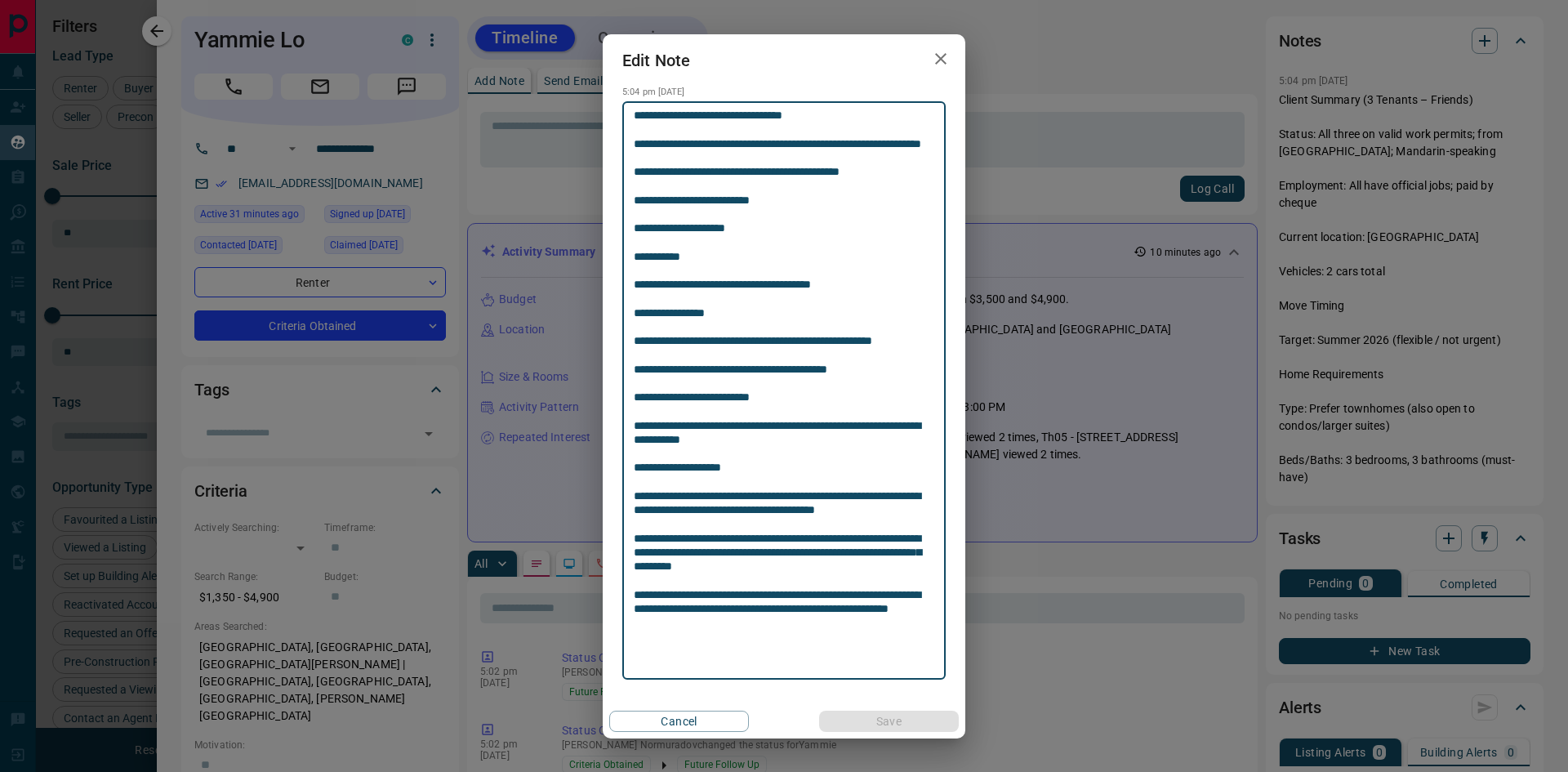
click at [635, 127] on textarea "**********" at bounding box center [784, 390] width 300 height 564
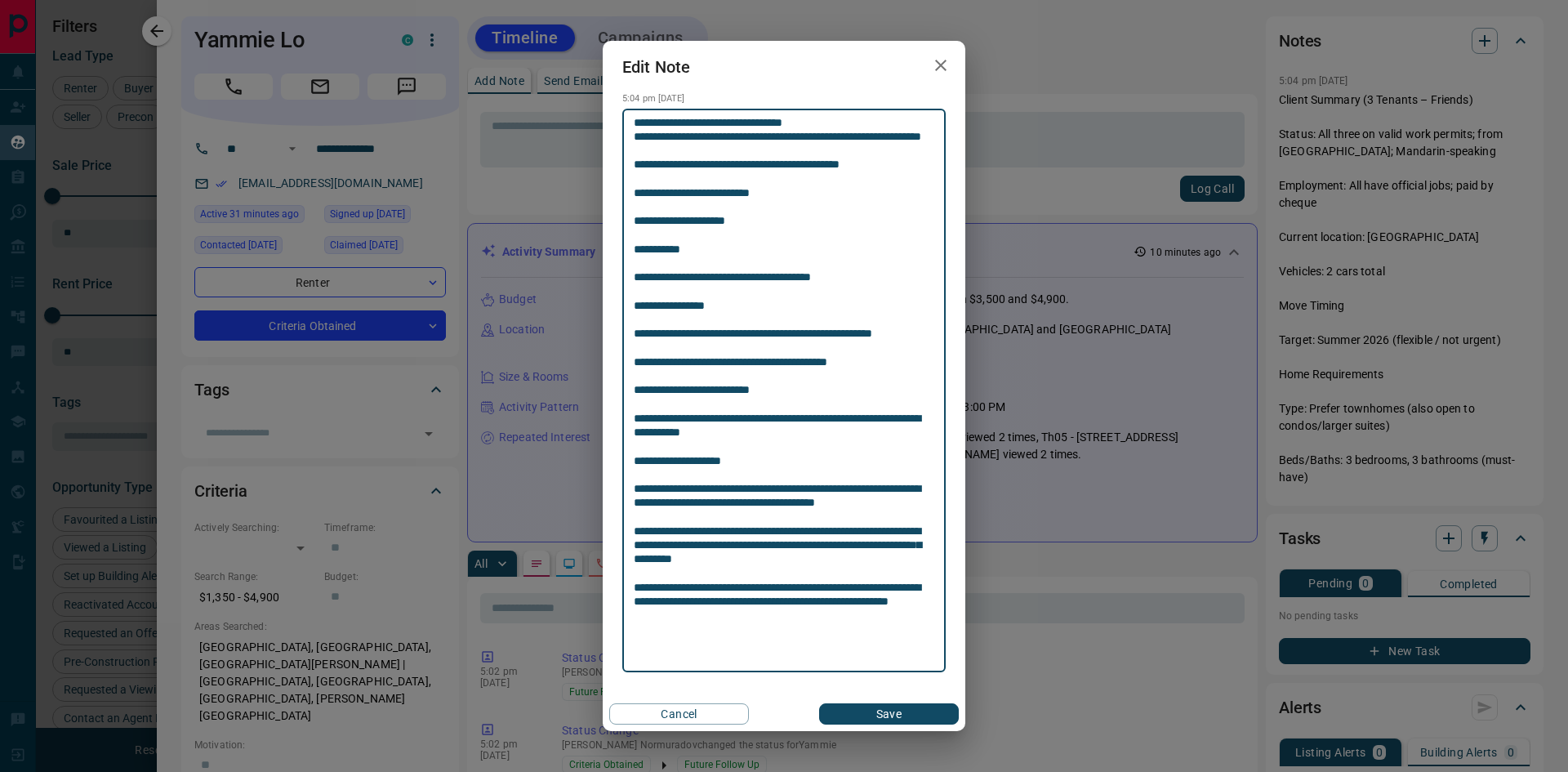
click at [632, 193] on div "**********" at bounding box center [784, 390] width 324 height 564
click at [640, 199] on textarea "**********" at bounding box center [784, 391] width 300 height 550
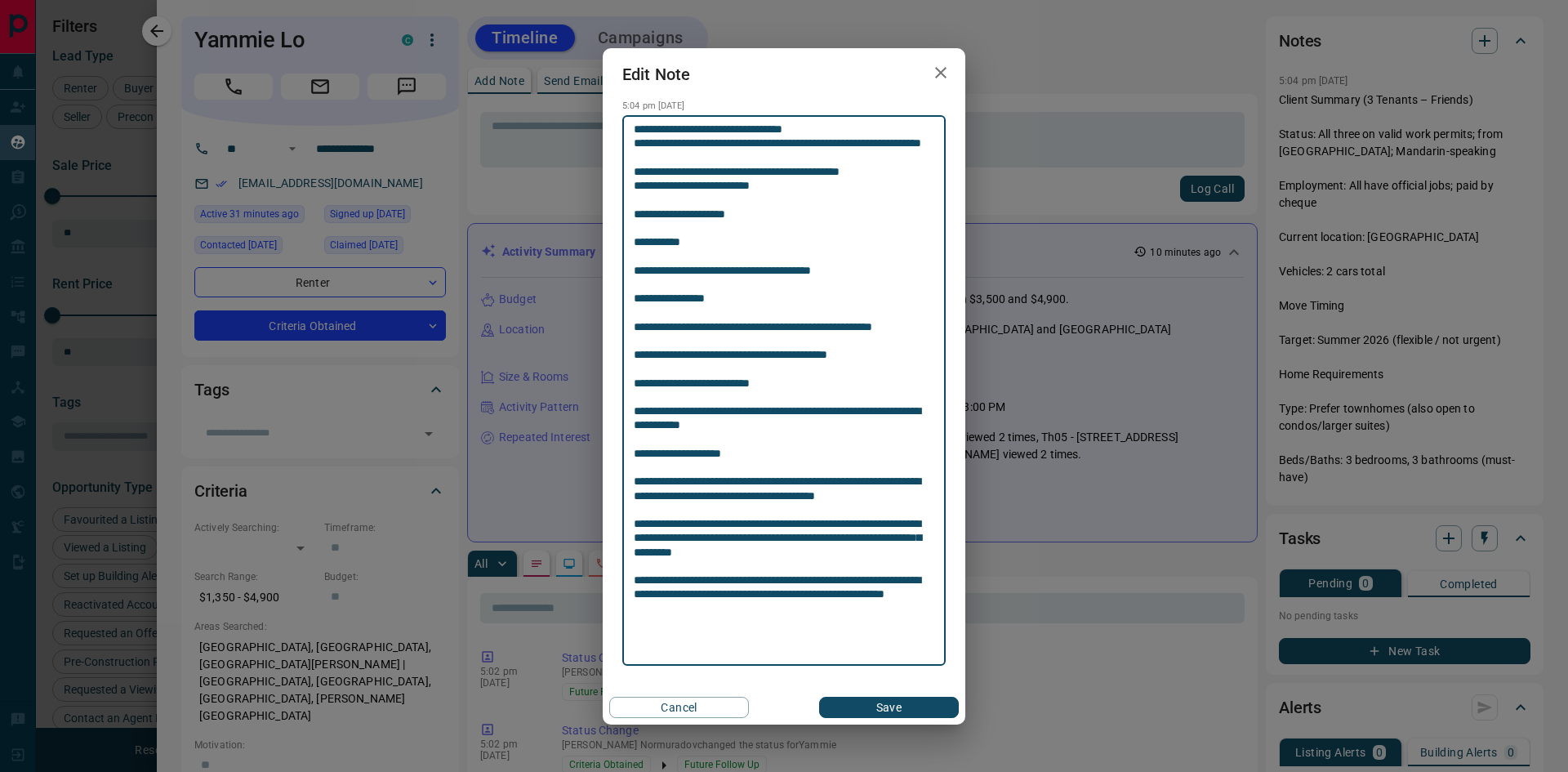
click at [635, 215] on textarea "**********" at bounding box center [784, 391] width 300 height 536
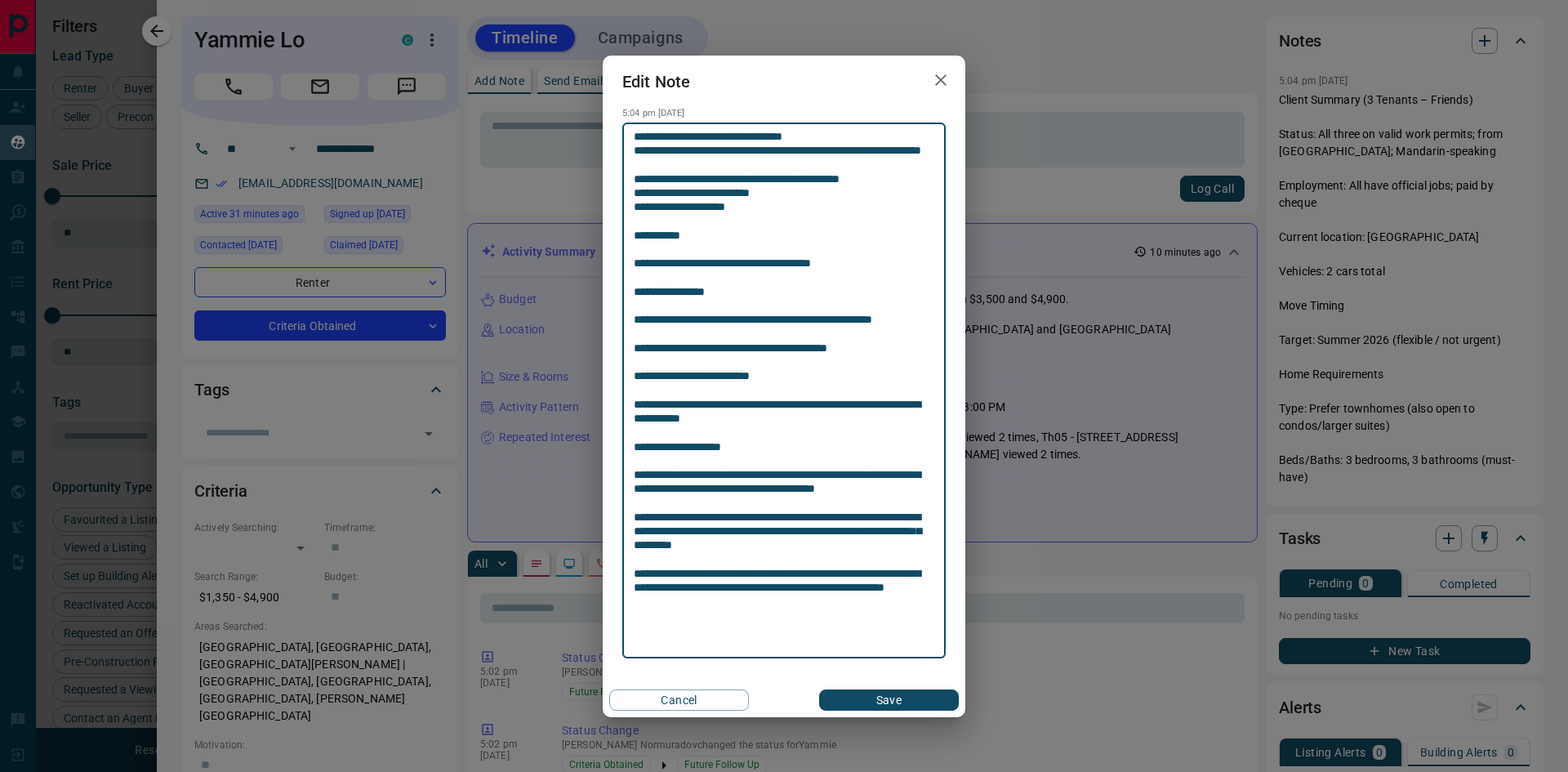
drag, startPoint x: 704, startPoint y: 249, endPoint x: 630, endPoint y: 252, distance: 74.1
click at [630, 252] on div "**********" at bounding box center [784, 390] width 324 height 535
click at [642, 262] on textarea "**********" at bounding box center [784, 390] width 300 height 522
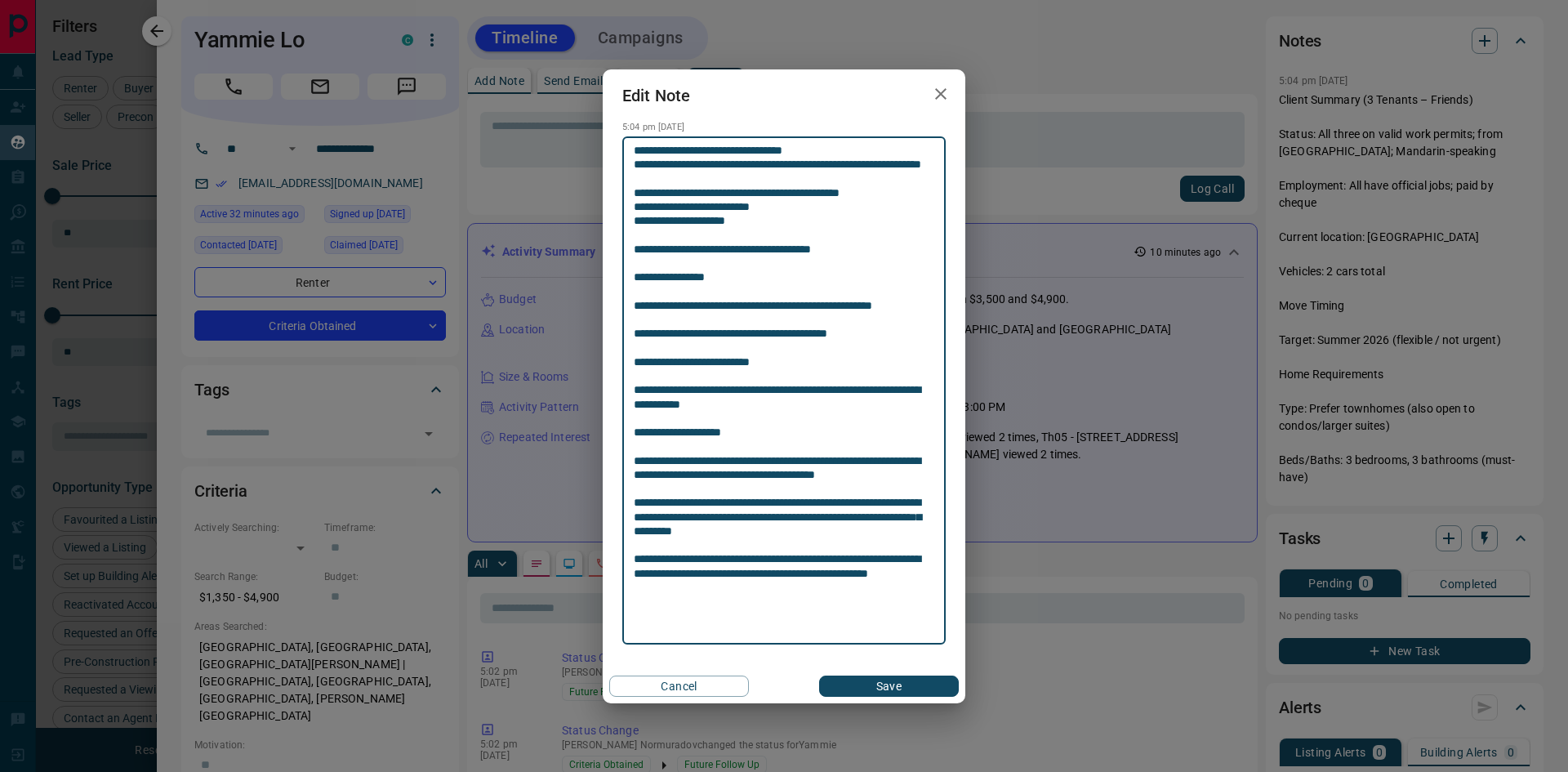
type textarea "**********"
click at [877, 683] on button "Save" at bounding box center [889, 686] width 140 height 21
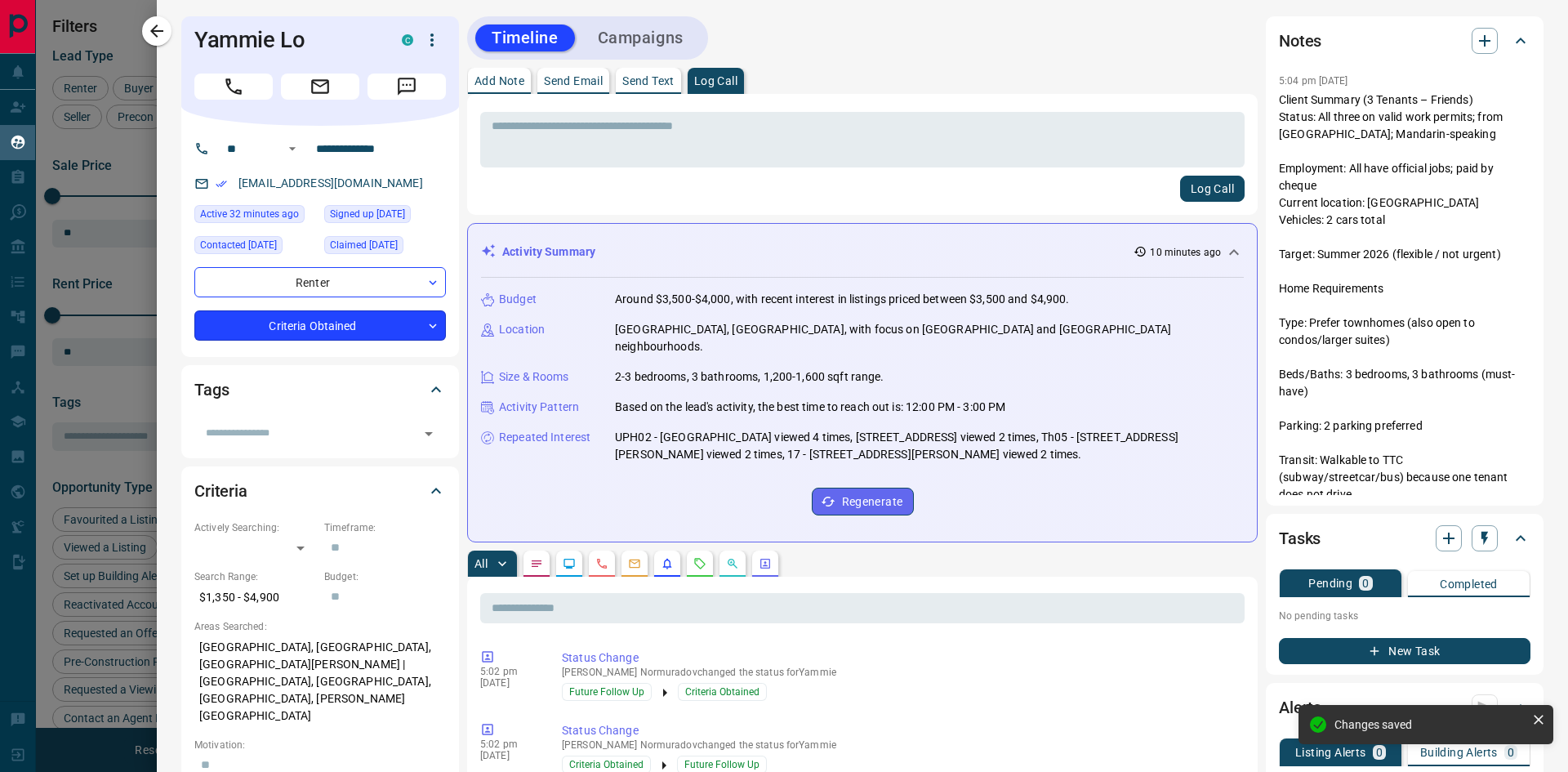
click at [347, 327] on body "Lead Transfers Claim Leads My Leads Tasks Opportunities Deals Campaigns Automat…" at bounding box center [784, 376] width 1568 height 752
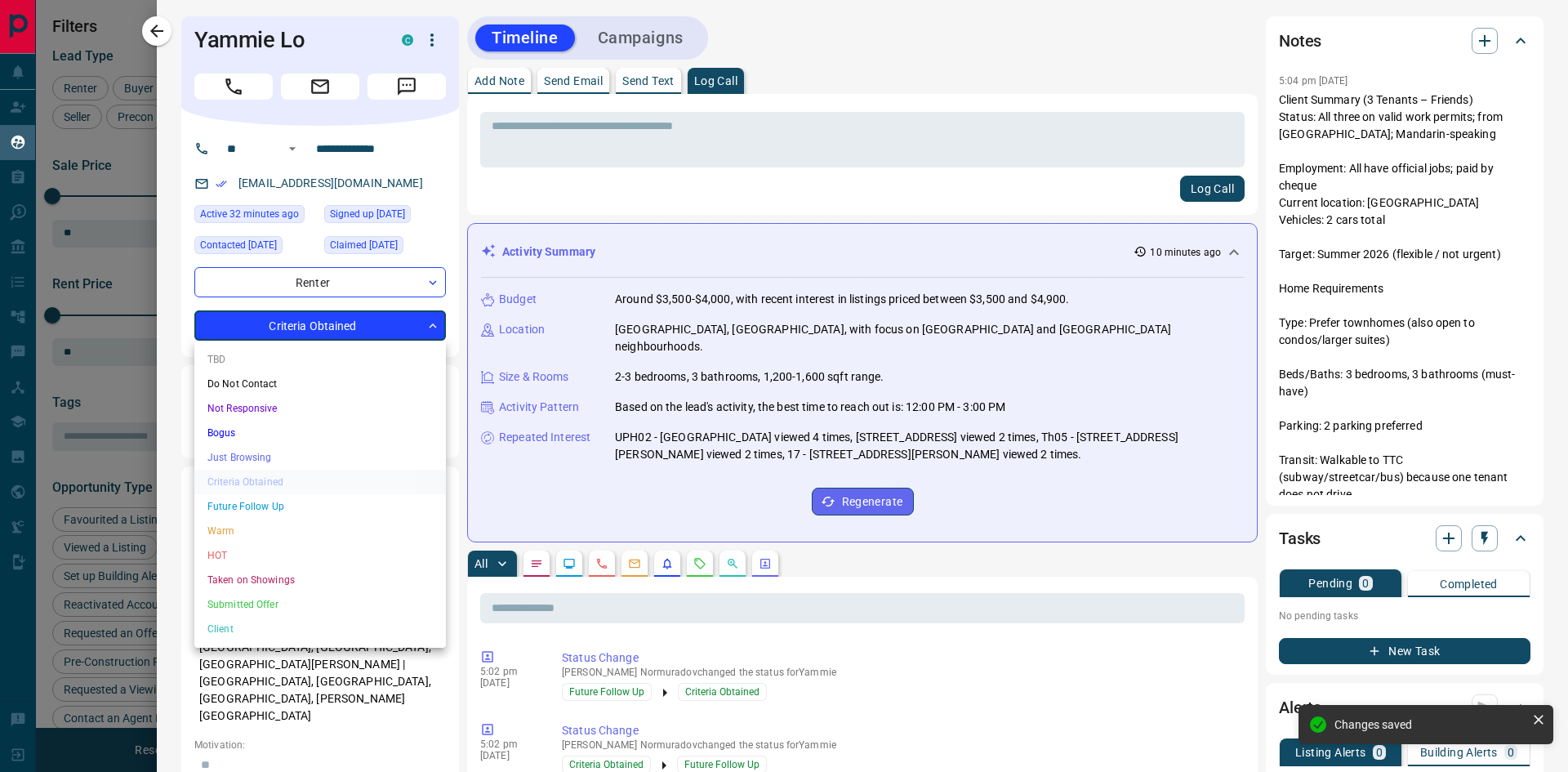
click at [347, 326] on div at bounding box center [784, 386] width 1568 height 772
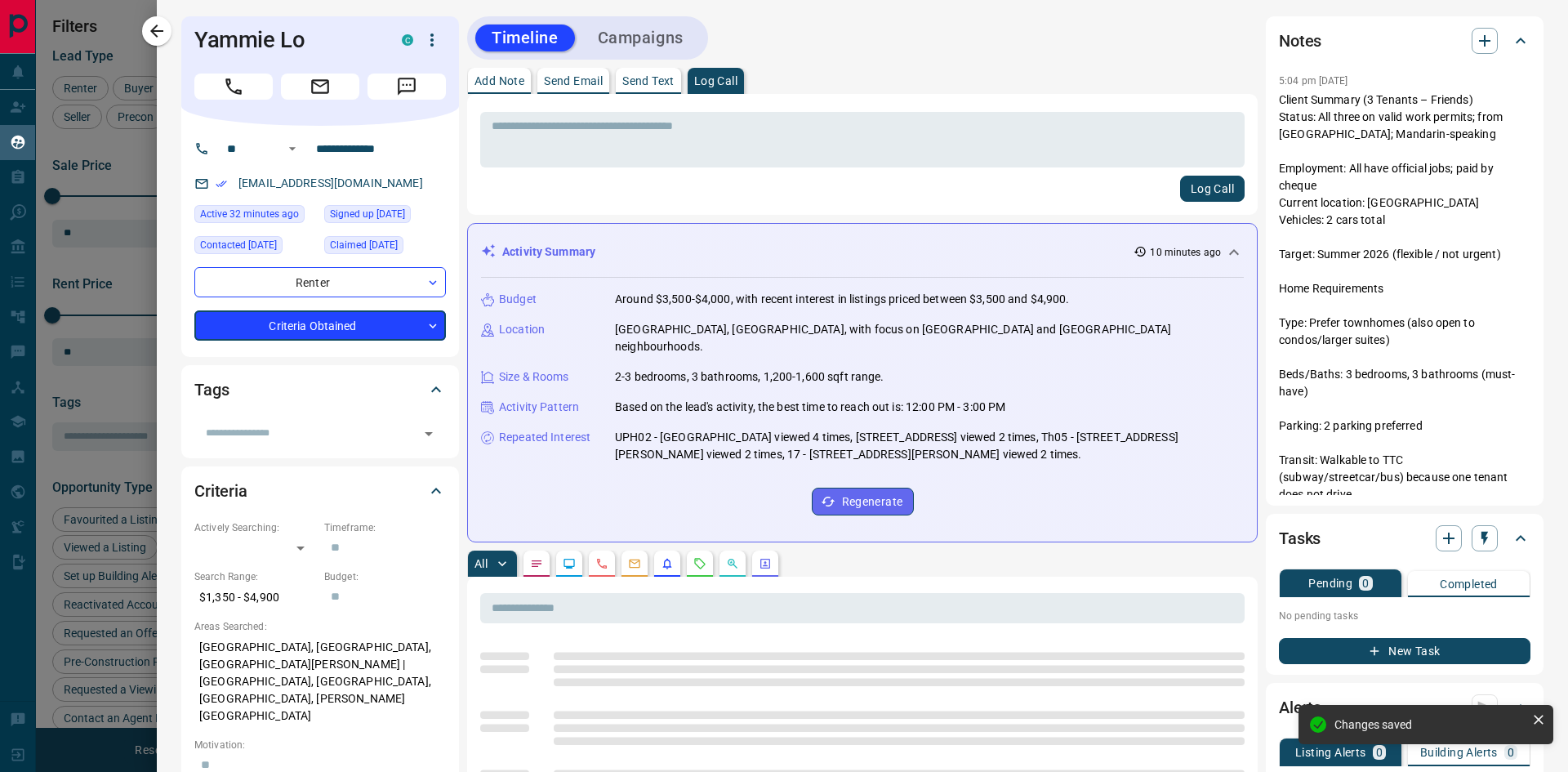
click at [545, 200] on div "Log Call" at bounding box center [863, 189] width 765 height 26
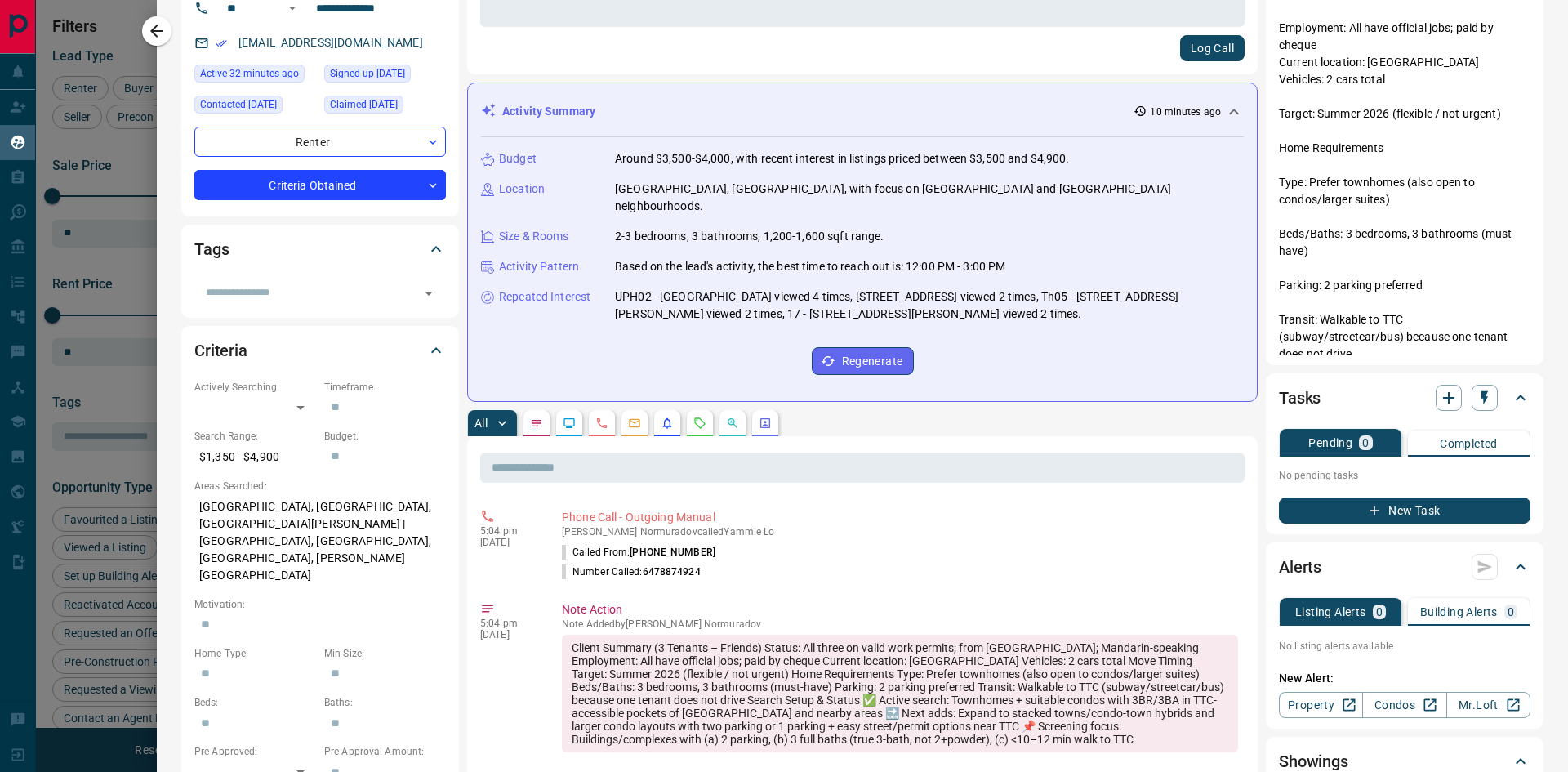
scroll to position [0, 0]
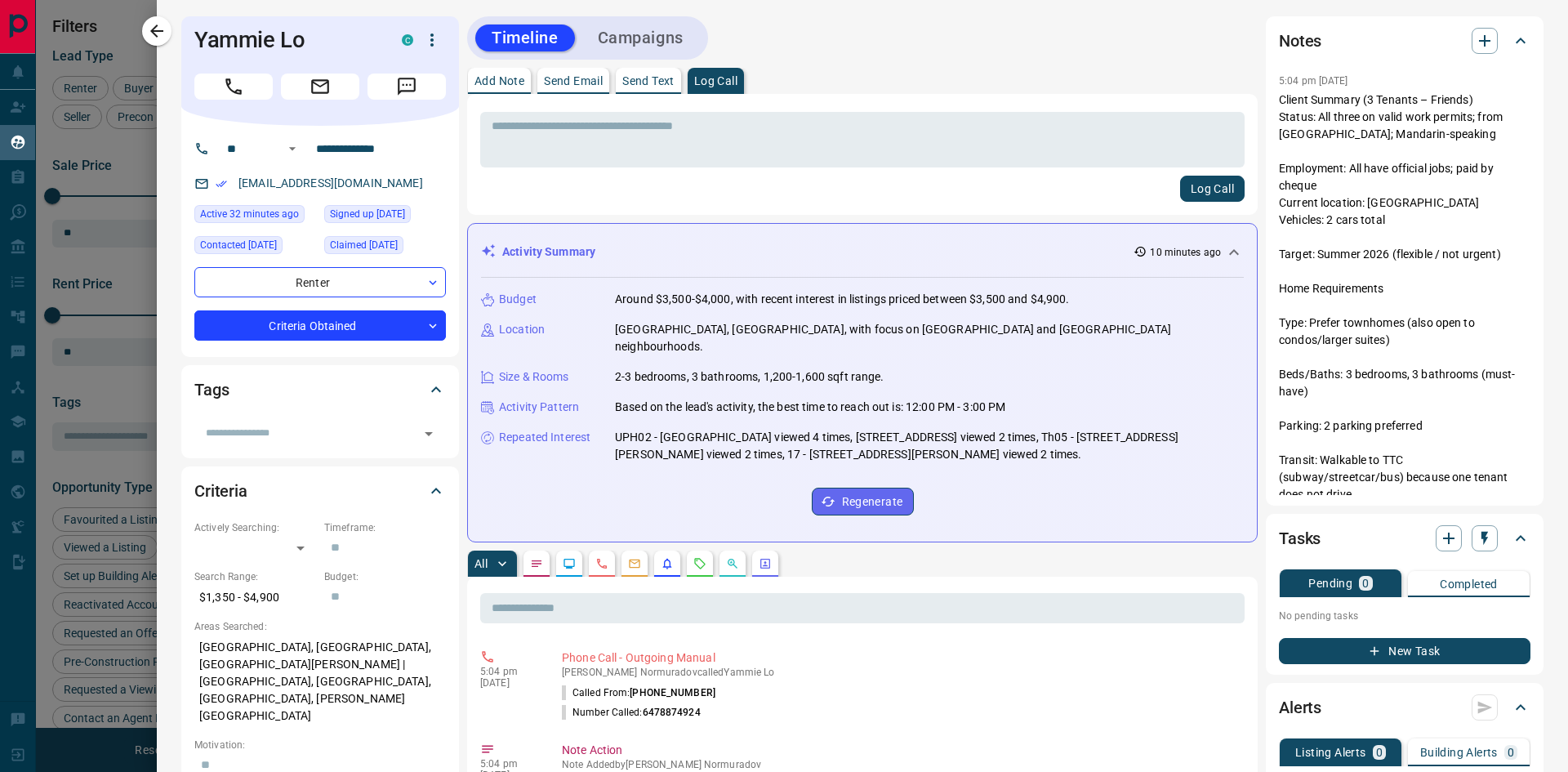
click at [844, 48] on div "Timeline Campaigns" at bounding box center [862, 38] width 790 height 44
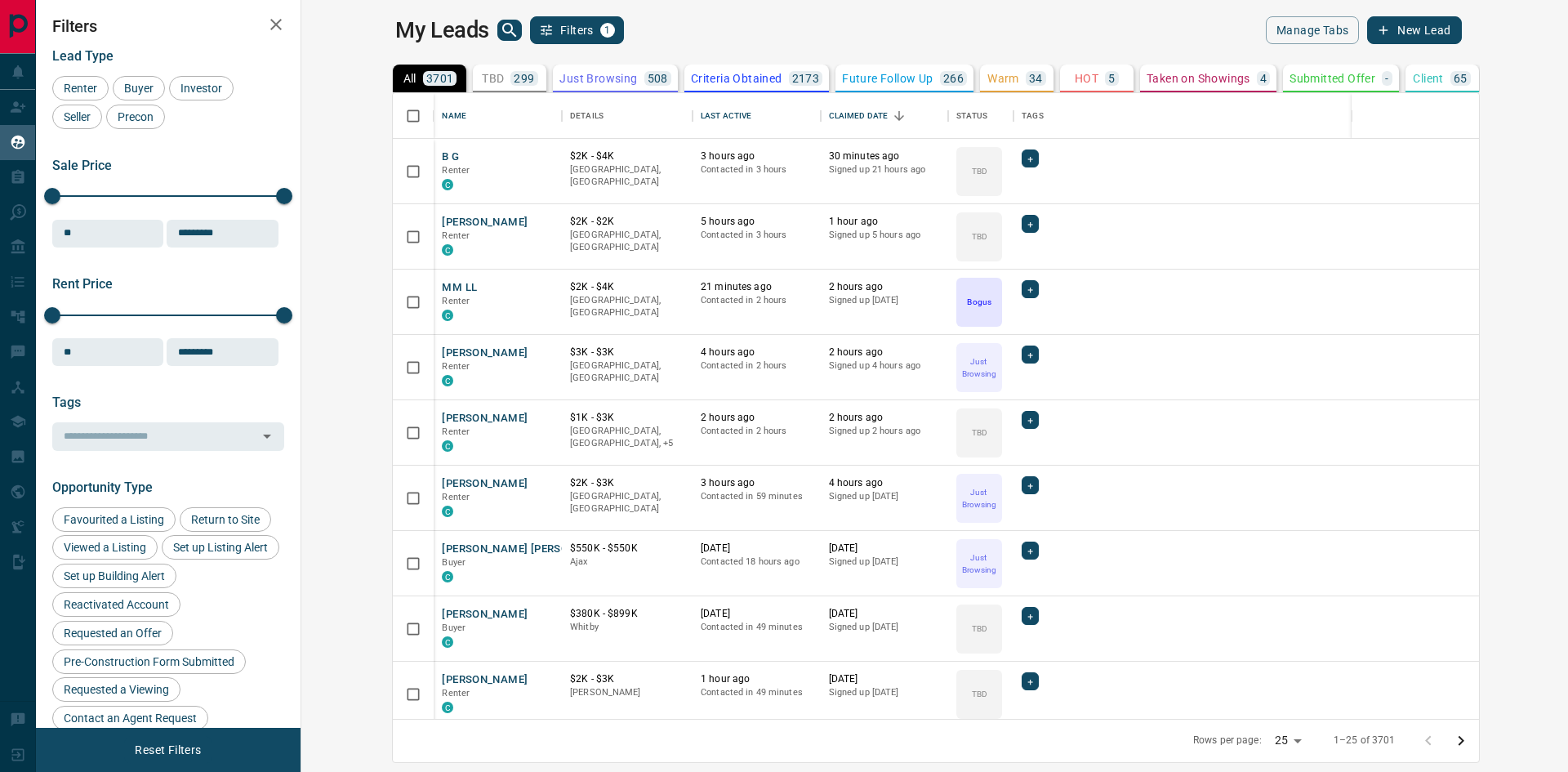
scroll to position [614, 1247]
